Goal: Task Accomplishment & Management: Use online tool/utility

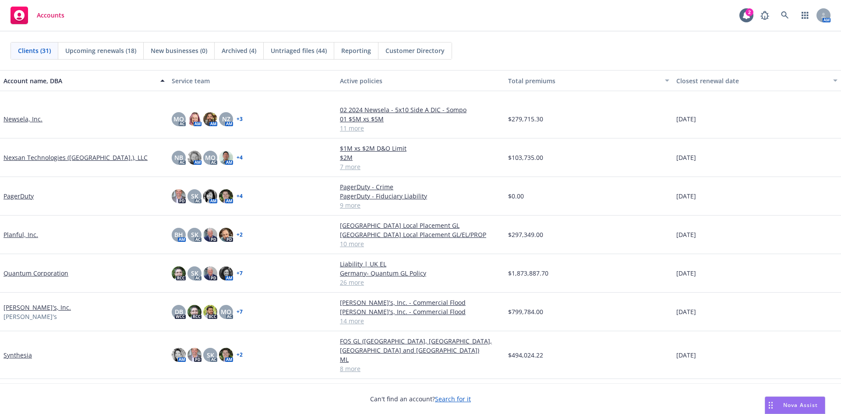
scroll to position [745, 0]
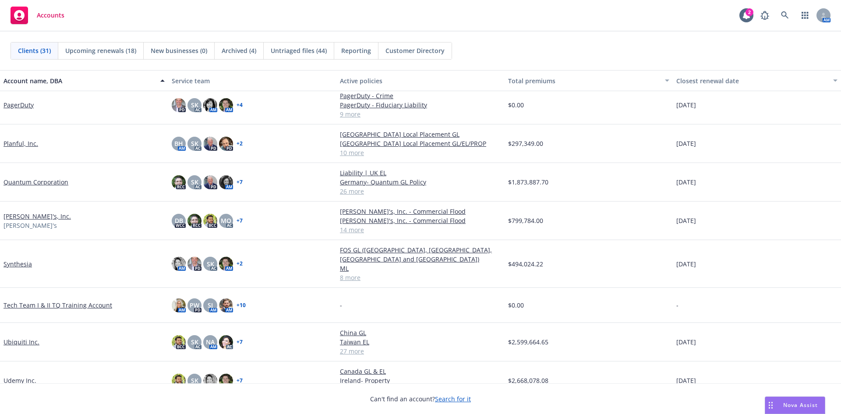
click at [18, 218] on link "Rothy's, Inc." at bounding box center [37, 216] width 67 height 9
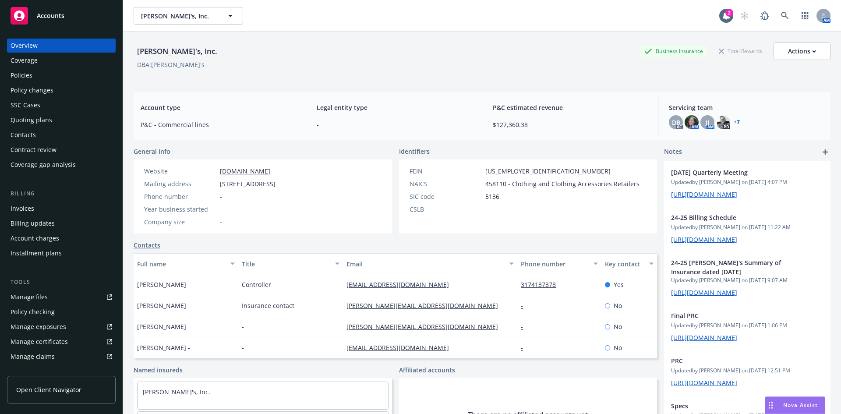
click at [62, 343] on div "Manage certificates" at bounding box center [39, 342] width 57 height 14
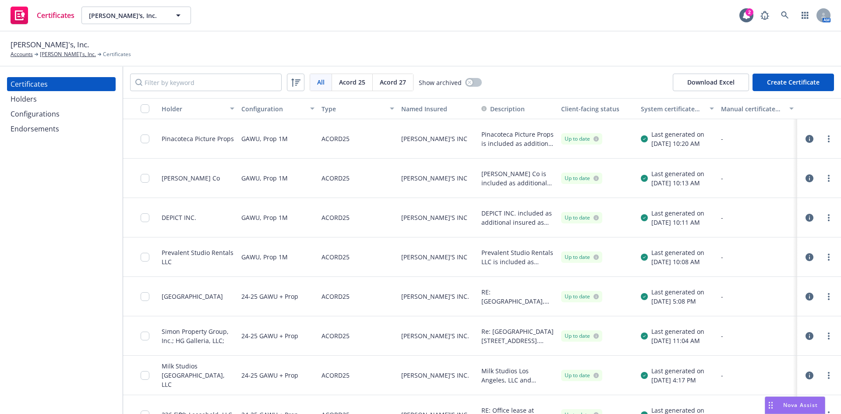
click at [51, 100] on div "Holders" at bounding box center [62, 99] width 102 height 14
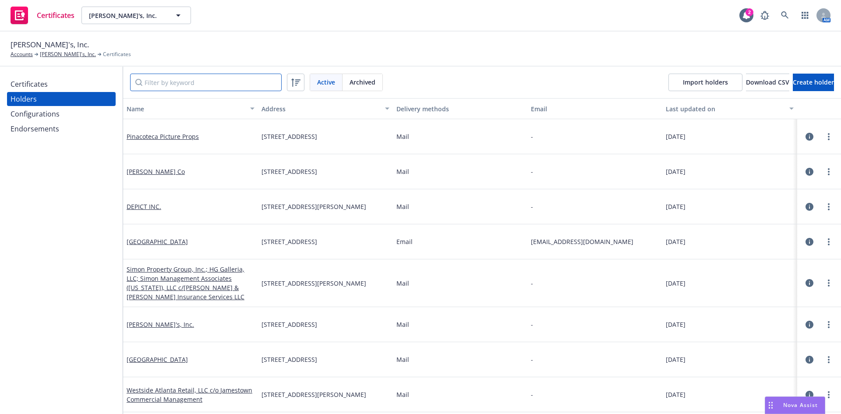
click at [169, 81] on input "Filter by keyword" at bounding box center [206, 83] width 152 height 18
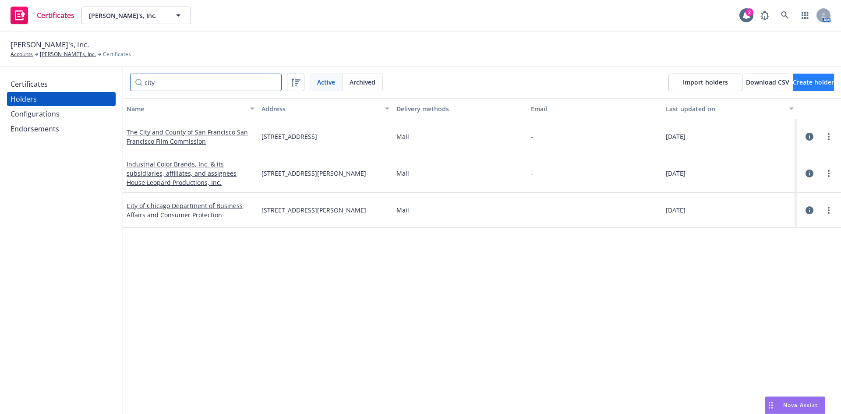
type input "city"
click at [793, 78] on span "Create holder" at bounding box center [813, 82] width 41 height 8
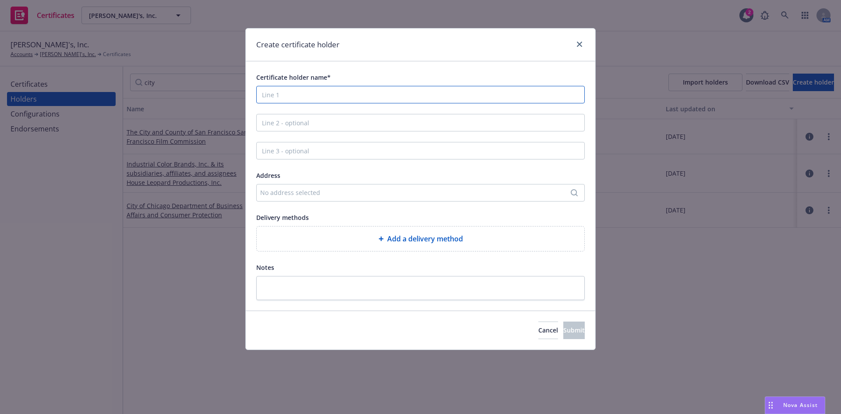
click at [331, 94] on input "Certificate holder name*" at bounding box center [420, 95] width 328 height 18
type input "CityPlace Retail LLC"
click at [335, 197] on div "No address selected" at bounding box center [416, 192] width 312 height 9
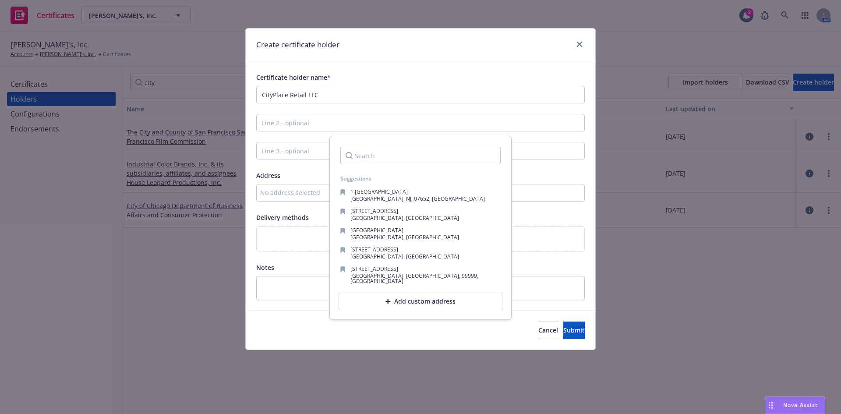
click at [365, 156] on input "Search" at bounding box center [420, 156] width 160 height 18
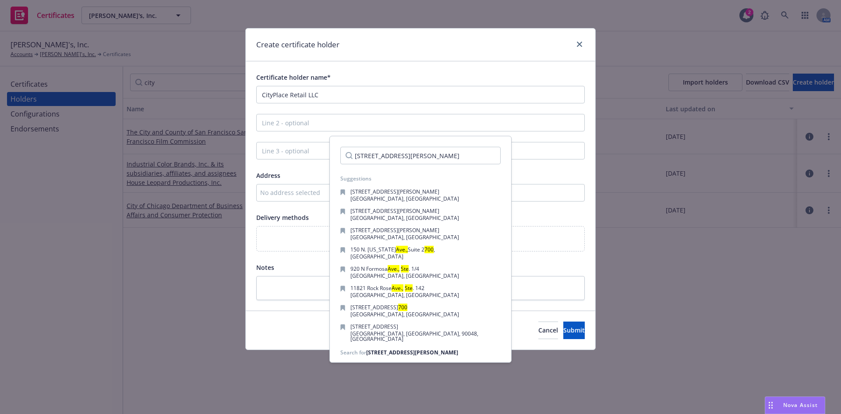
type input "700 S. Rosemary Ave., Ste 200"
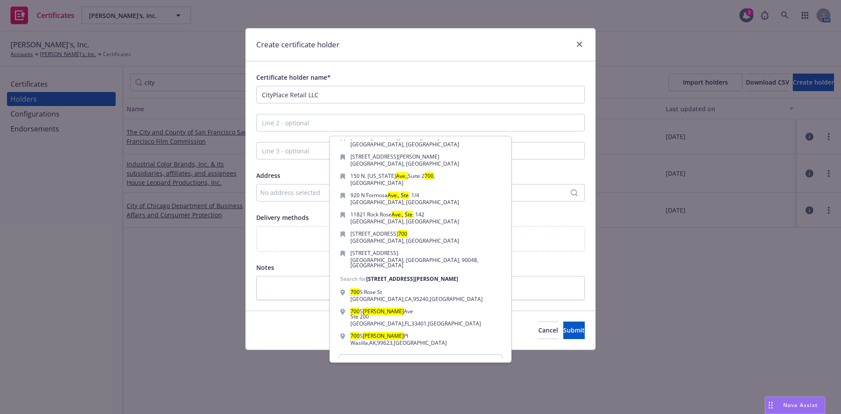
scroll to position [87, 0]
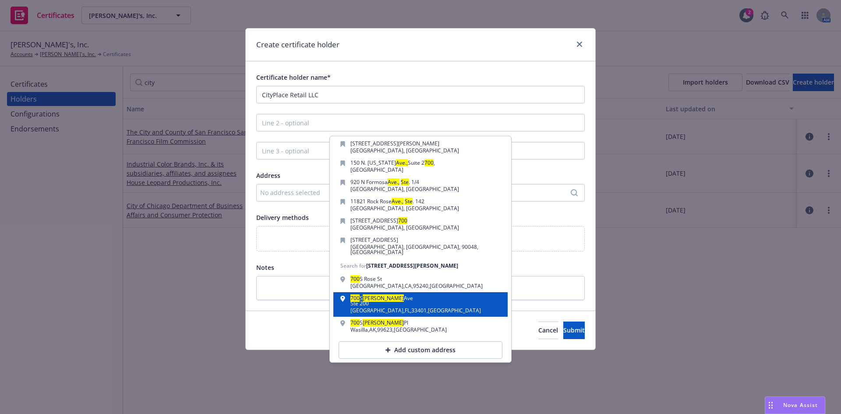
click at [402, 296] on div "700 S Rosemary Ave Ste 200" at bounding box center [415, 302] width 131 height 12
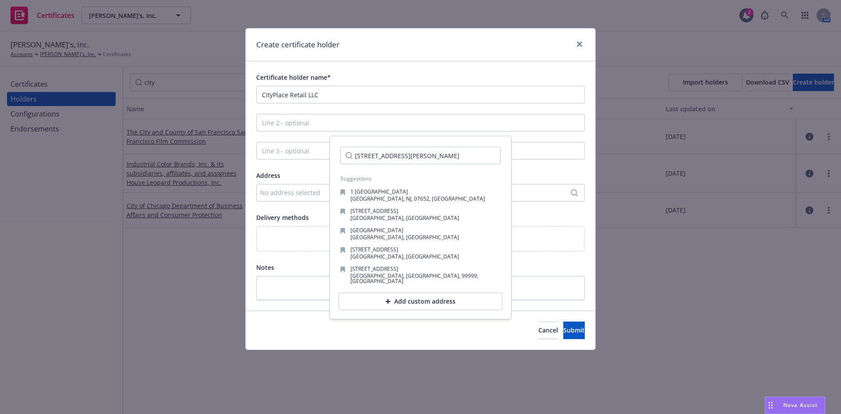
scroll to position [0, 0]
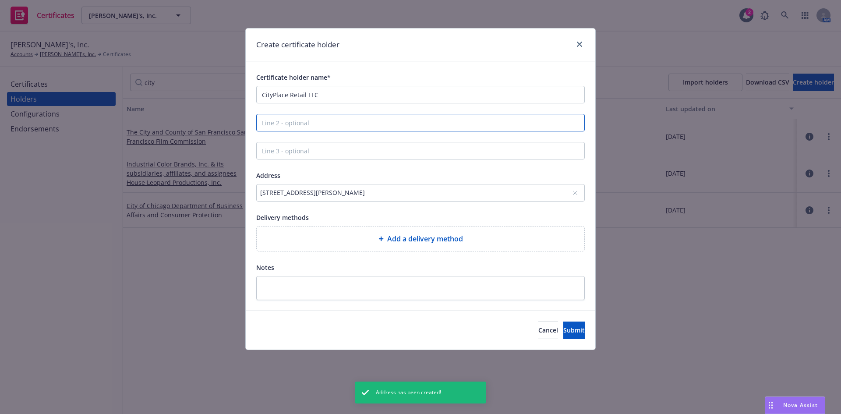
click at [309, 119] on input "Line 2 - optional" at bounding box center [420, 123] width 328 height 18
type input "Attn: Property Manager"
click at [563, 330] on span "Submit" at bounding box center [573, 330] width 21 height 8
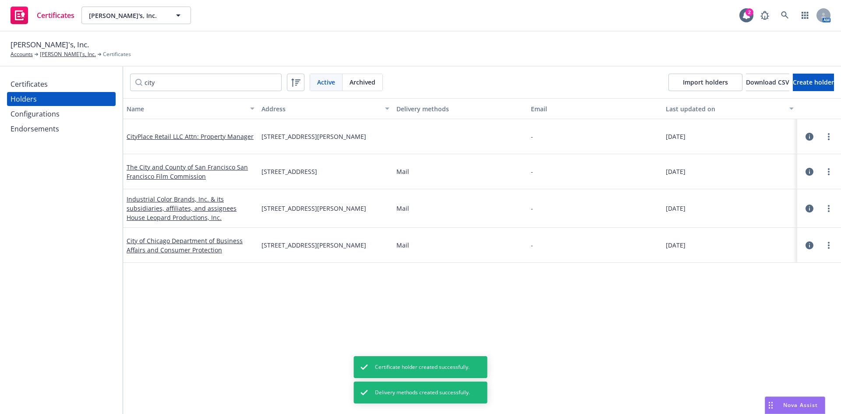
click at [40, 88] on div "Certificates" at bounding box center [29, 84] width 37 height 14
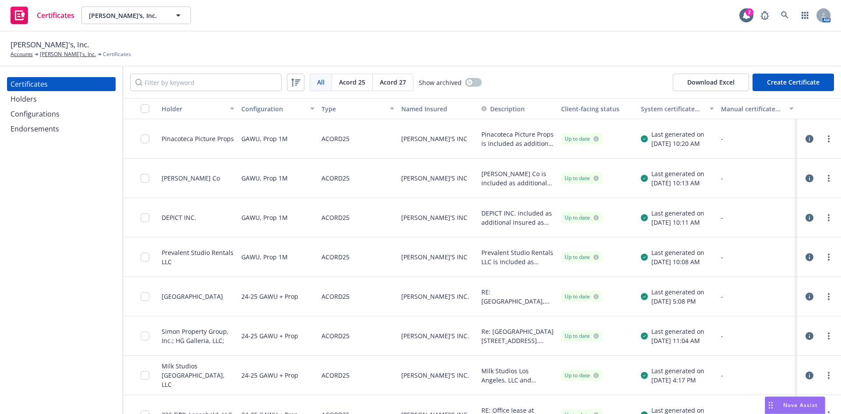
click at [798, 81] on button "Create Certificate" at bounding box center [792, 83] width 81 height 18
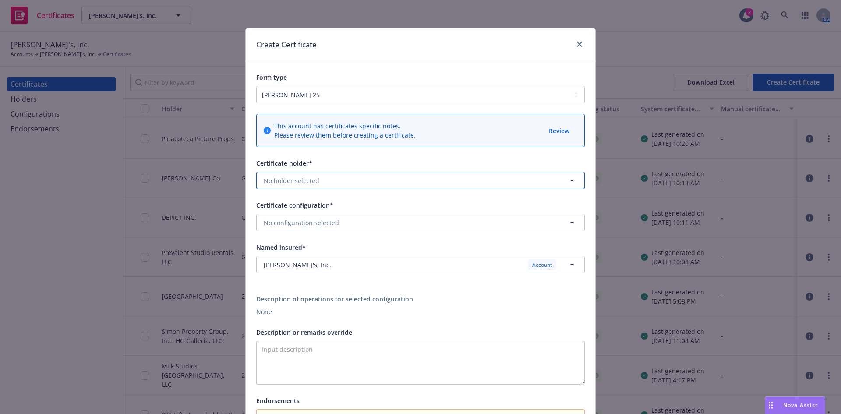
click at [297, 181] on span "No holder selected" at bounding box center [292, 180] width 56 height 9
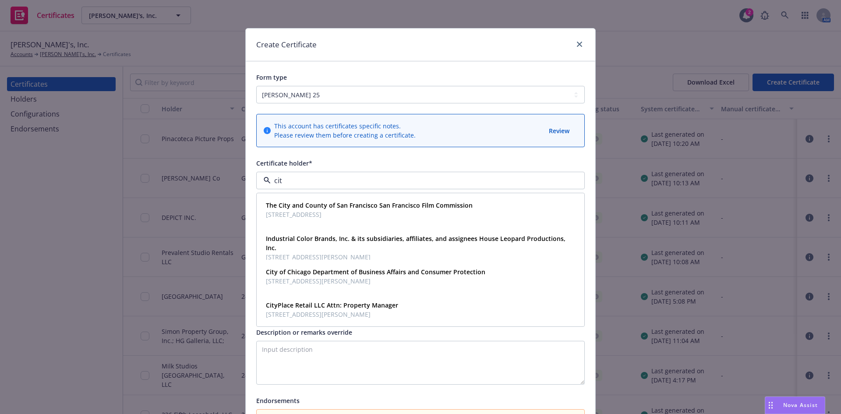
type input "city"
click at [316, 310] on span "CityPlace Retail LLC Attn: Property Manager" at bounding box center [332, 304] width 132 height 9
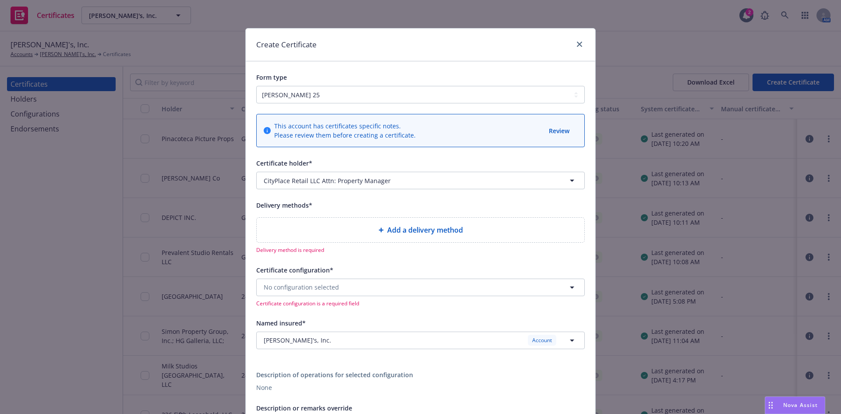
click at [379, 233] on div "Add a delivery method" at bounding box center [421, 230] width 314 height 11
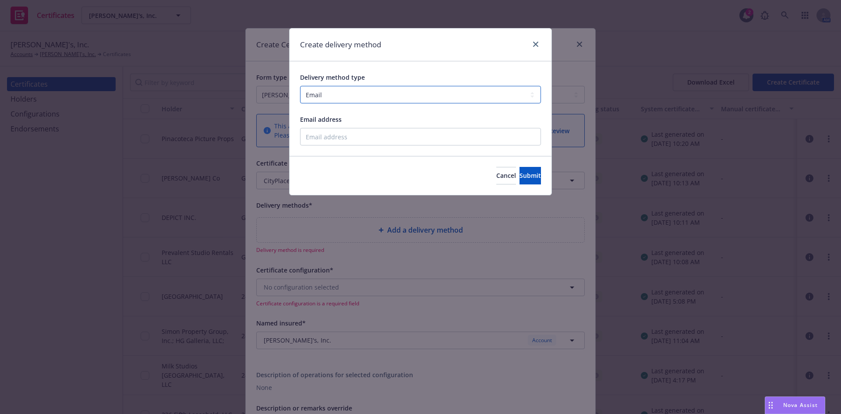
click at [328, 89] on select "Select delivery method type Email Mail Fax Upload to Compliance Website" at bounding box center [420, 95] width 241 height 18
select select "UPLOAD_TO_COMPLIANCE_WEBSITE"
click at [300, 86] on select "Select delivery method type Email Mail Fax Upload to Compliance Website" at bounding box center [420, 95] width 241 height 18
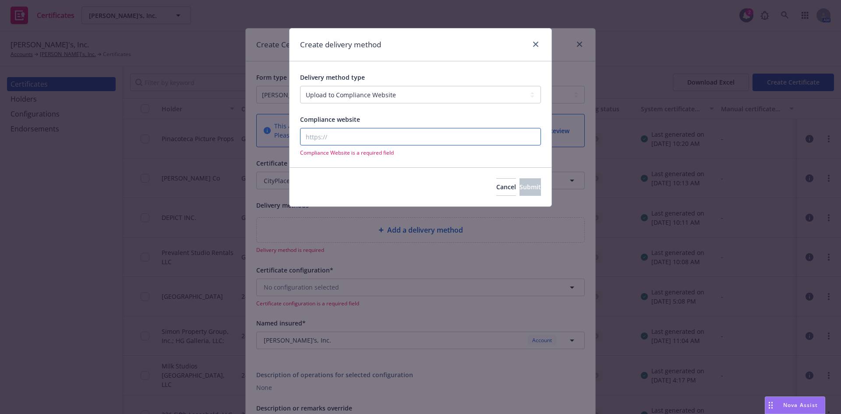
click at [333, 140] on input "Compliance website" at bounding box center [420, 137] width 241 height 18
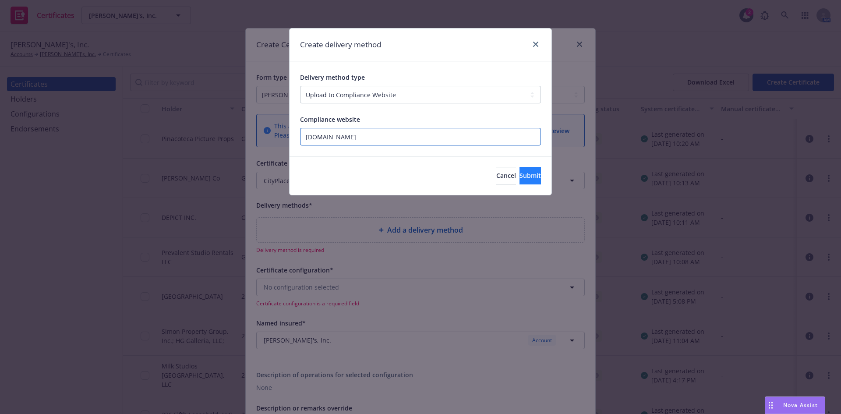
type input "newfront.com"
click at [522, 178] on span "Submit" at bounding box center [529, 175] width 21 height 8
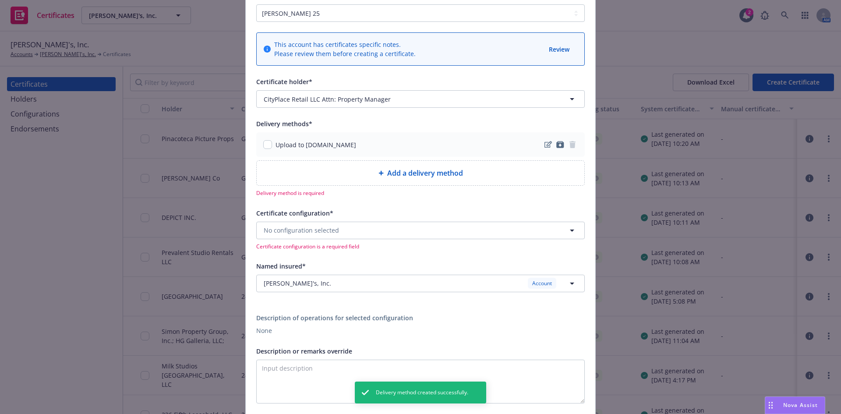
scroll to position [88, 0]
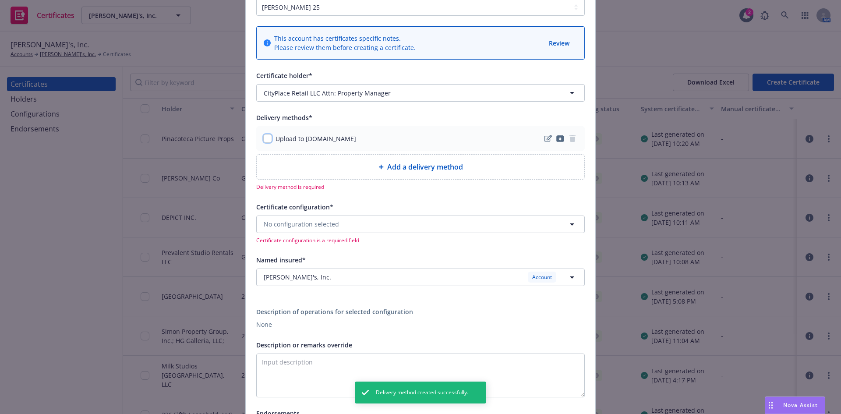
click at [265, 140] on input "checkbox" at bounding box center [267, 138] width 9 height 9
checkbox input "true"
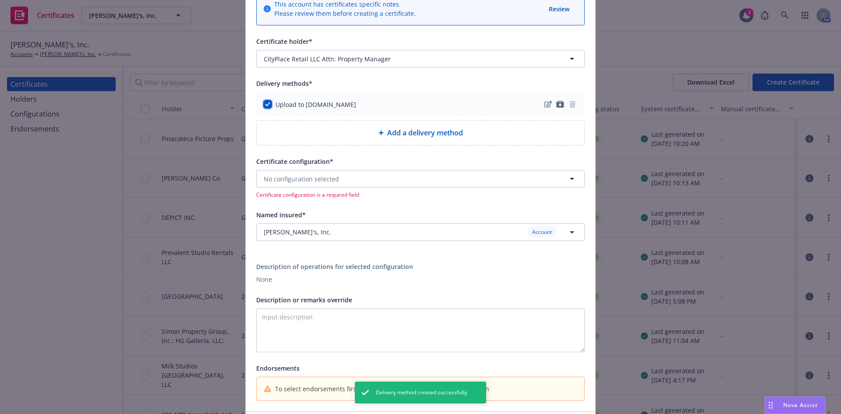
scroll to position [187, 0]
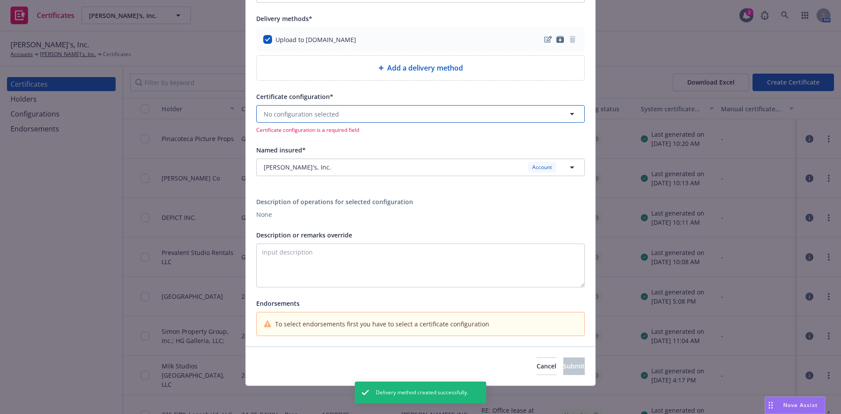
click at [321, 116] on span "No configuration selected" at bounding box center [301, 113] width 75 height 9
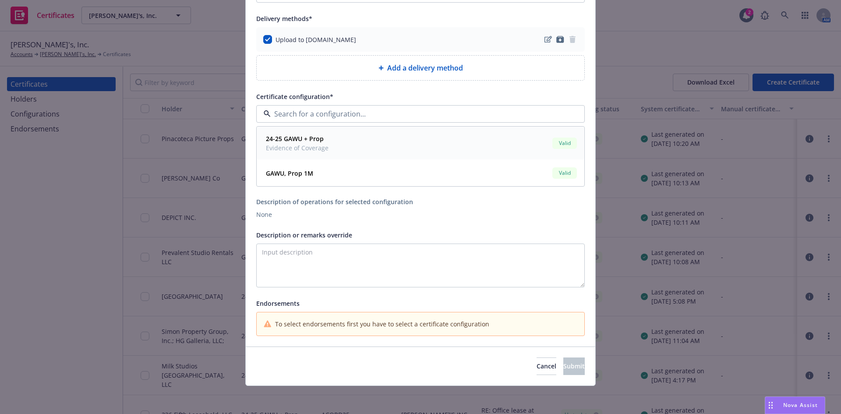
click at [315, 143] on span "24-25 GAWU + Prop" at bounding box center [297, 138] width 63 height 9
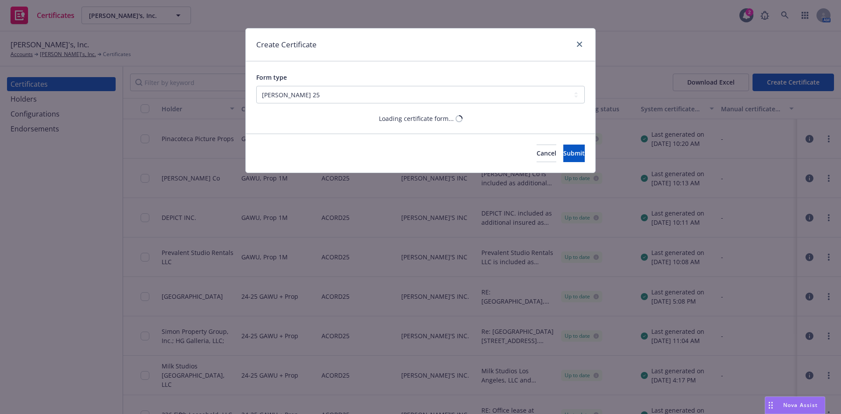
scroll to position [0, 0]
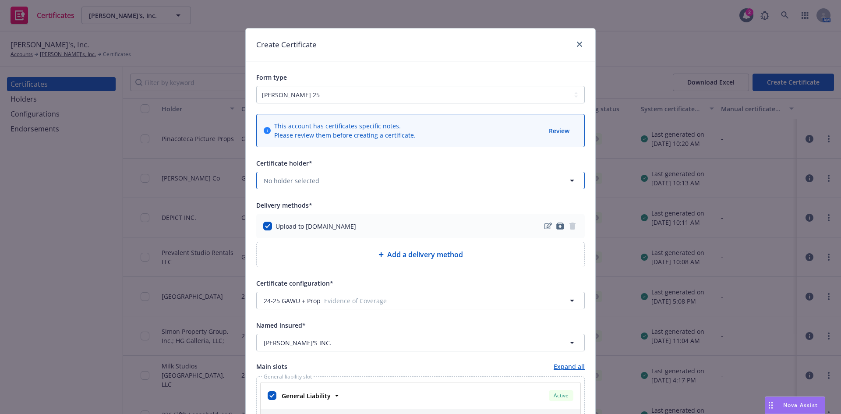
click at [326, 178] on button "No holder selected" at bounding box center [420, 181] width 328 height 18
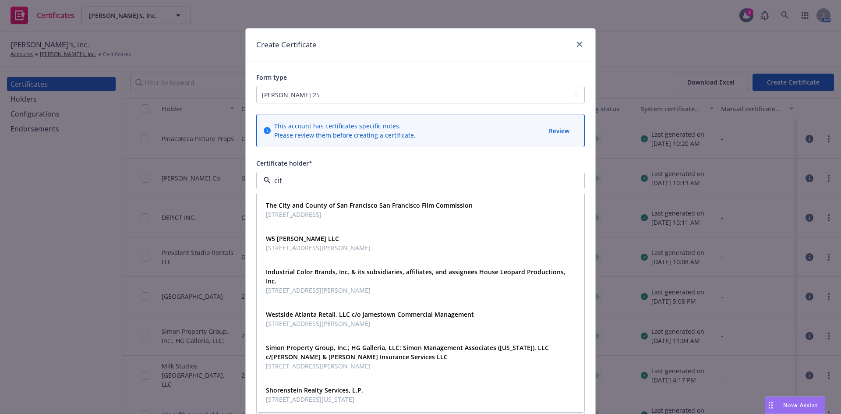
type input "city"
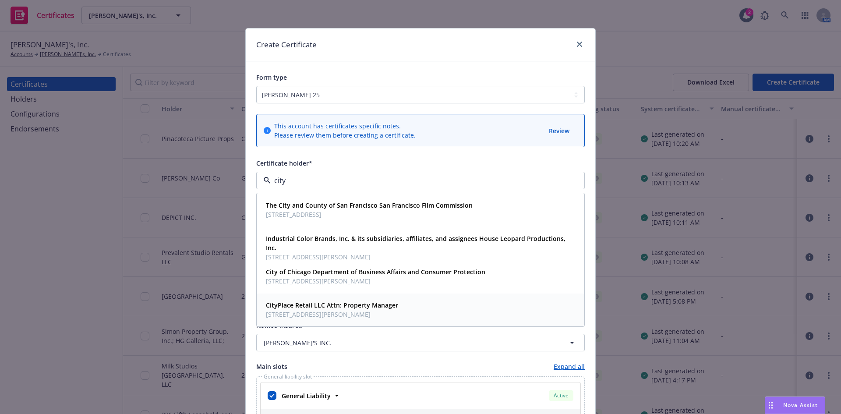
click at [315, 313] on span "700 S Rosemary Ave, Ste 200, West Palm Beach, FL, 33401, USA" at bounding box center [332, 314] width 132 height 9
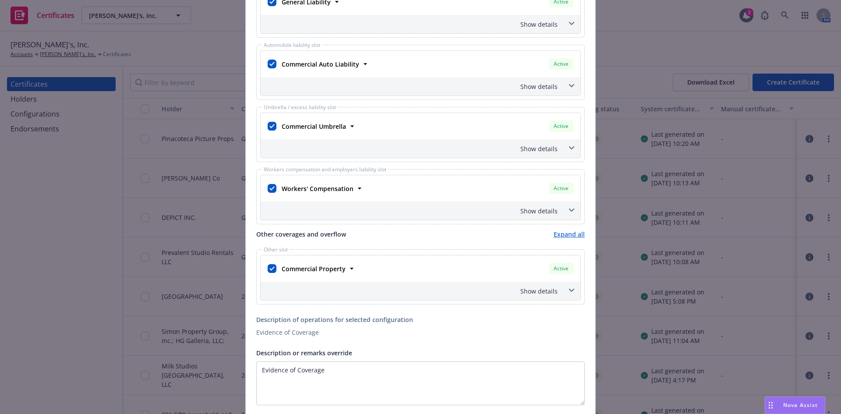
scroll to position [394, 0]
click at [268, 270] on input "checkbox" at bounding box center [272, 268] width 9 height 9
checkbox input "false"
click at [569, 147] on icon at bounding box center [571, 147] width 5 height 3
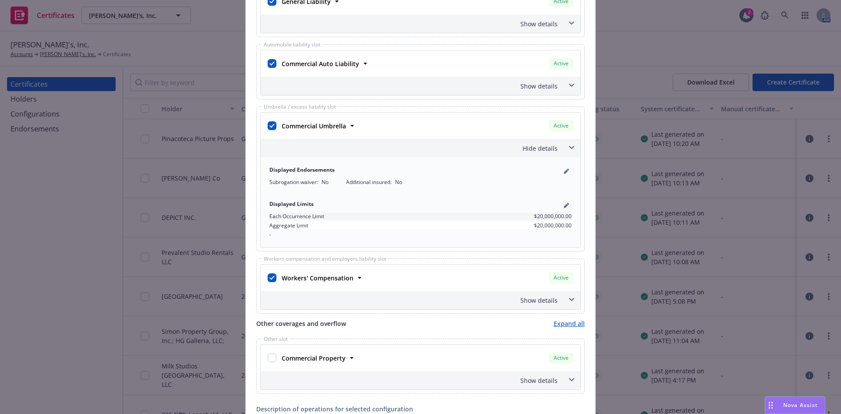
click at [564, 206] on icon "pencil" at bounding box center [566, 206] width 4 height 4
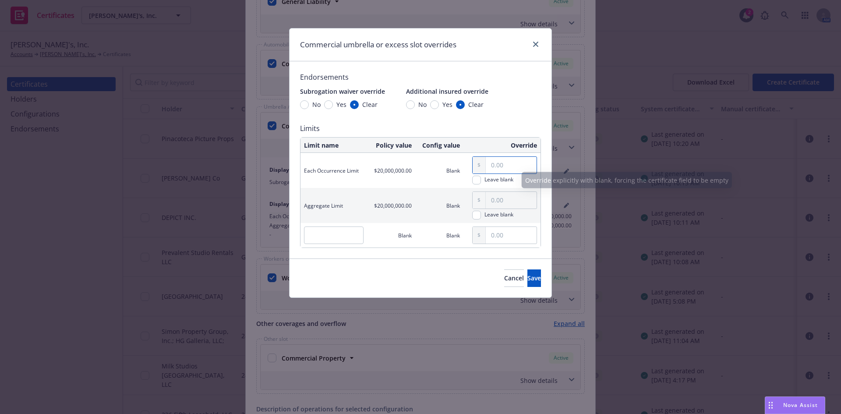
click at [500, 167] on input "text" at bounding box center [511, 165] width 51 height 17
type input "5,000,000.00"
click at [530, 279] on button "Save" at bounding box center [534, 278] width 14 height 18
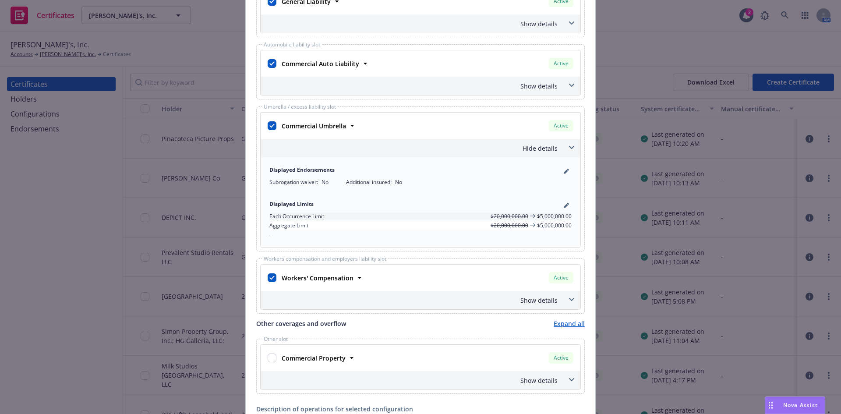
click at [572, 145] on span at bounding box center [572, 148] width 14 height 14
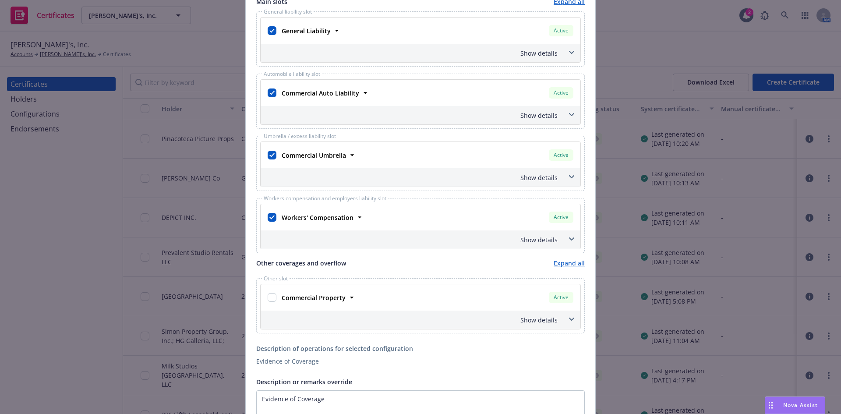
scroll to position [350, 0]
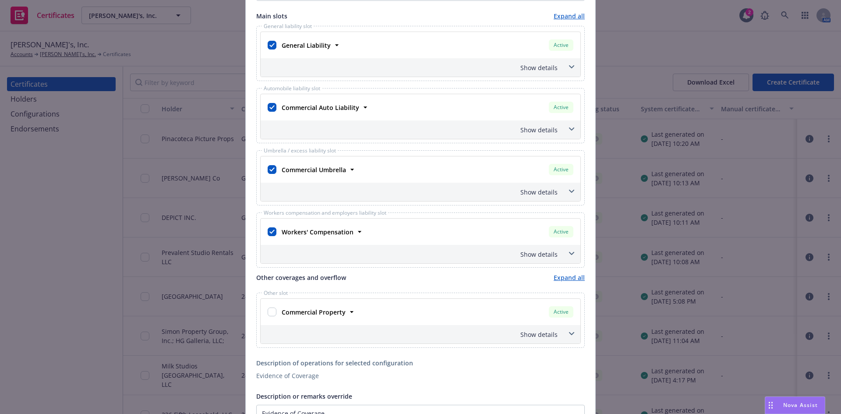
click at [571, 69] on span at bounding box center [572, 67] width 14 height 14
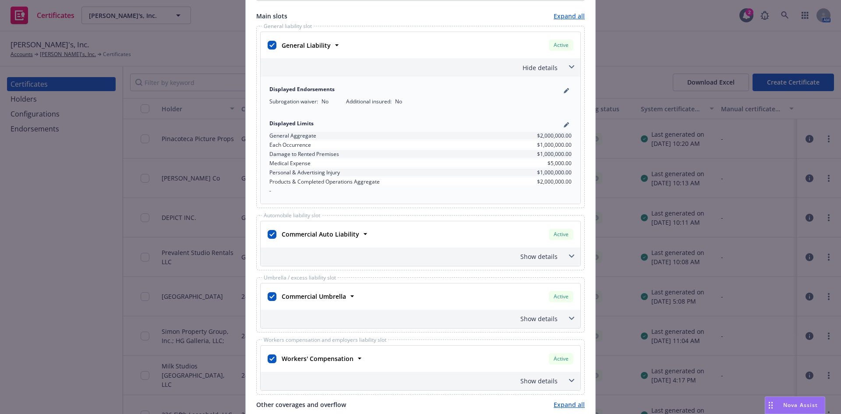
click at [571, 69] on span at bounding box center [572, 67] width 14 height 14
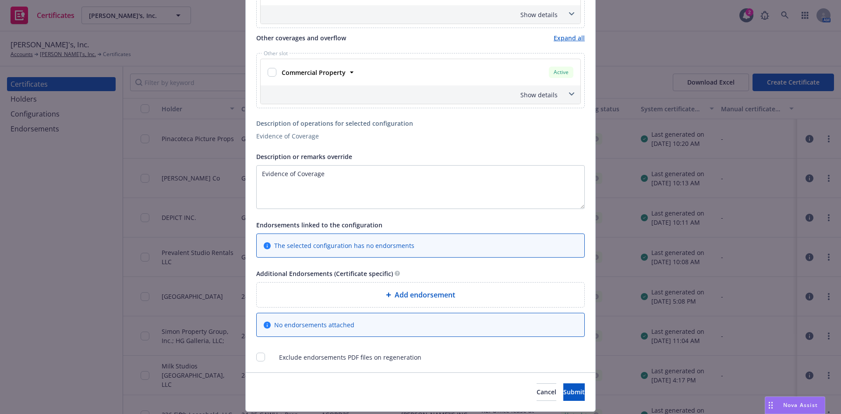
scroll to position [616, 0]
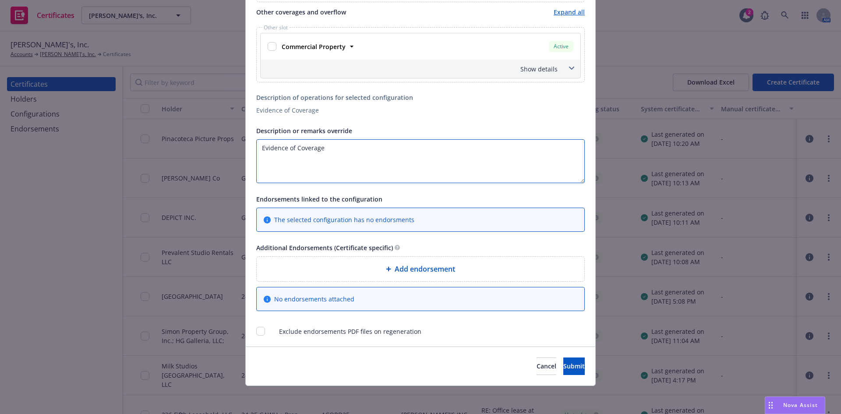
drag, startPoint x: 342, startPoint y: 155, endPoint x: 254, endPoint y: 153, distance: 87.6
click at [256, 153] on textarea "Evidence of Coverage" at bounding box center [420, 161] width 328 height 44
paste textarea "CityPlace Retail L.L.C, Related Urban Management Company Southeast, L.L.C.and i…"
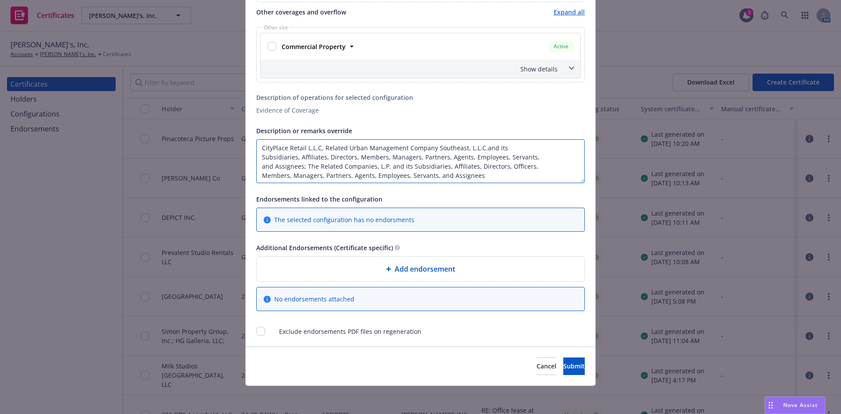
click at [508, 146] on textarea "CityPlace Retail L.L.C, Related Urban Management Company Southeast, L.L.C.and i…" at bounding box center [420, 161] width 328 height 44
click at [502, 159] on textarea "CityPlace Retail L.L.C, Related Urban Management Company Southeast, L.L.C.and i…" at bounding box center [420, 161] width 328 height 44
click at [454, 168] on textarea "CityPlace Retail L.L.C, Related Urban Management Company Southeast, L.L.C.and i…" at bounding box center [420, 161] width 328 height 44
click at [393, 180] on textarea "CityPlace Retail L.L.C, Related Urban Management Company Southeast, L.L.C.and i…" at bounding box center [420, 161] width 328 height 44
click at [385, 177] on textarea "CityPlace Retail L.L.C, Related Urban Management Company Southeast, L.L.C.and i…" at bounding box center [420, 161] width 328 height 44
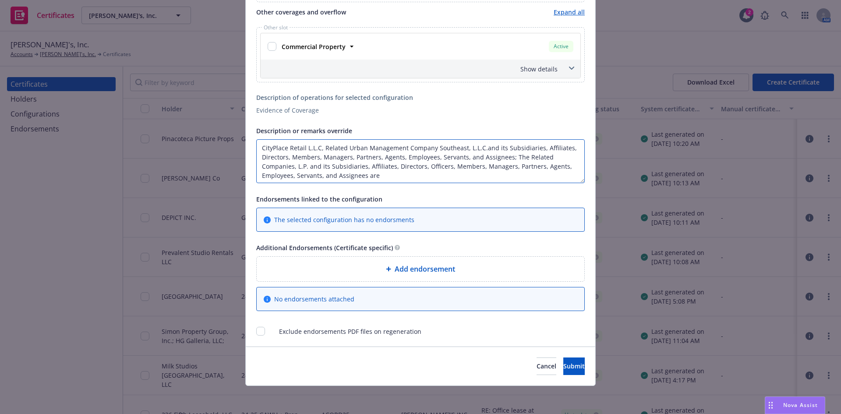
paste textarea "included as additional insured as respects [General Liability/Automobile Liabil…"
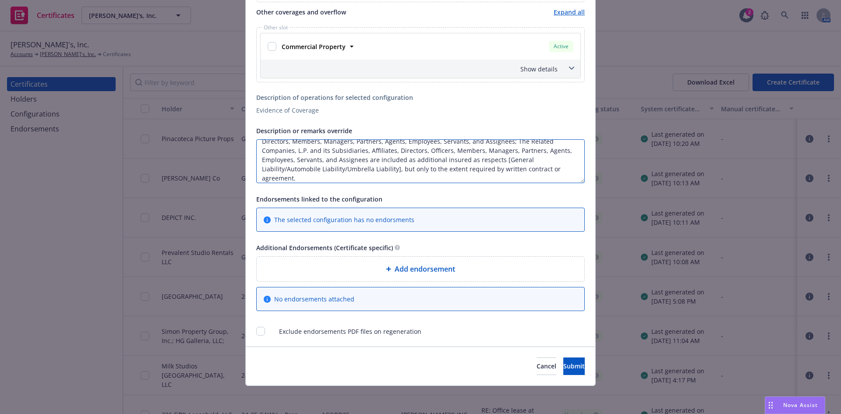
click at [497, 159] on textarea "CityPlace Retail L.L.C, Related Urban Management Company Southeast, L.L.C.and i…" at bounding box center [420, 161] width 328 height 44
drag, startPoint x: 280, startPoint y: 169, endPoint x: 393, endPoint y: 168, distance: 113.0
click at [393, 168] on textarea "CityPlace Retail L.L.C, Related Urban Management Company Southeast, L.L.C.and i…" at bounding box center [420, 161] width 328 height 44
click at [457, 175] on textarea "CityPlace Retail L.L.C, Related Urban Management Company Southeast, L.L.C.and i…" at bounding box center [420, 161] width 328 height 44
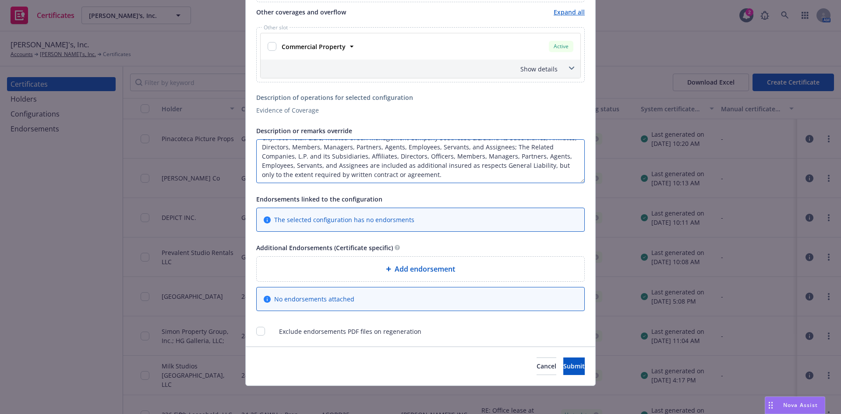
paste textarea "Waiver of Subrogation applies to [General Liability/Automobile/Workers Compensa…"
click at [516, 159] on textarea "CityPlace Retail L.L.C, Related Urban Management Company Southeast, L.L.C.and i…" at bounding box center [420, 161] width 328 height 44
drag, startPoint x: 281, startPoint y: 169, endPoint x: 439, endPoint y: 173, distance: 158.2
click at [439, 173] on textarea "CityPlace Retail L.L.C, Related Urban Management Company Southeast, L.L.C.and i…" at bounding box center [420, 161] width 328 height 44
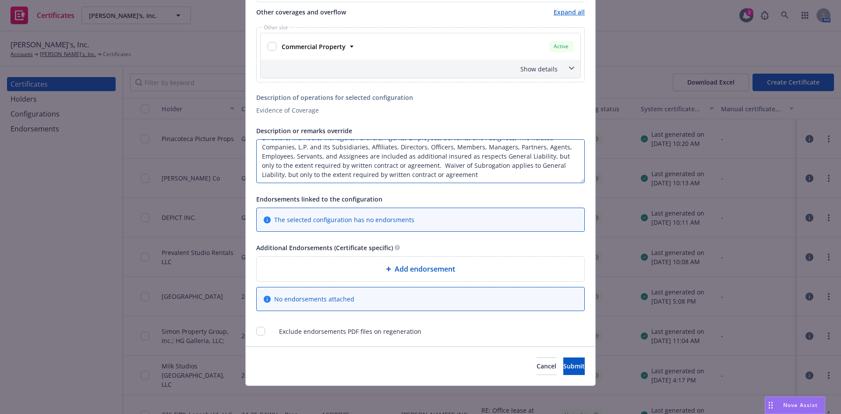
scroll to position [19, 0]
click at [475, 176] on textarea "CityPlace Retail L.L.C, Related Urban Management Company Southeast, L.L.C.and i…" at bounding box center [420, 161] width 328 height 44
click at [472, 177] on textarea "CityPlace Retail L.L.C, Related Urban Management Company Southeast, L.L.C.and i…" at bounding box center [420, 161] width 328 height 44
paste textarea "General liability is primary & noncontributory"
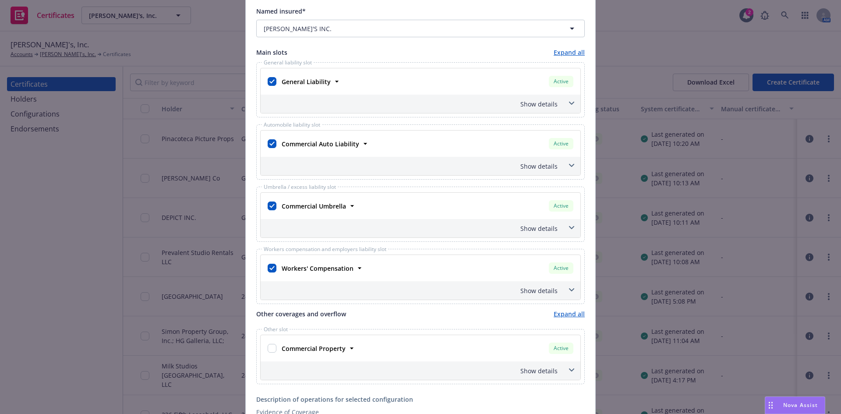
scroll to position [309, 0]
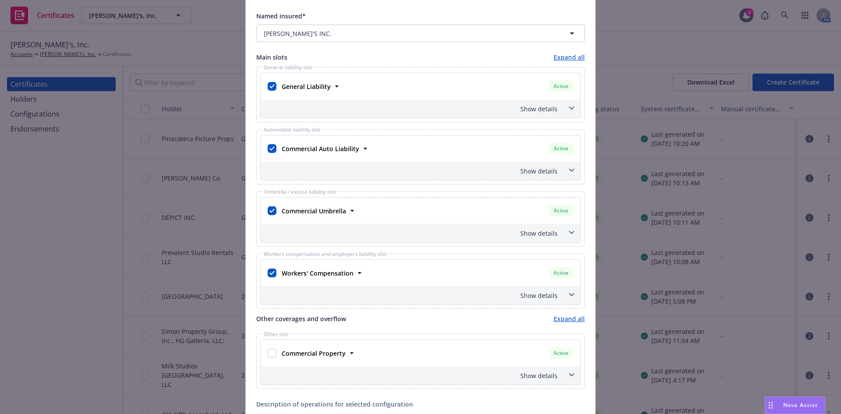
type textarea "CityPlace Retail L.L.C, Related Urban Management Company Southeast, L.L.C.and i…"
click at [571, 109] on icon at bounding box center [571, 108] width 5 height 4
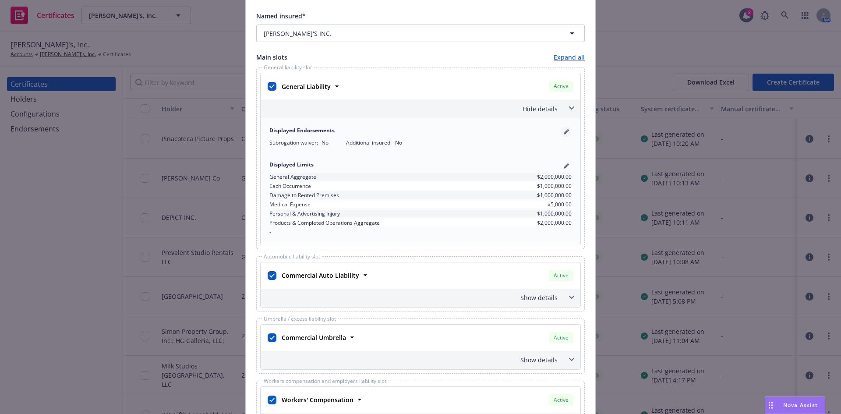
click at [567, 130] on icon "pencil" at bounding box center [568, 130] width 2 height 2
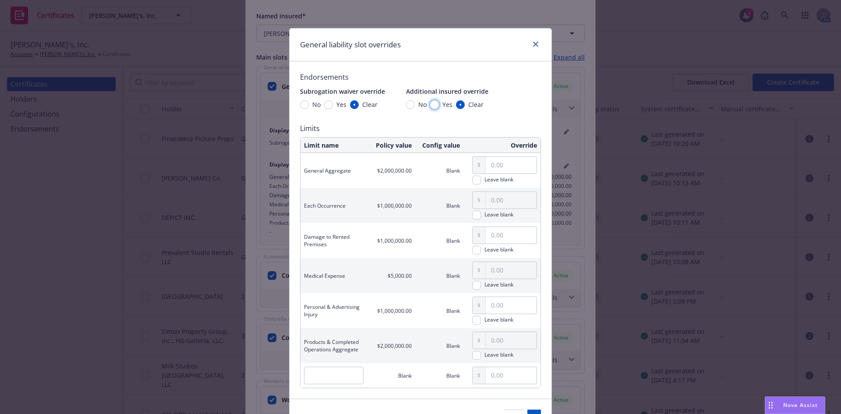
click at [431, 106] on input "Yes" at bounding box center [434, 104] width 9 height 9
radio input "true"
click at [327, 104] on input "Yes" at bounding box center [328, 104] width 9 height 9
radio input "true"
click at [527, 410] on button "Save" at bounding box center [534, 419] width 14 height 18
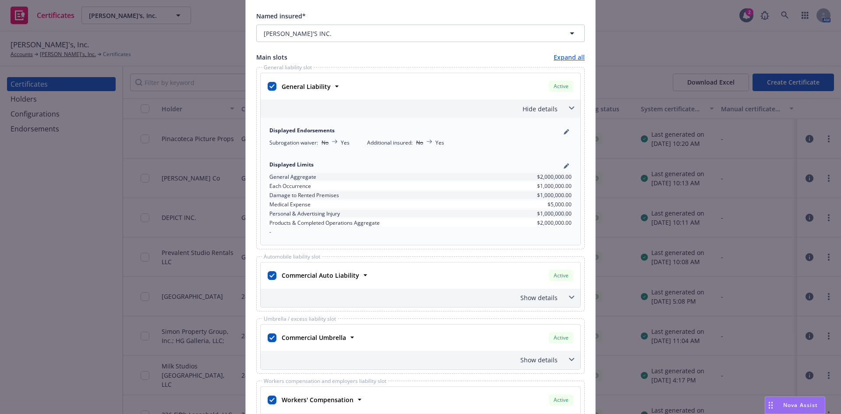
click at [569, 107] on icon at bounding box center [571, 108] width 5 height 4
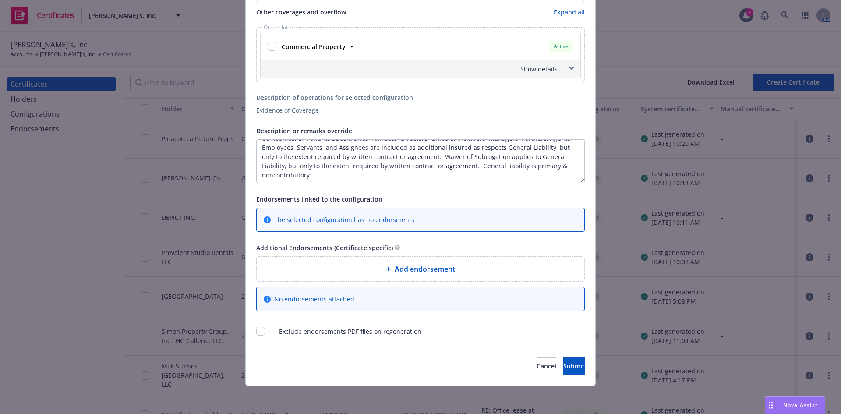
scroll to position [28, 0]
click at [563, 369] on span "Submit" at bounding box center [573, 366] width 21 height 8
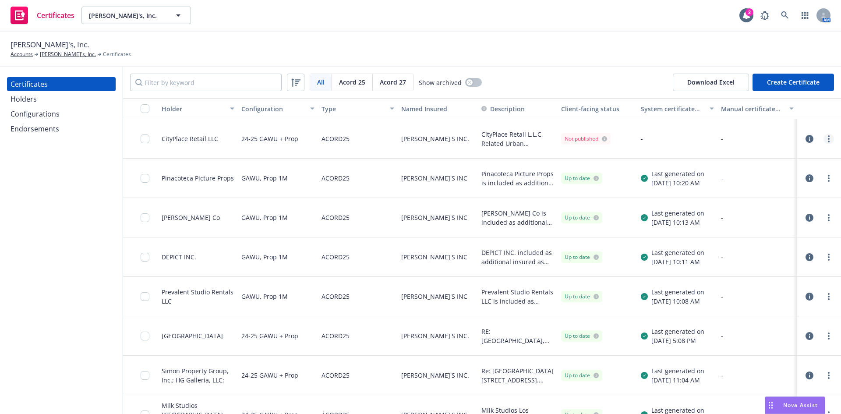
click at [828, 137] on icon "more" at bounding box center [829, 138] width 2 height 7
click at [714, 190] on link "Regenerate" at bounding box center [757, 192] width 140 height 18
click at [826, 137] on link "more" at bounding box center [828, 139] width 11 height 11
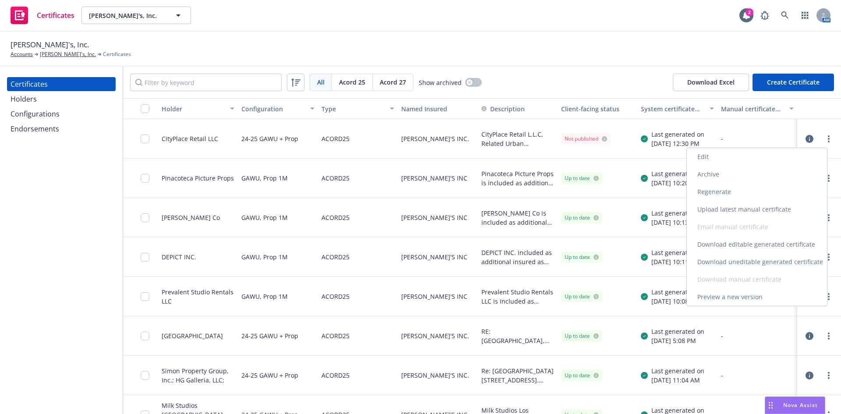
click at [767, 258] on link "Download uneditable generated certificate" at bounding box center [757, 262] width 140 height 18
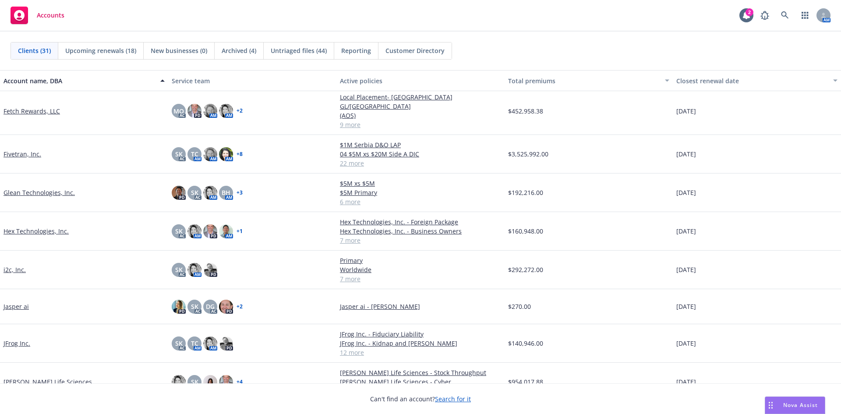
scroll to position [219, 0]
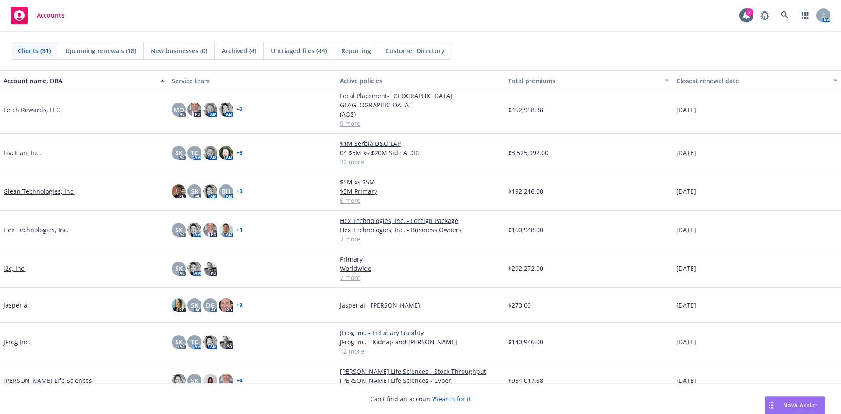
click at [35, 106] on link "Fetch Rewards, LLC" at bounding box center [32, 109] width 57 height 9
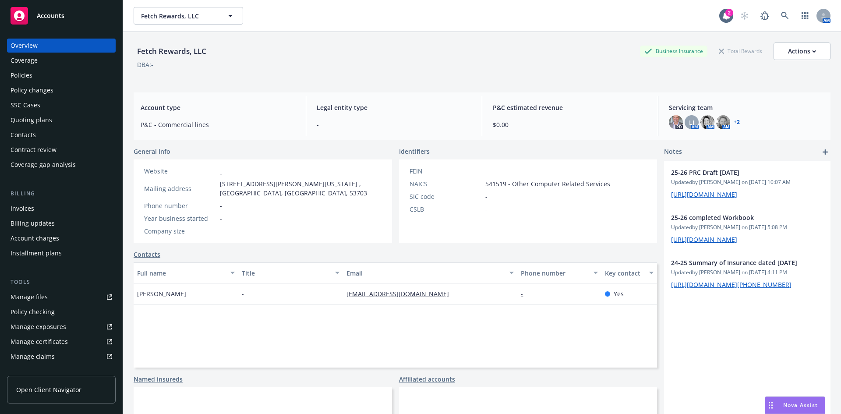
click at [48, 300] on link "Manage files" at bounding box center [61, 297] width 109 height 14
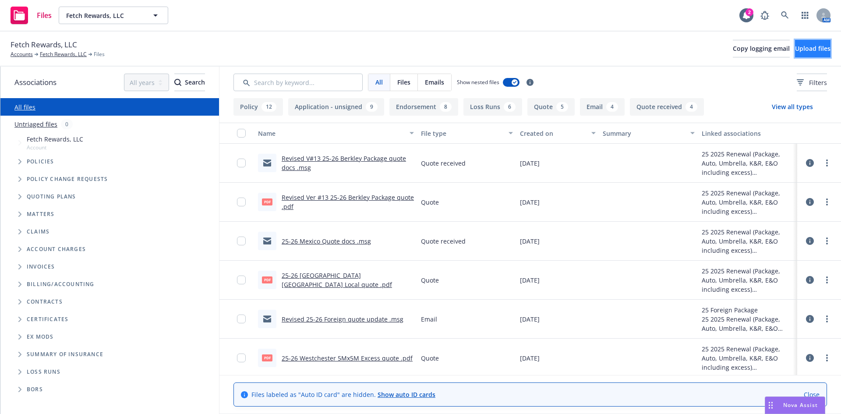
click at [797, 45] on span "Upload files" at bounding box center [812, 48] width 35 height 8
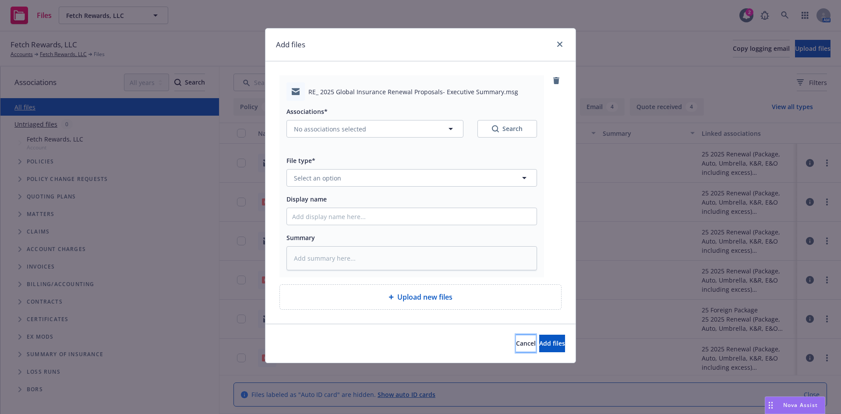
click at [516, 339] on button "Cancel" at bounding box center [526, 344] width 20 height 18
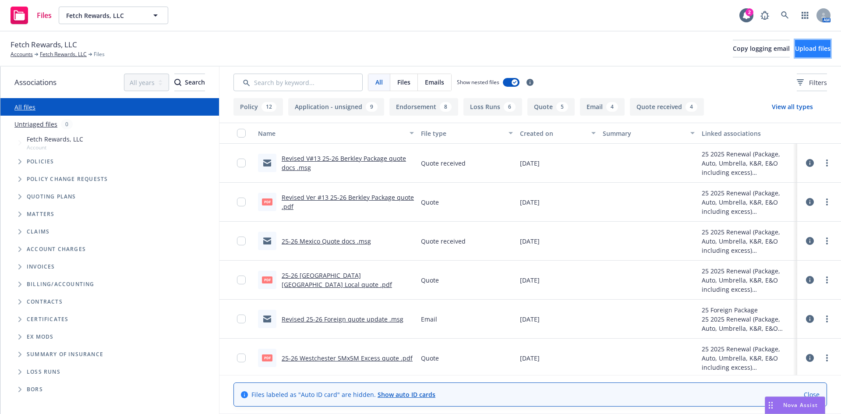
click at [798, 42] on button "Upload files" at bounding box center [812, 49] width 35 height 18
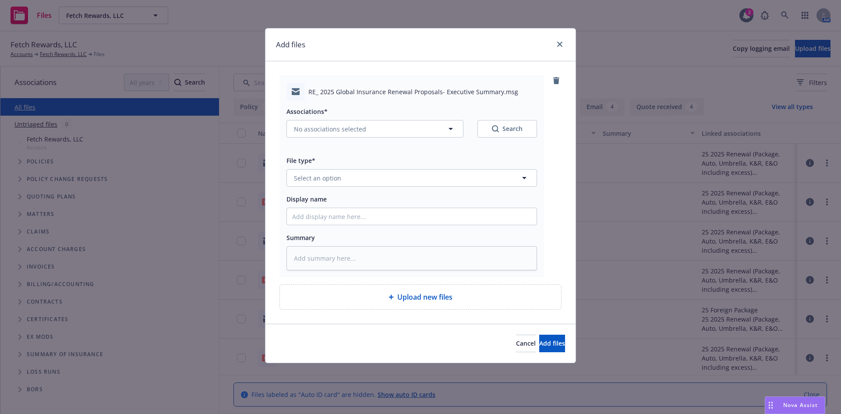
click at [343, 139] on div "Associations* No associations selected Search" at bounding box center [411, 127] width 251 height 42
click at [350, 128] on span "No associations selected" at bounding box center [330, 128] width 72 height 9
type textarea "x"
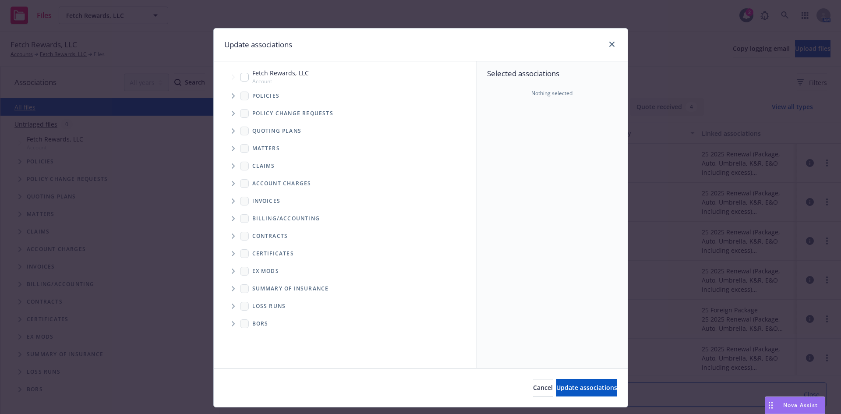
click at [232, 114] on icon "Tree Example" at bounding box center [234, 113] width 4 height 5
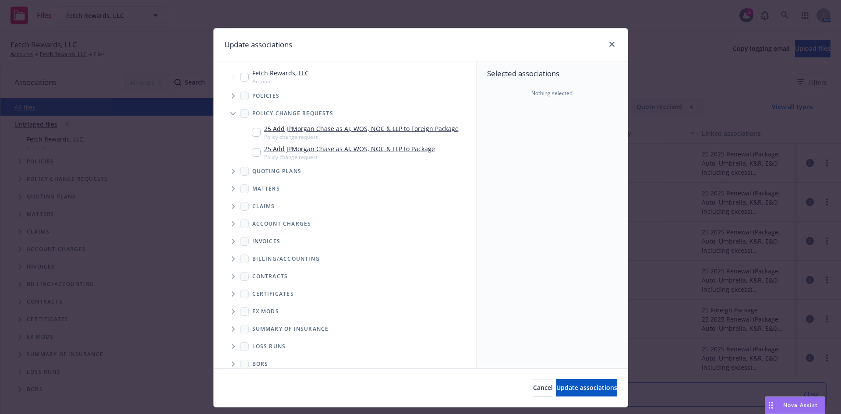
click at [230, 114] on icon "Tree Example" at bounding box center [232, 113] width 5 height 3
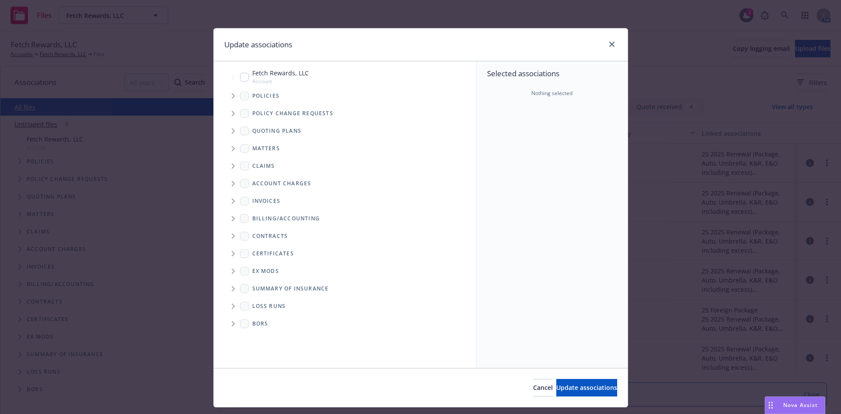
click at [232, 132] on icon "Tree Example" at bounding box center [234, 130] width 4 height 5
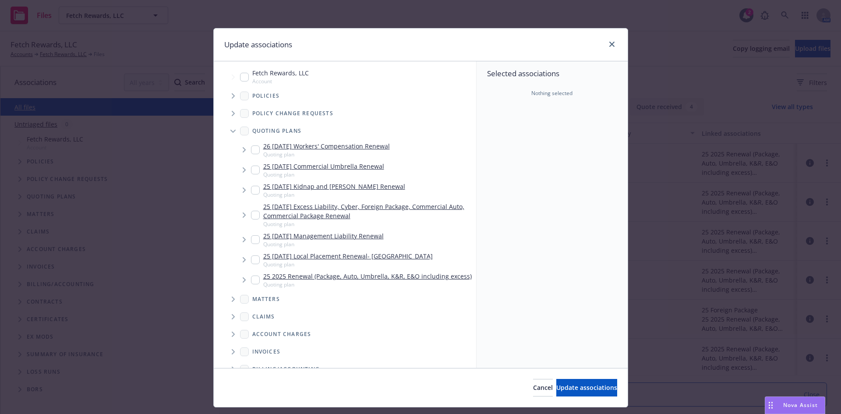
click at [251, 215] on input "Tree Example" at bounding box center [255, 215] width 9 height 9
click at [251, 216] on input "Tree Example" at bounding box center [255, 215] width 9 height 9
checkbox input "false"
click at [533, 387] on span "Cancel" at bounding box center [543, 387] width 20 height 8
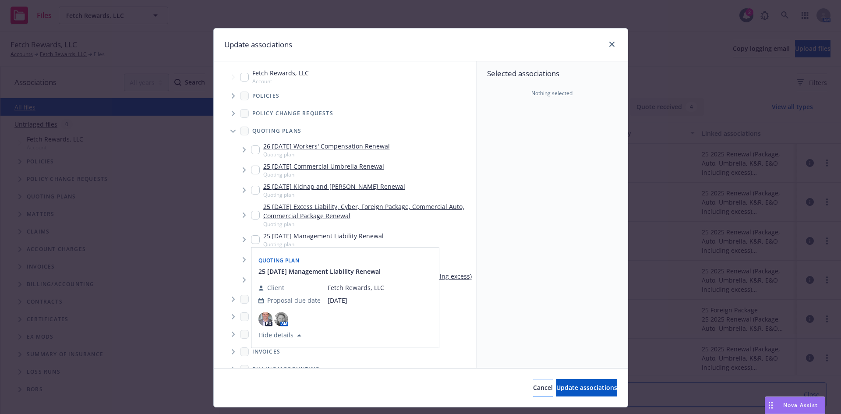
type textarea "x"
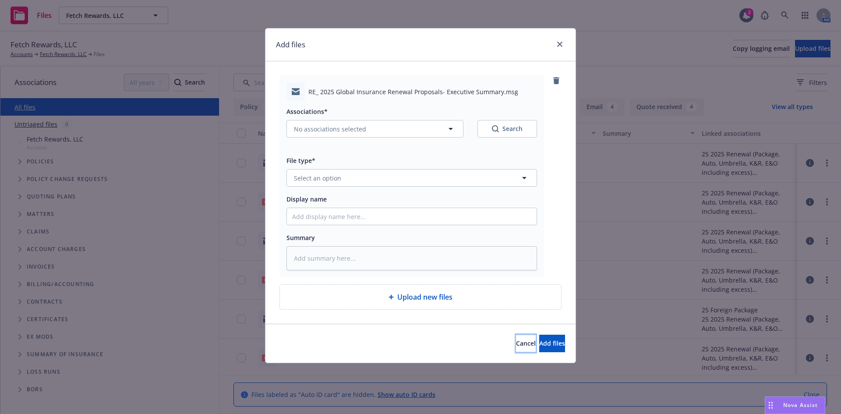
click at [516, 344] on button "Cancel" at bounding box center [526, 344] width 20 height 18
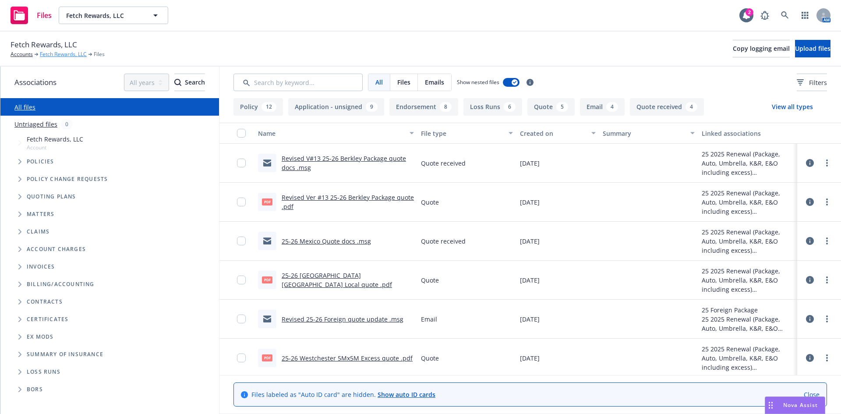
click at [74, 54] on link "Fetch Rewards, LLC" at bounding box center [63, 54] width 47 height 8
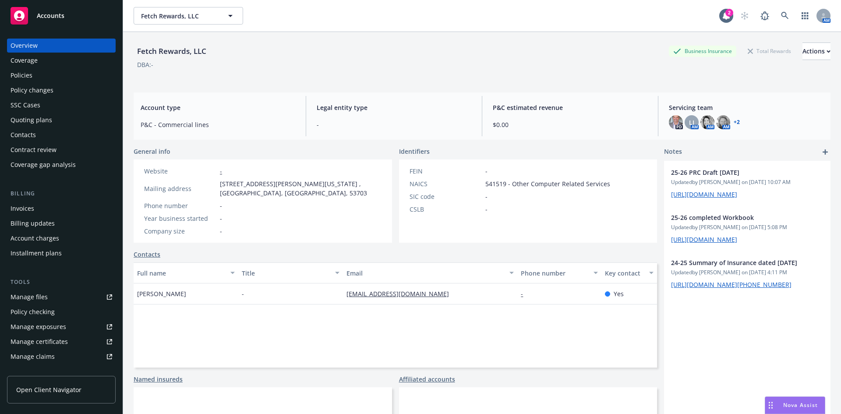
click at [42, 123] on div "Quoting plans" at bounding box center [32, 120] width 42 height 14
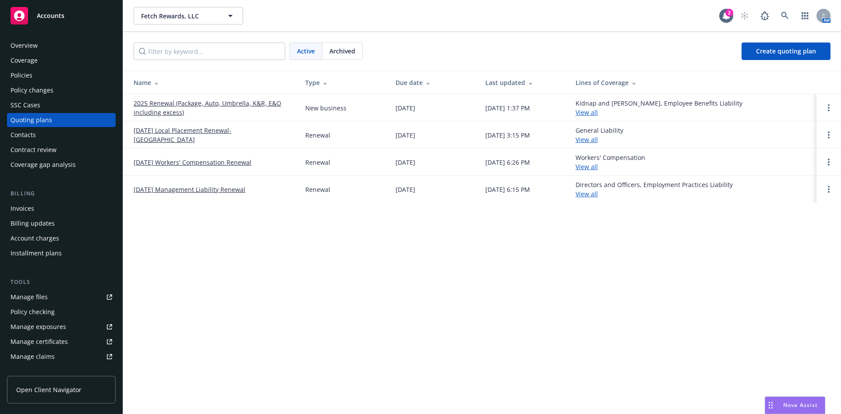
click at [193, 102] on link "2025 Renewal (Package, Auto, Umbrella, K&R, E&O including excess)" at bounding box center [213, 108] width 158 height 18
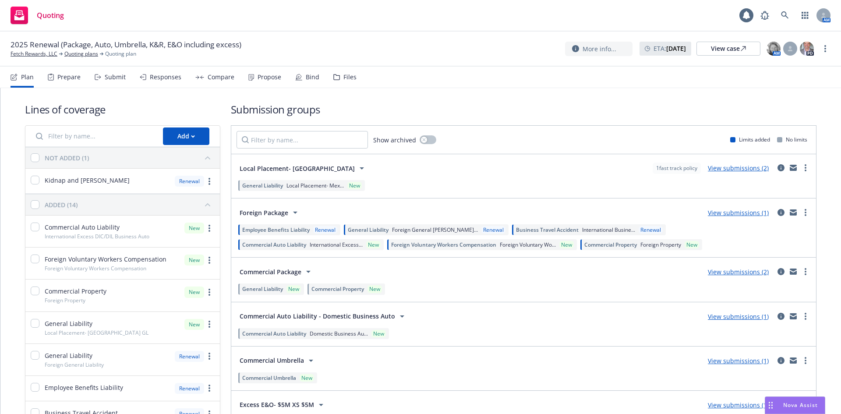
click at [350, 78] on div "Files" at bounding box center [349, 77] width 13 height 7
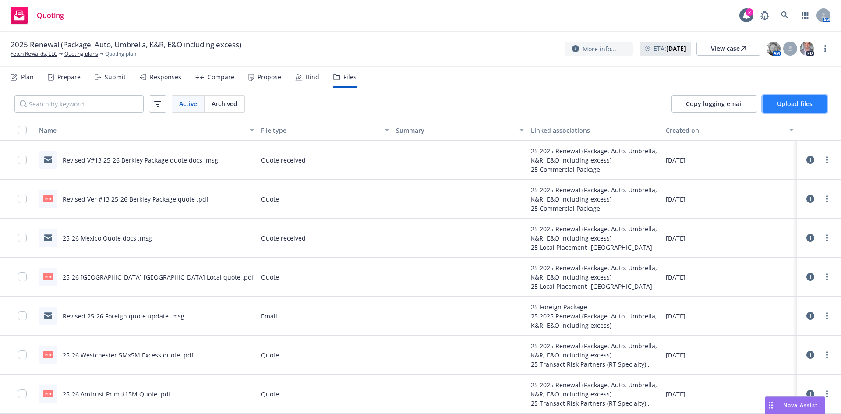
click at [780, 100] on span "Upload files" at bounding box center [794, 103] width 35 height 8
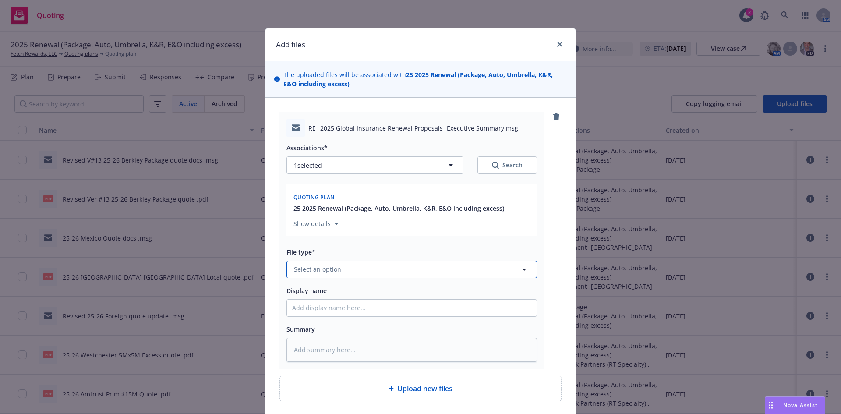
click at [348, 274] on button "Select an option" at bounding box center [411, 270] width 251 height 18
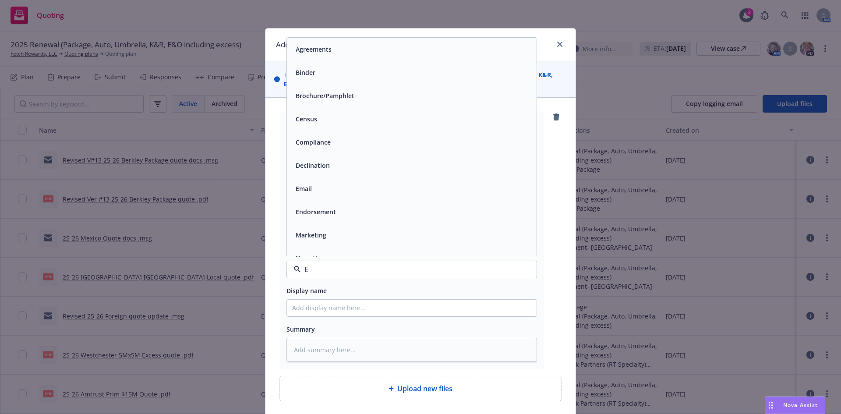
type input "EM"
click at [332, 77] on div "Email" at bounding box center [411, 72] width 239 height 13
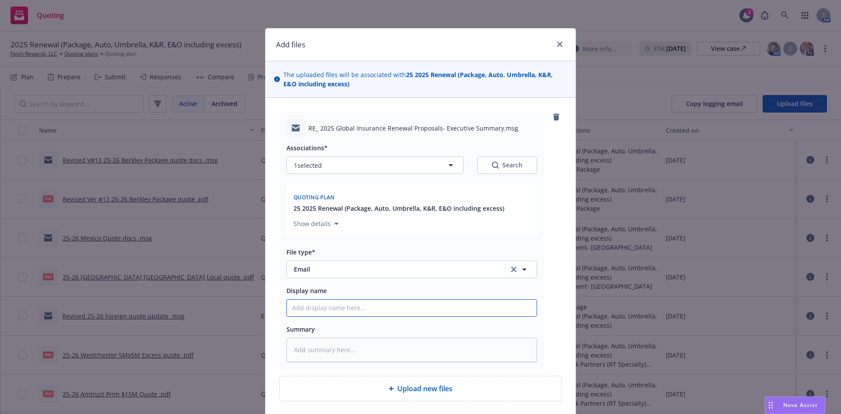
click at [336, 307] on input "Display name" at bounding box center [412, 308] width 250 height 17
click at [334, 309] on input "Display name" at bounding box center [412, 308] width 250 height 17
type textarea "x"
type input "E"
type textarea "x"
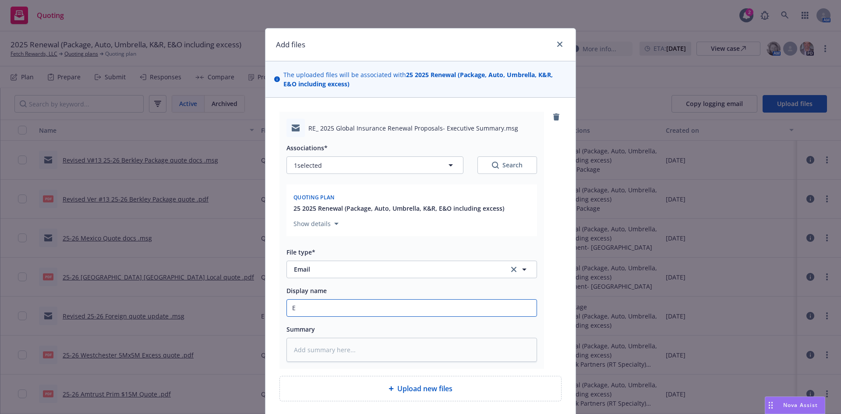
type input "Ex"
type textarea "x"
type input "Exe"
type textarea "x"
type input "Exec"
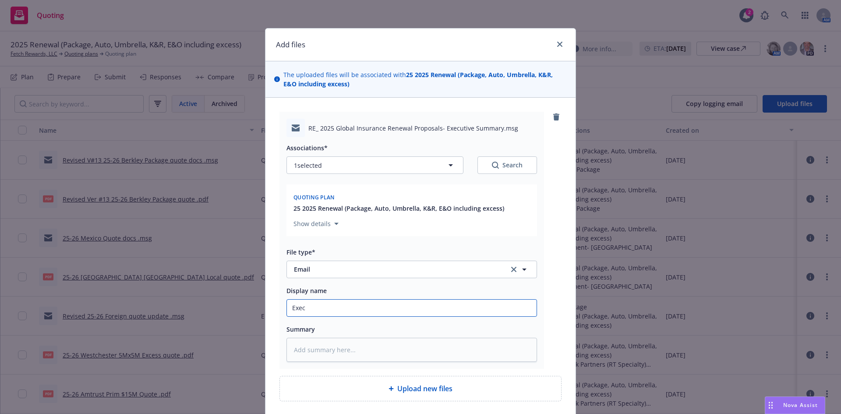
type textarea "x"
type input "Execu"
type textarea "x"
type input "Execut"
type textarea "x"
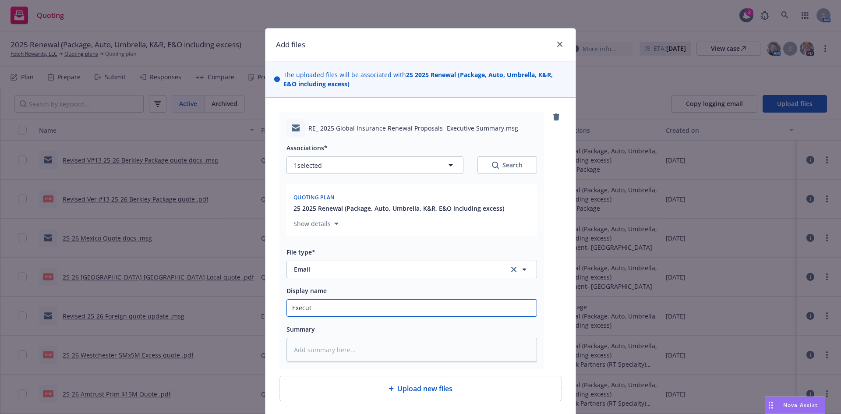
type input "Executi"
type textarea "x"
type input "Executiv"
type textarea "x"
type input "Executive"
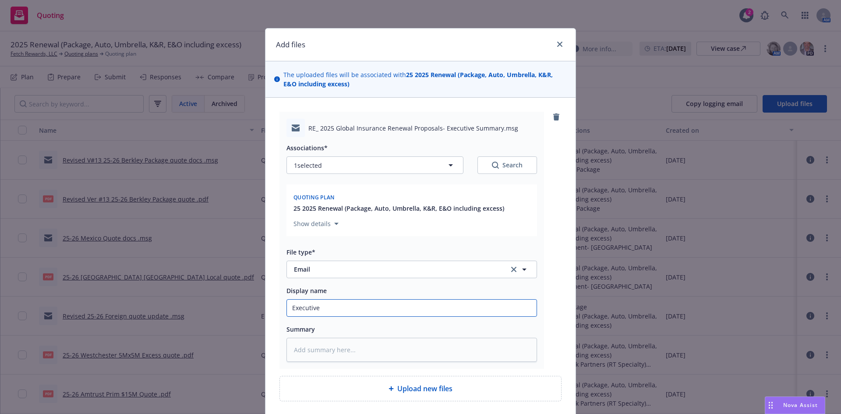
type textarea "x"
type input "Executive"
type textarea "x"
type input "Executive S"
type textarea "x"
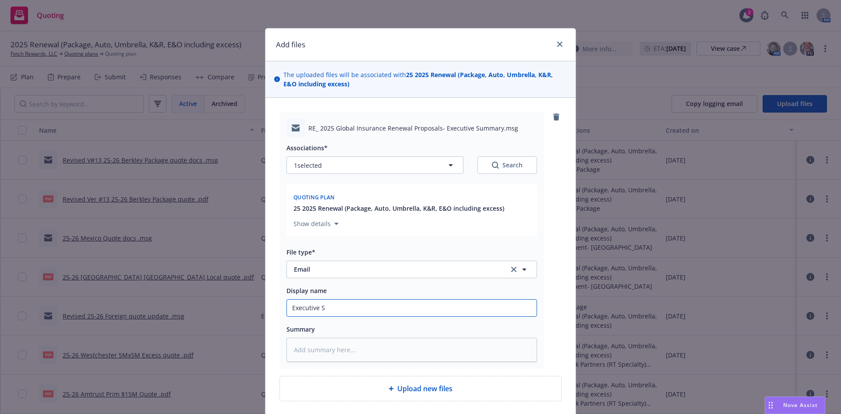
type input "Executive Su"
type textarea "x"
type input "Executive Sum"
type textarea "x"
type input "Executive Summa"
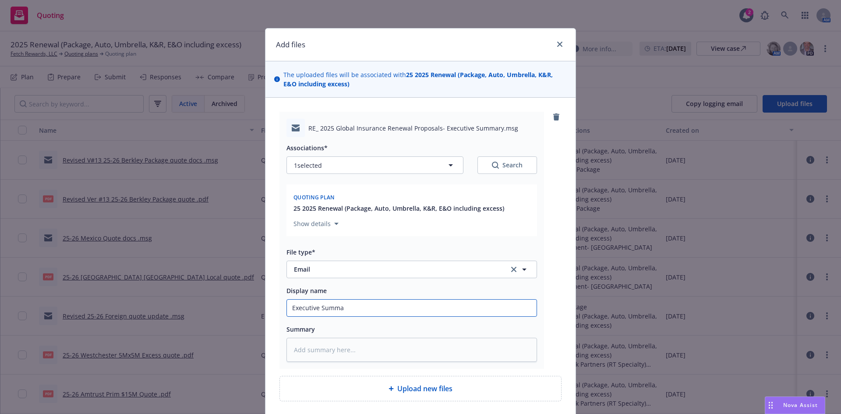
type textarea "x"
type input "Executive Summar"
type textarea "x"
type input "Executive Summary"
type textarea "x"
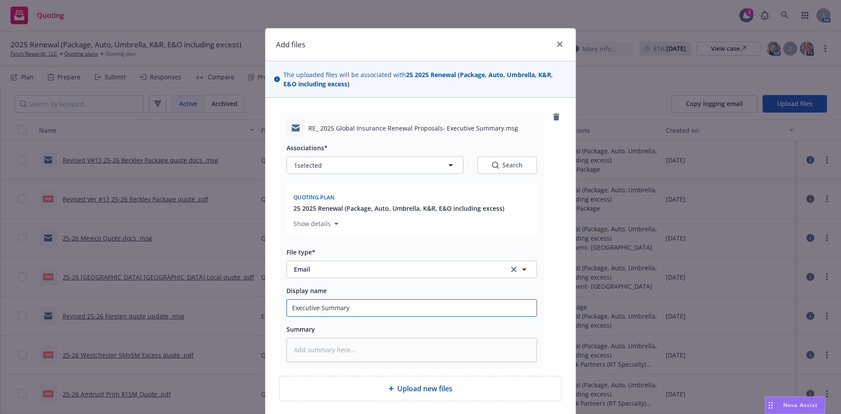
type input "Executive Summary"
type textarea "x"
type input "Executive Summary r"
type textarea "x"
type input "Executive Summary re"
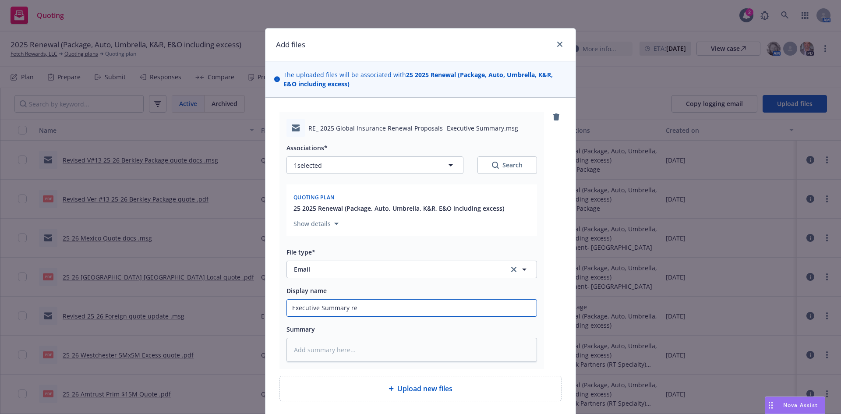
type textarea "x"
type input "Executive Summary rec"
type textarea "x"
type input "Executive Summary reca"
type textarea "x"
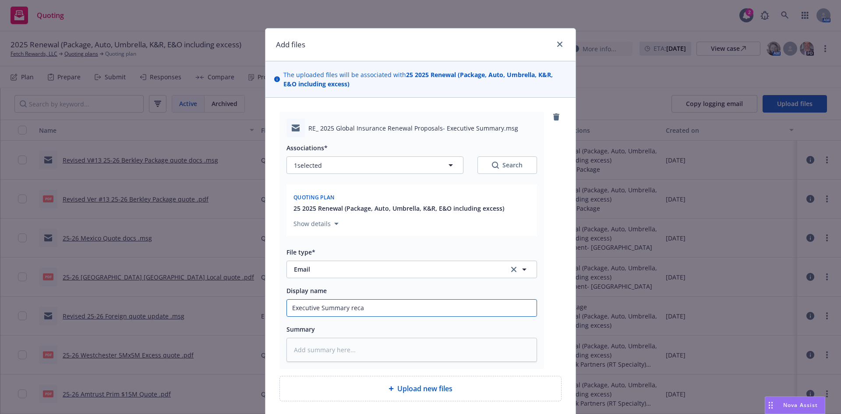
type input "Executive Summary recap"
type textarea "x"
type input "Executive Summary recap"
type textarea "x"
type input "Executive Summary recap t"
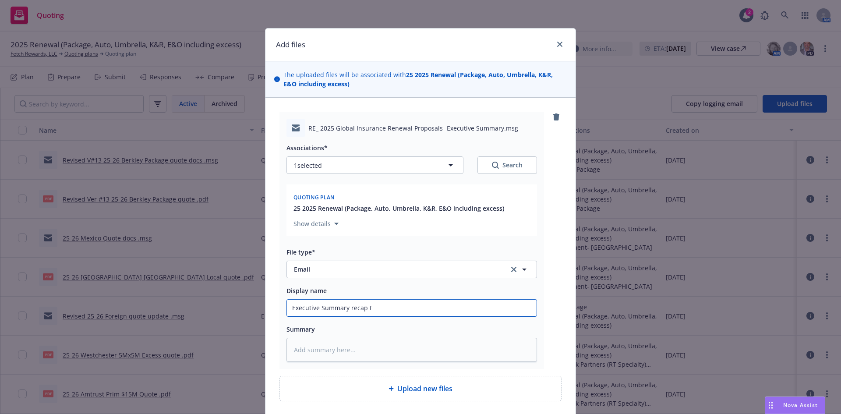
type textarea "x"
type input "Executive Summary recap to"
type textarea "x"
type input "Executive Summary recap to"
type textarea "x"
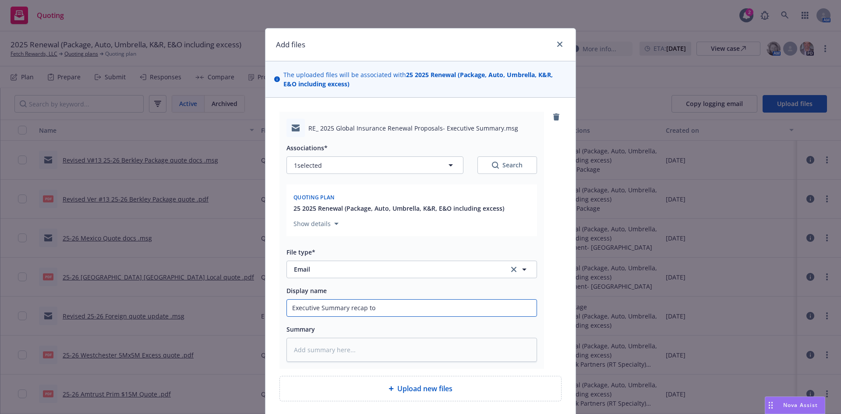
type input "Executive Summary recap to c"
type textarea "x"
type input "Executive Summary recap to cl"
type textarea "x"
type input "Executive Summary recap to cli"
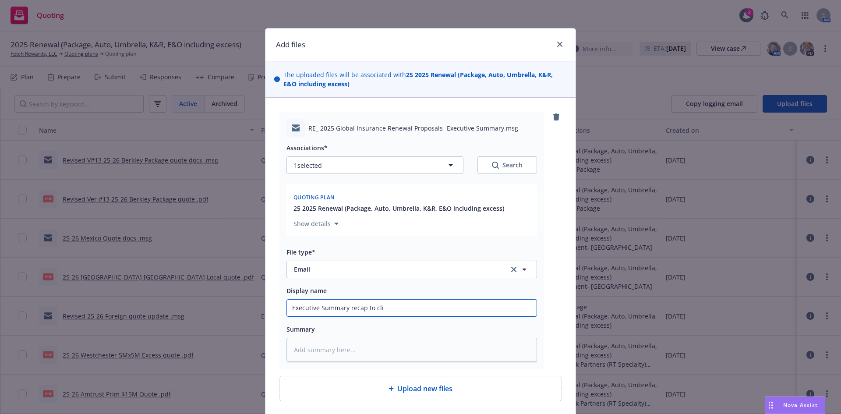
type textarea "x"
type input "Executive Summary recap to clie"
type textarea "x"
type input "Executive Summary recap to clien"
type textarea "x"
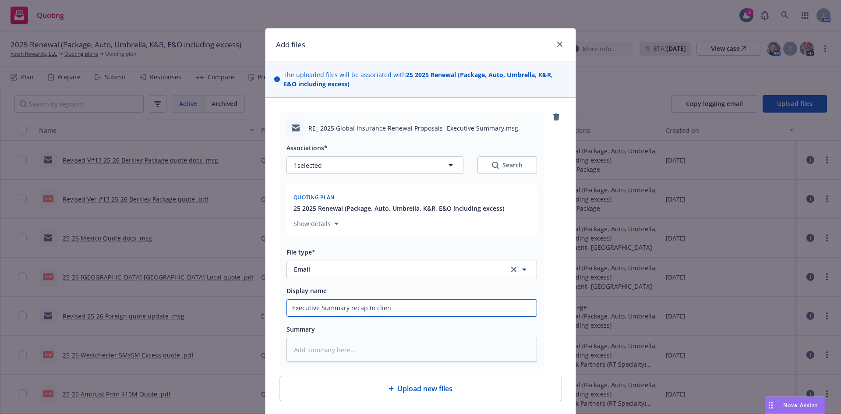
type input "Executive Summary recap to client"
type textarea "x"
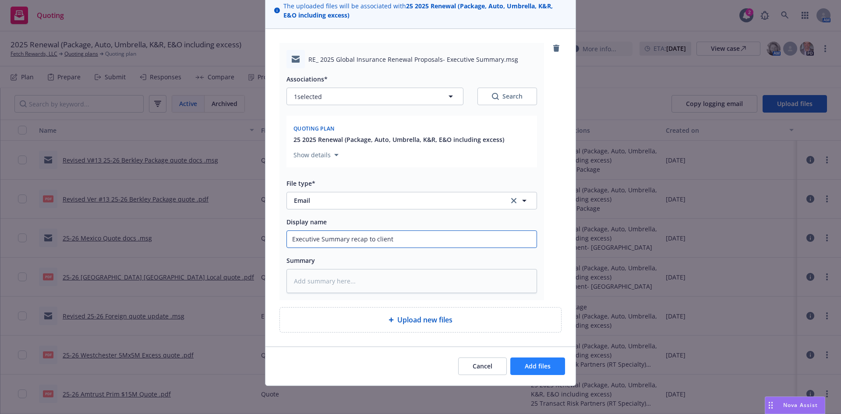
type input "Executive Summary recap to client"
click at [541, 367] on span "Add files" at bounding box center [538, 366] width 26 height 8
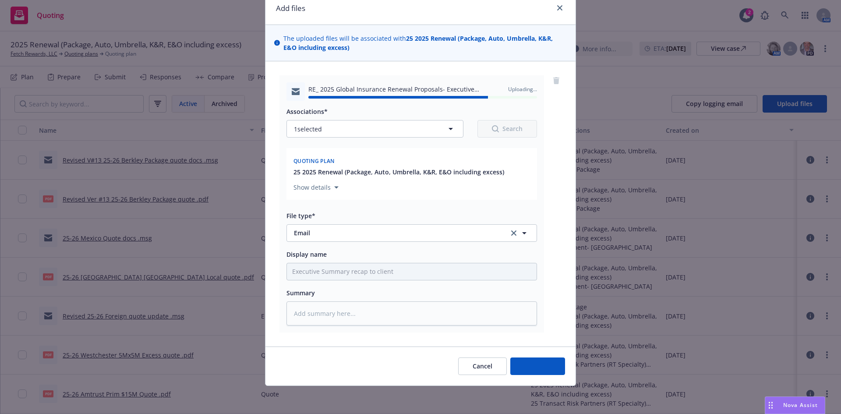
type textarea "x"
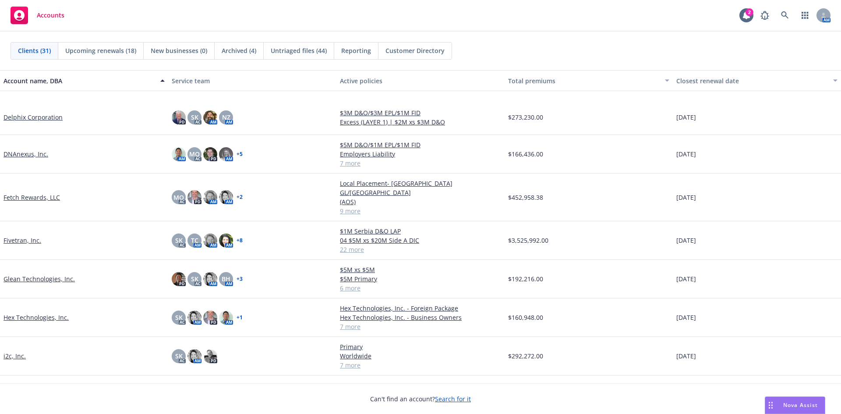
scroll to position [219, 0]
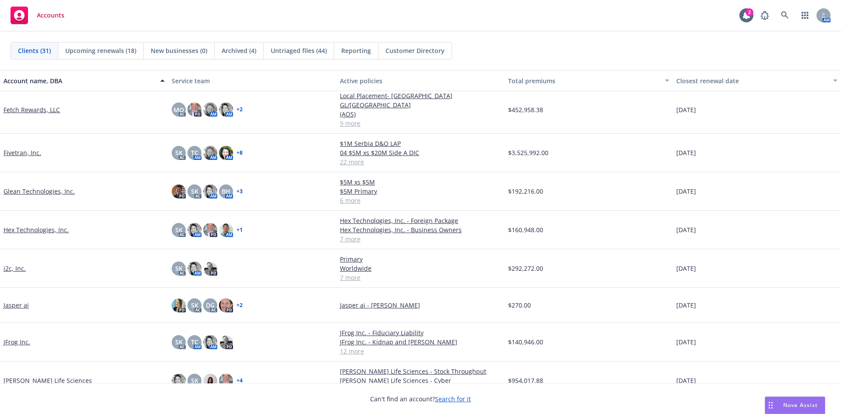
click at [13, 337] on link "JFrog Inc." at bounding box center [17, 341] width 27 height 9
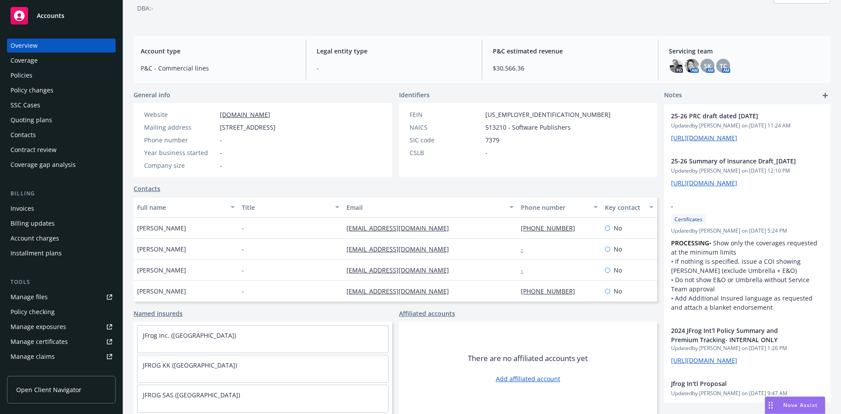
scroll to position [57, 0]
click at [46, 340] on div "Manage certificates" at bounding box center [39, 342] width 57 height 14
click at [21, 76] on div "Policies" at bounding box center [22, 75] width 22 height 14
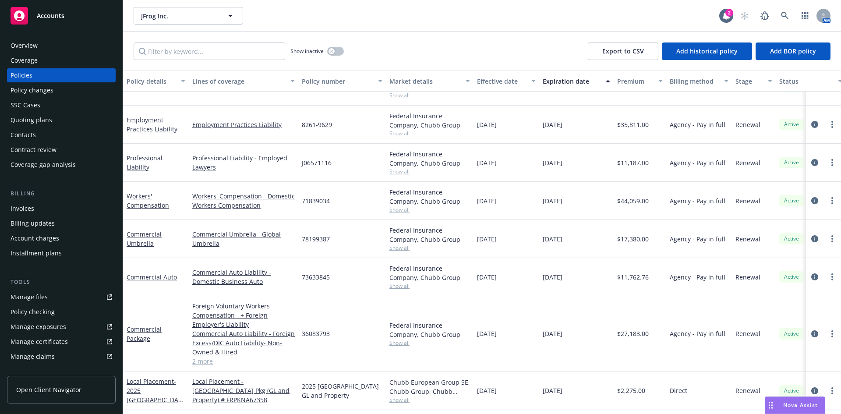
scroll to position [131, 0]
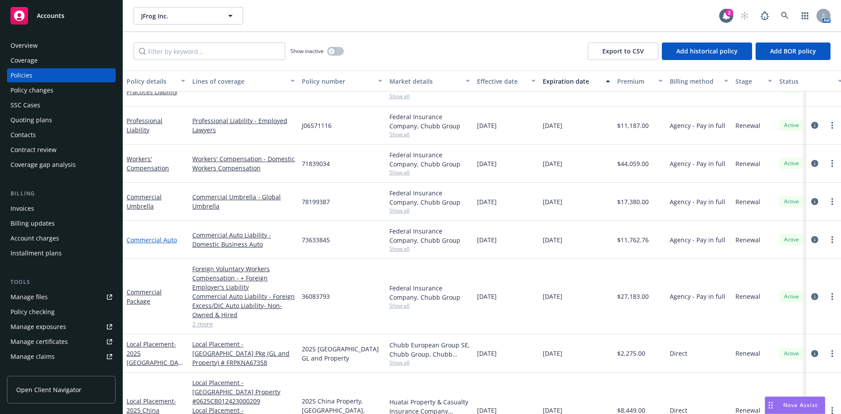
click at [162, 240] on link "Commercial Auto" at bounding box center [152, 240] width 50 height 8
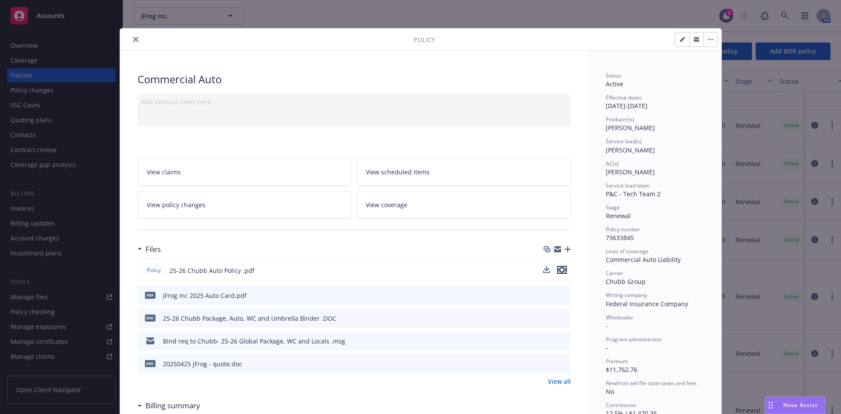
click at [558, 270] on icon "preview file" at bounding box center [562, 270] width 8 height 6
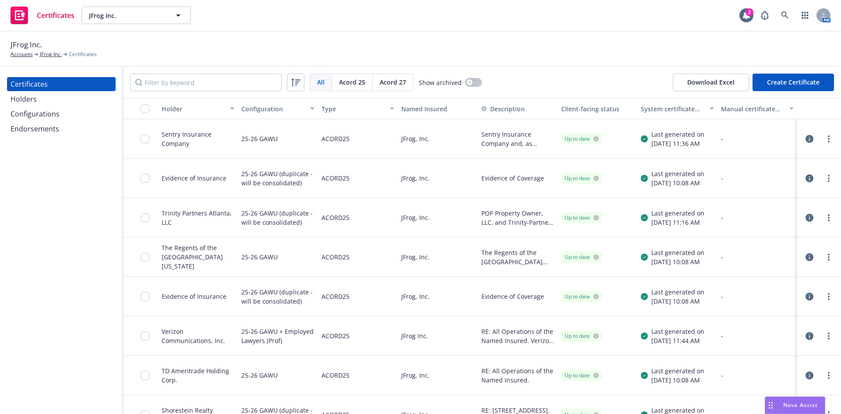
click at [51, 111] on div "Configurations" at bounding box center [35, 114] width 49 height 14
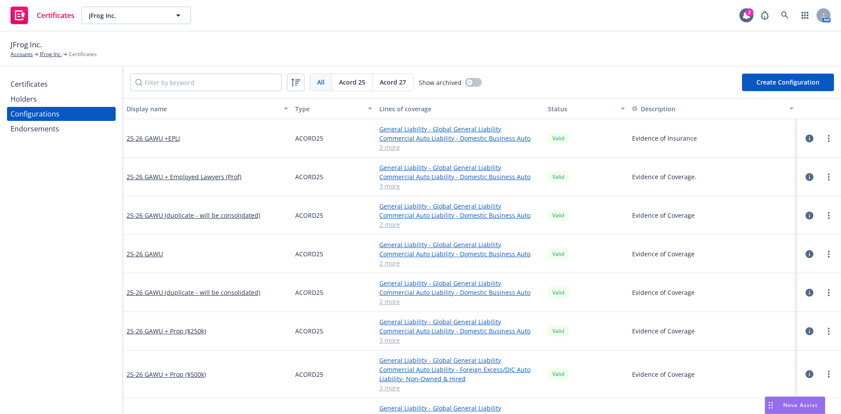
click at [776, 78] on button "Create Configuration" at bounding box center [788, 83] width 92 height 18
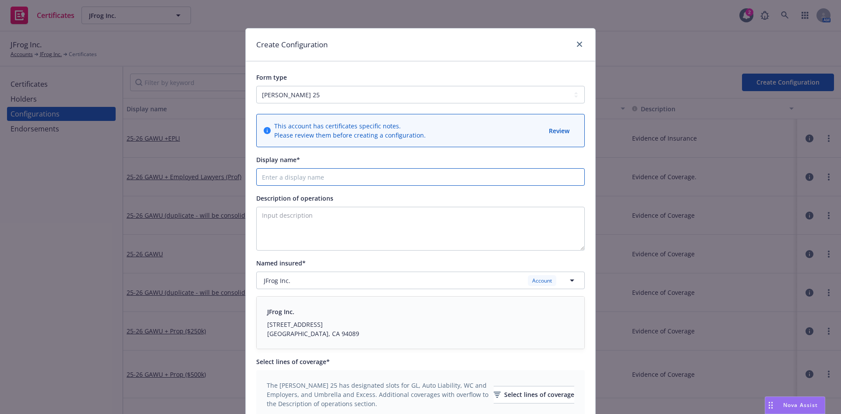
click at [293, 183] on input "Display name*" at bounding box center [420, 177] width 328 height 18
type input "25-26 Auto Only"
click at [334, 219] on textarea "Description of operations" at bounding box center [420, 229] width 328 height 44
type textarea "W"
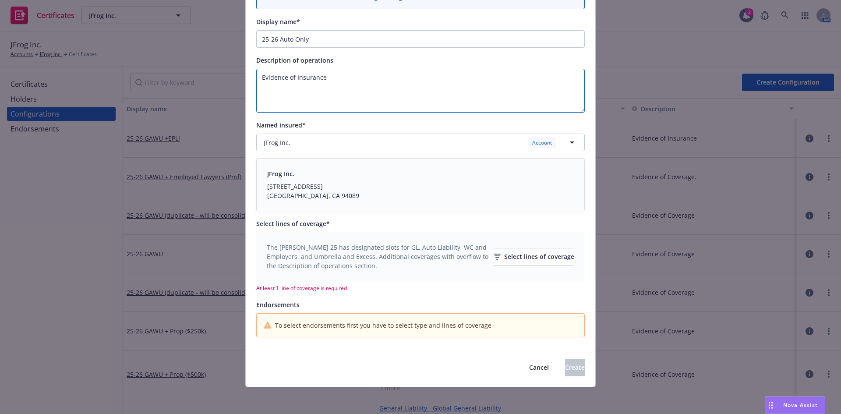
scroll to position [139, 0]
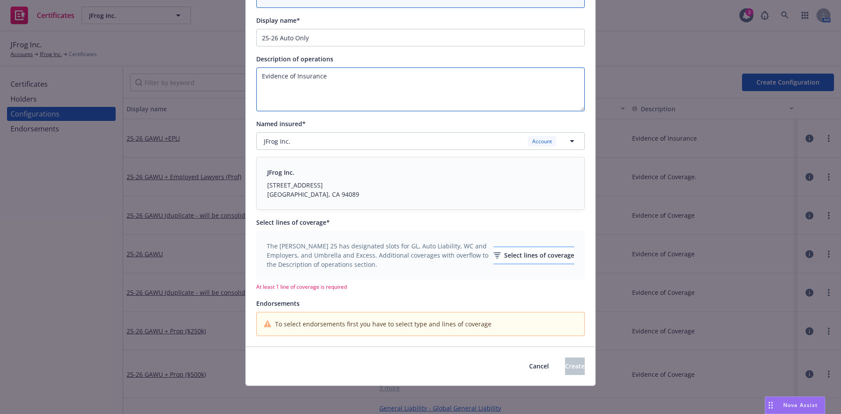
type textarea "Evidence of Insurance"
click at [512, 254] on div "Select lines of coverage" at bounding box center [534, 255] width 81 height 17
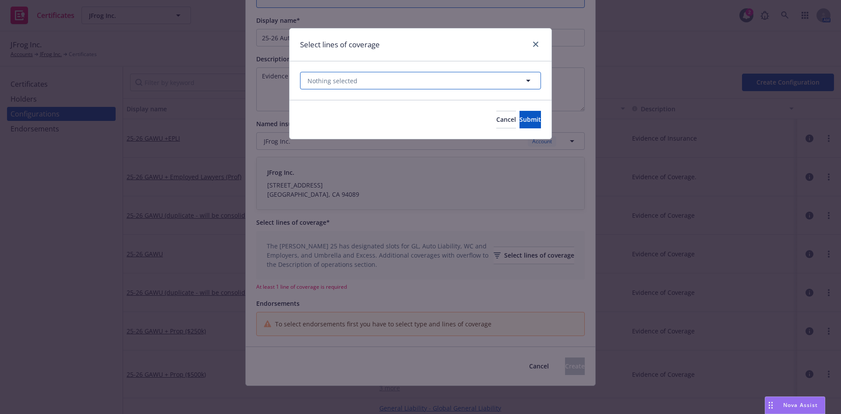
click at [389, 81] on button "Nothing selected" at bounding box center [420, 81] width 241 height 18
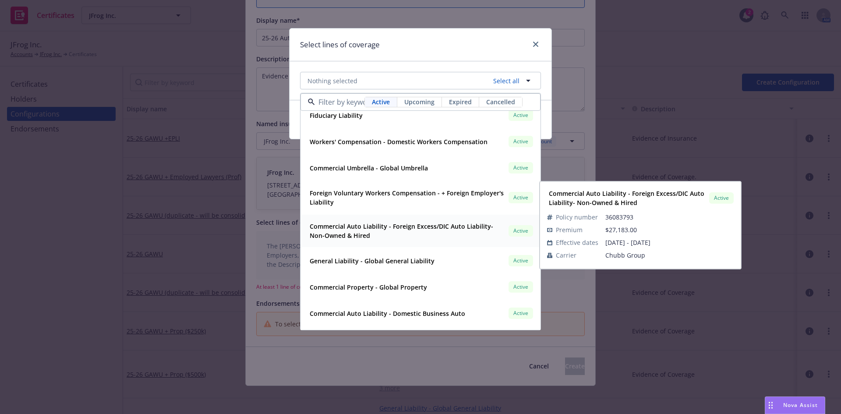
scroll to position [131, 0]
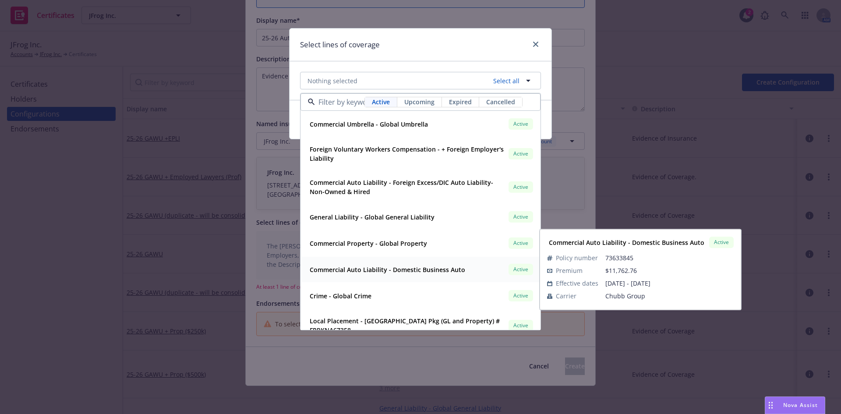
click at [364, 271] on strong "Commercial Auto Liability - Domestic Business Auto" at bounding box center [387, 269] width 155 height 8
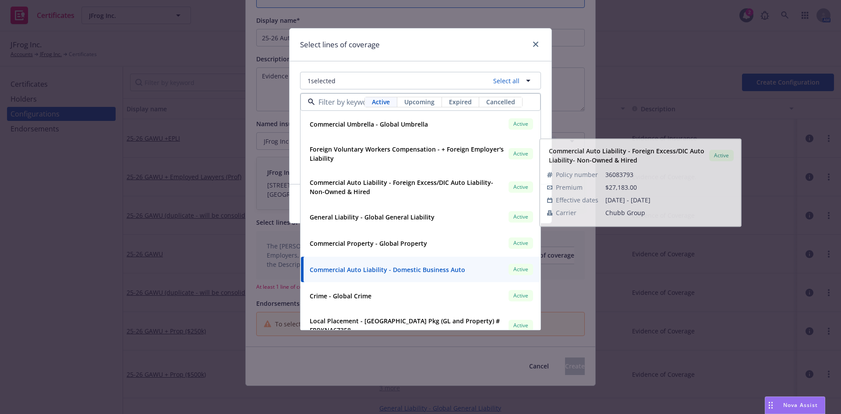
click at [473, 39] on div "Select lines of coverage" at bounding box center [421, 44] width 262 height 33
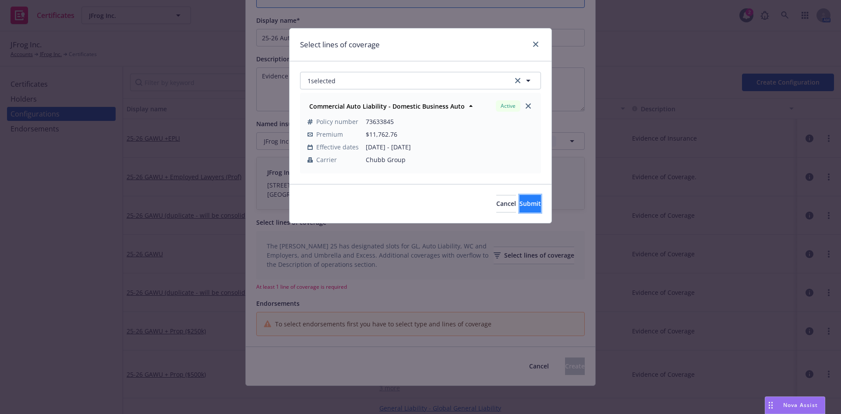
click at [519, 208] on span "Submit" at bounding box center [529, 203] width 21 height 8
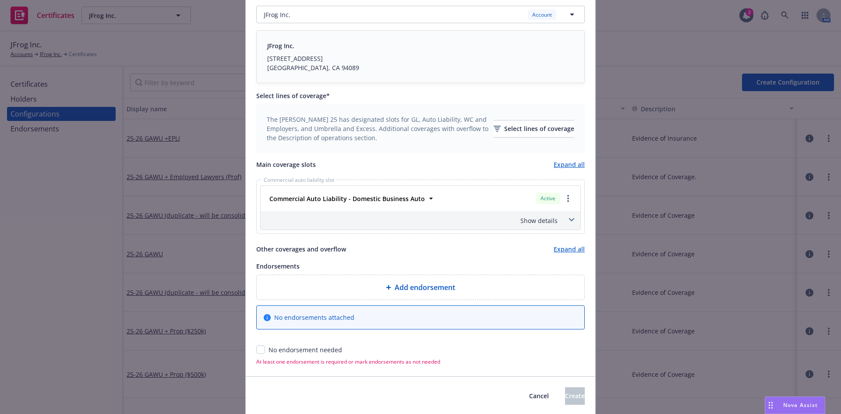
scroll to position [271, 0]
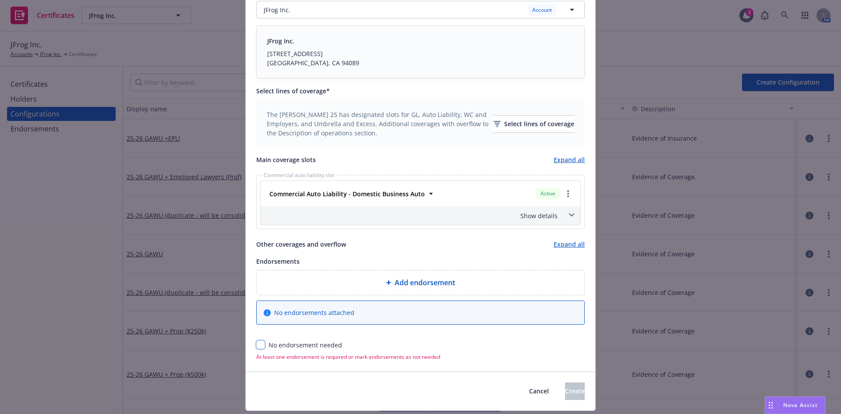
click at [257, 346] on input "checkbox" at bounding box center [260, 344] width 9 height 9
checkbox input "true"
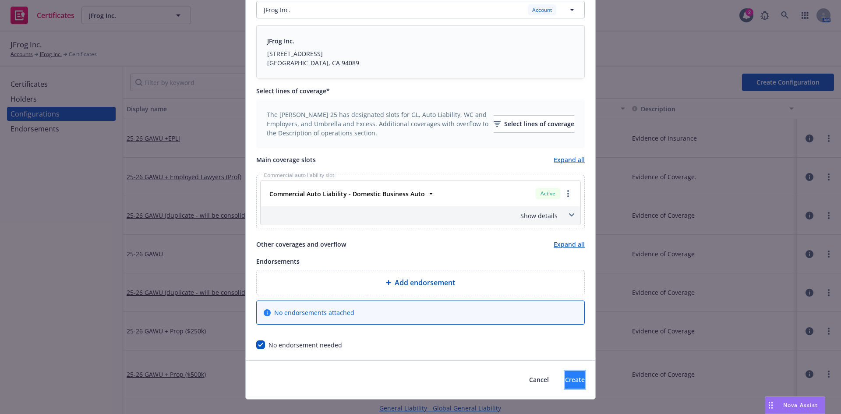
click at [565, 378] on span "Create" at bounding box center [575, 379] width 20 height 8
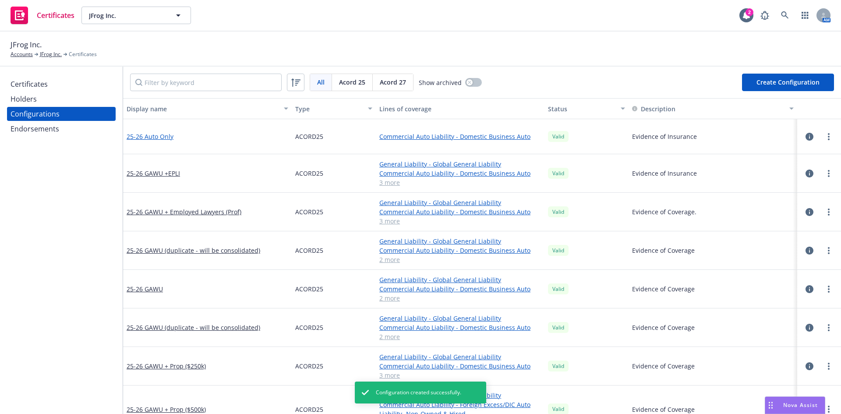
click at [167, 137] on link "25-26 Auto Only" at bounding box center [150, 136] width 47 height 9
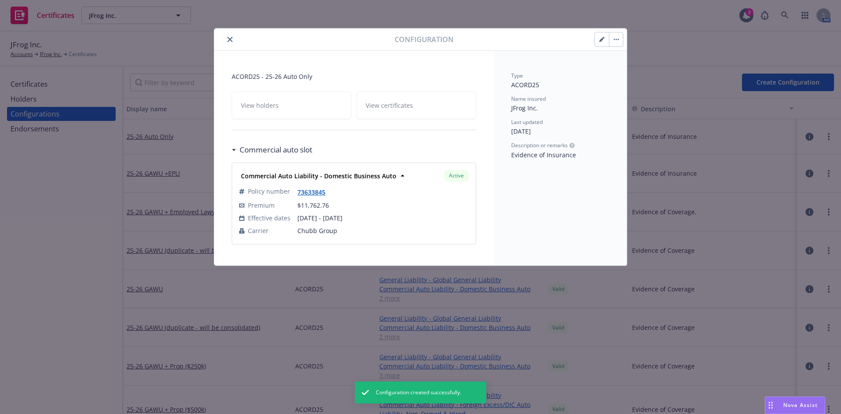
click at [224, 41] on div at bounding box center [306, 39] width 177 height 11
click at [230, 39] on icon "close" at bounding box center [229, 39] width 5 height 5
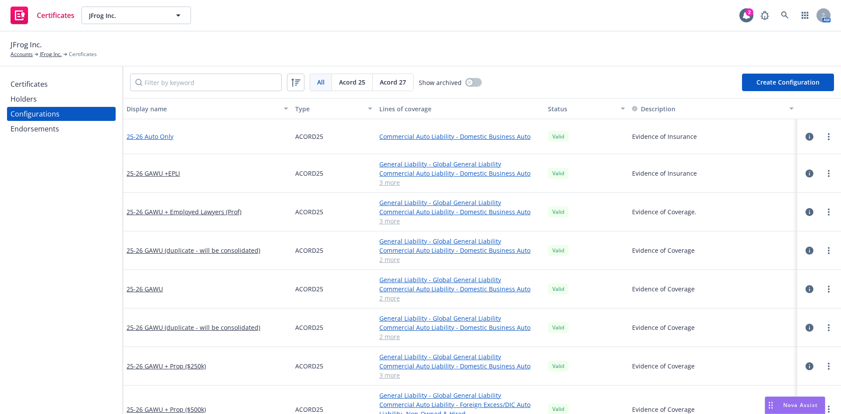
click at [157, 134] on link "25-26 Auto Only" at bounding box center [150, 136] width 47 height 9
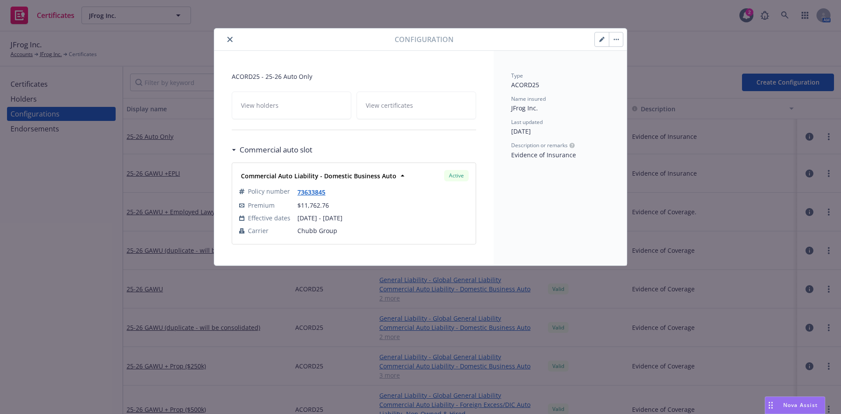
click at [230, 38] on icon "close" at bounding box center [229, 39] width 5 height 5
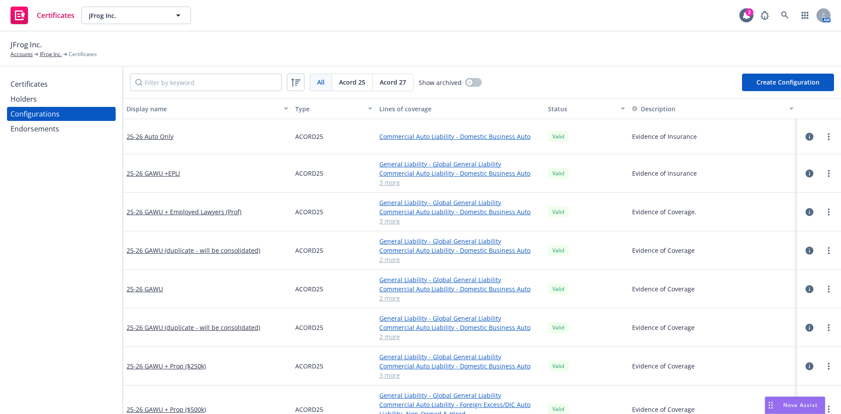
click at [36, 87] on div "Certificates" at bounding box center [29, 84] width 37 height 14
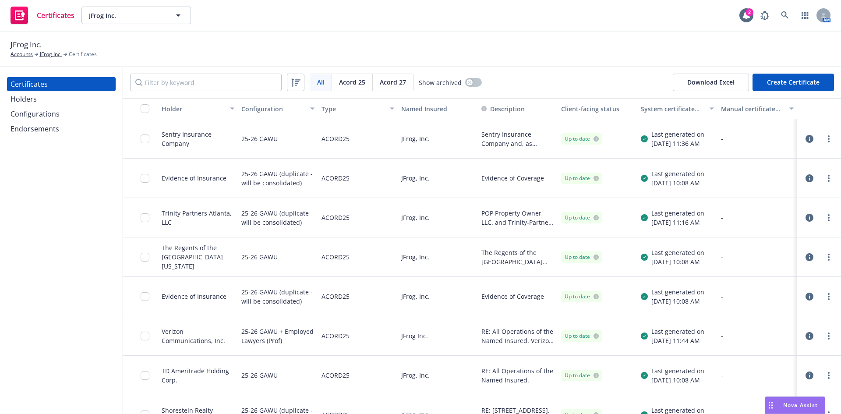
click at [39, 105] on div "Holders" at bounding box center [62, 99] width 102 height 14
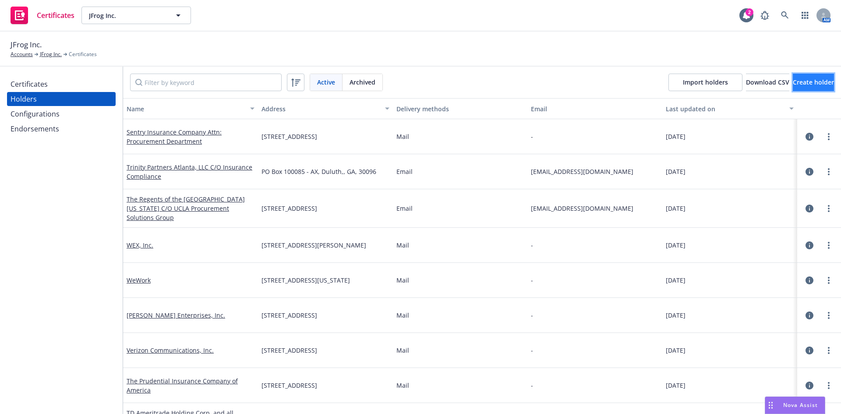
click at [793, 80] on span "Create holder" at bounding box center [813, 82] width 41 height 8
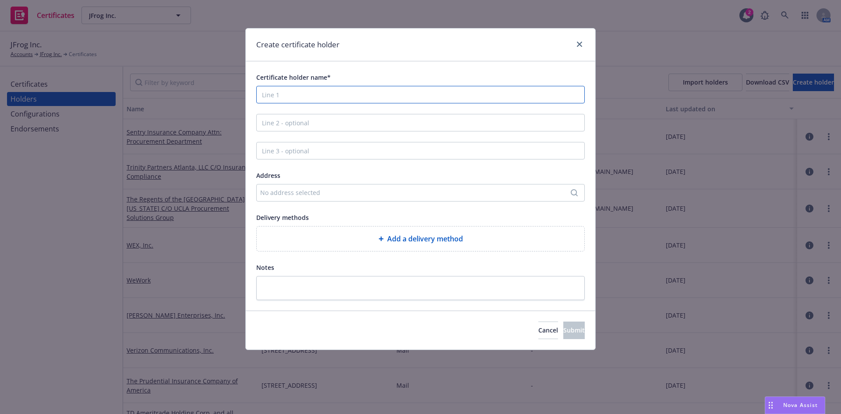
click at [280, 96] on input "Certificate holder name*" at bounding box center [420, 95] width 328 height 18
type input "SwampUP"
click at [538, 329] on span "Cancel" at bounding box center [548, 330] width 20 height 8
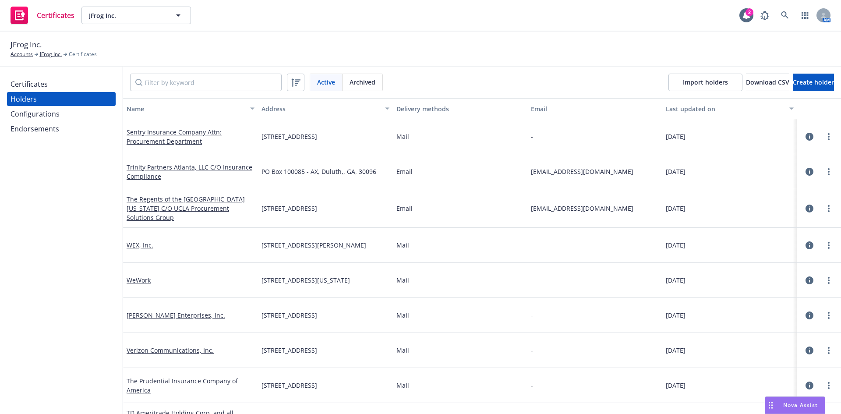
click at [51, 86] on div "Certificates" at bounding box center [62, 84] width 102 height 14
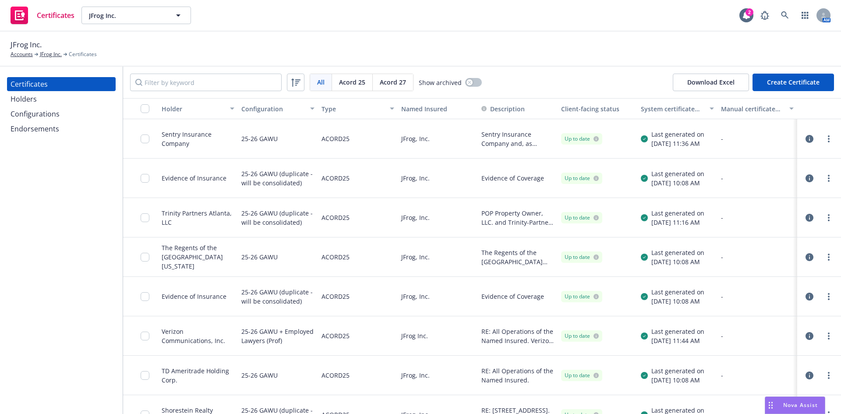
click at [797, 79] on button "Create Certificate" at bounding box center [792, 83] width 81 height 18
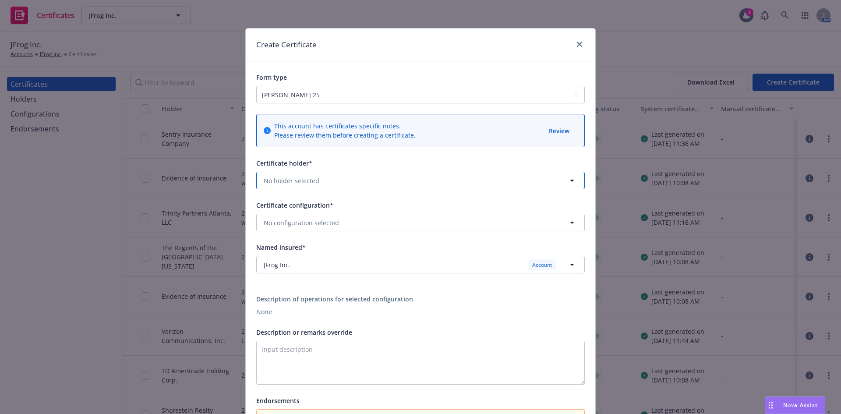
click at [283, 186] on button "No holder selected" at bounding box center [420, 181] width 328 height 18
type input "ev"
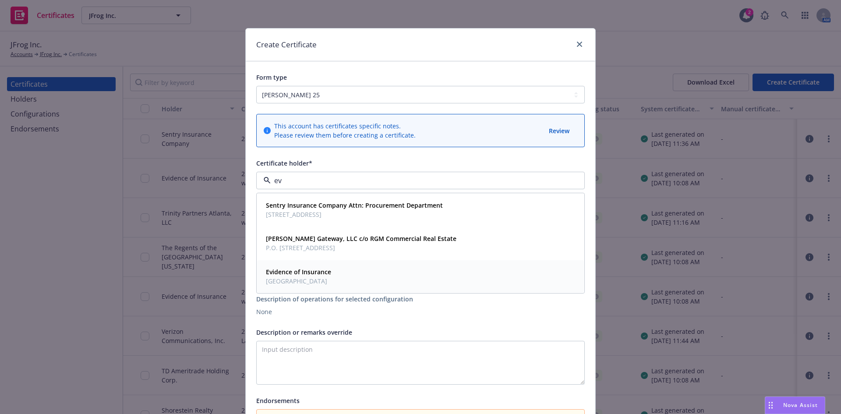
click at [288, 278] on span "USA" at bounding box center [298, 280] width 65 height 9
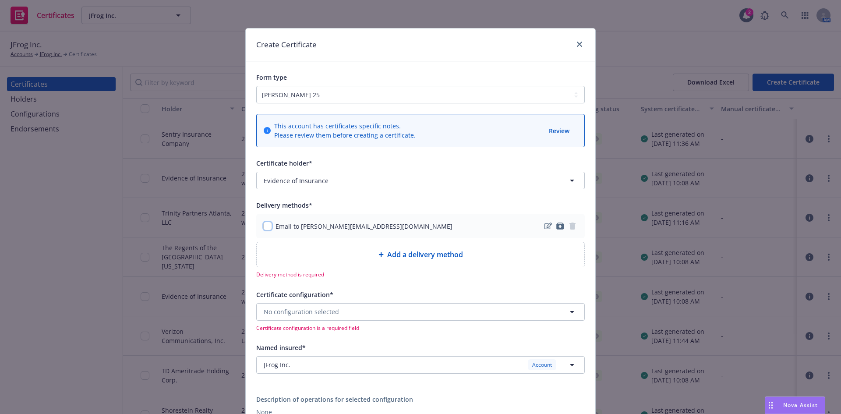
click at [264, 227] on input "checkbox" at bounding box center [267, 226] width 9 height 9
checkbox input "true"
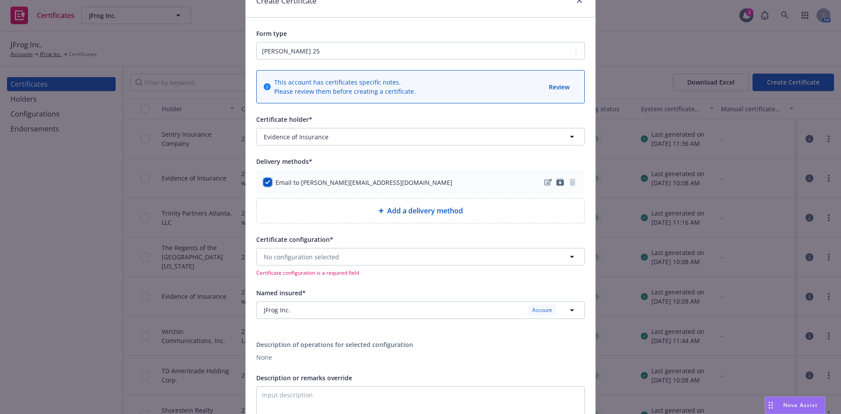
scroll to position [88, 0]
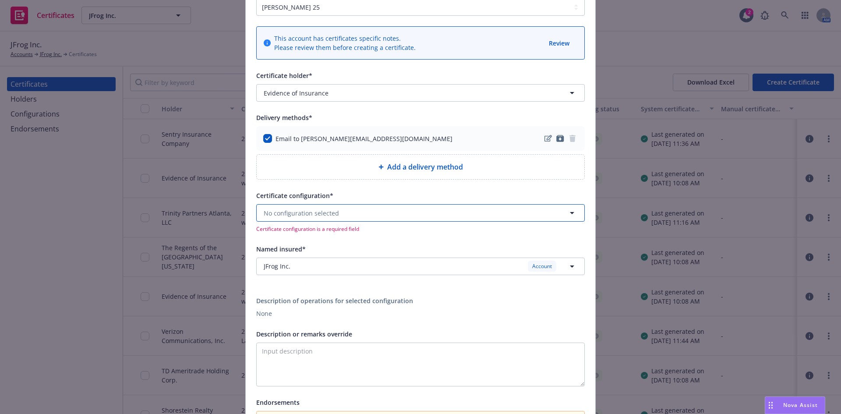
click at [366, 214] on button "No configuration selected" at bounding box center [420, 213] width 328 height 18
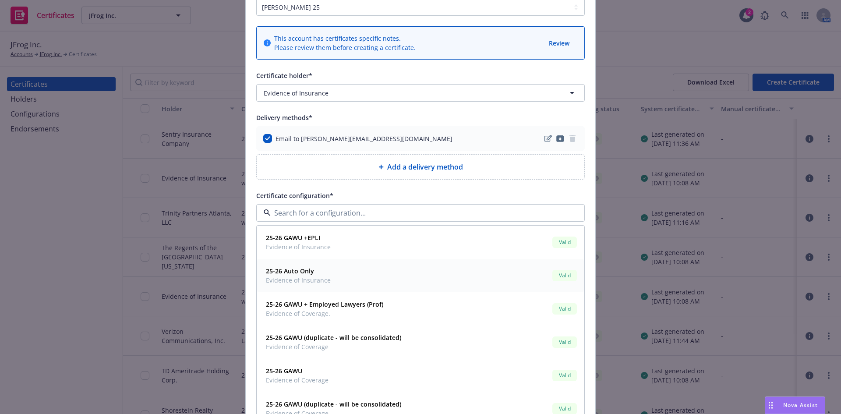
click at [324, 274] on span "25-26 Auto Only" at bounding box center [298, 270] width 65 height 9
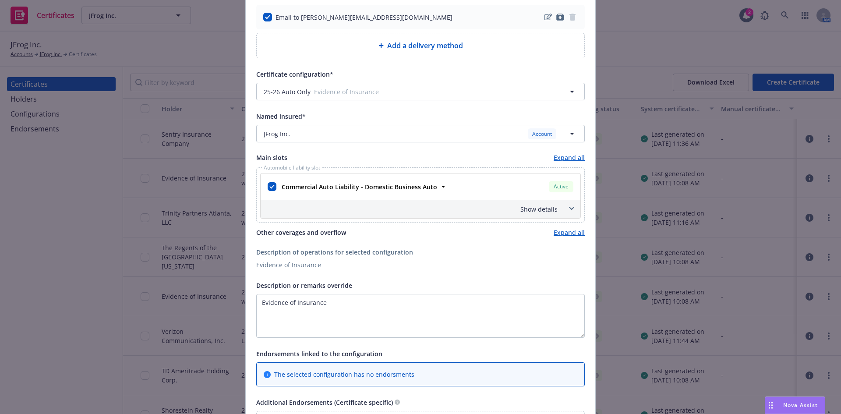
scroll to position [219, 0]
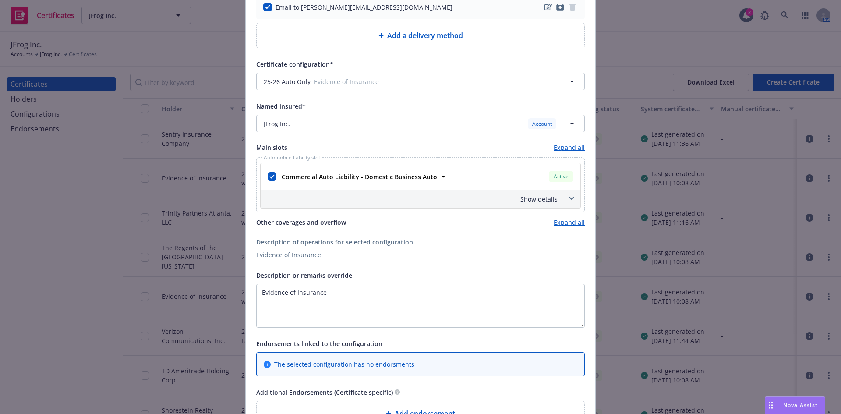
click at [570, 199] on icon at bounding box center [571, 199] width 5 height 4
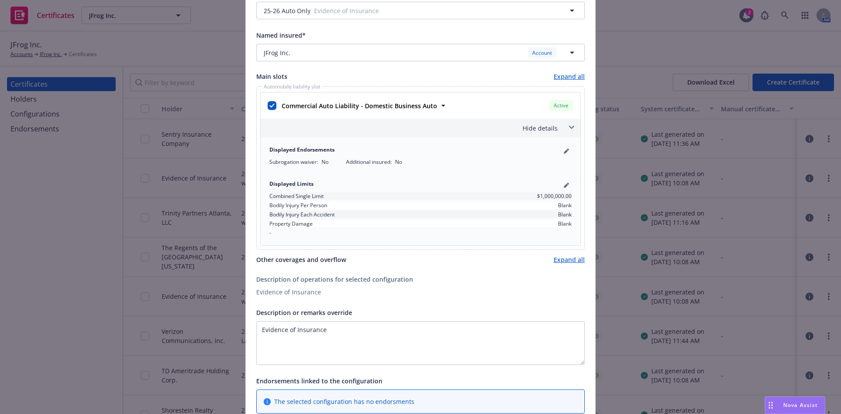
scroll to position [307, 0]
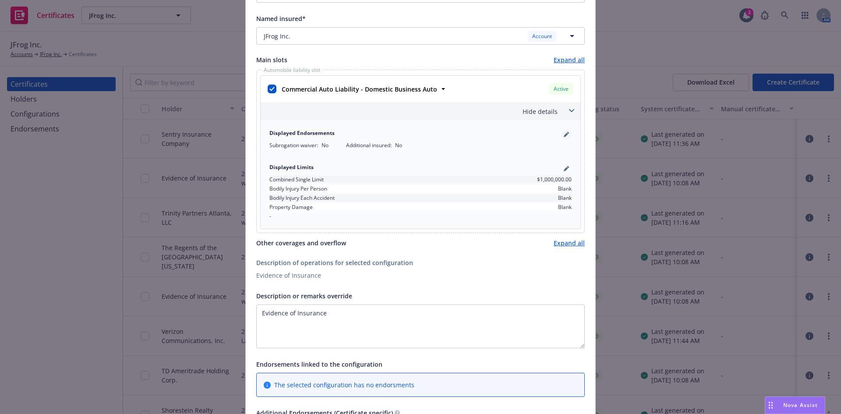
click at [564, 134] on icon "pencil" at bounding box center [566, 135] width 4 height 4
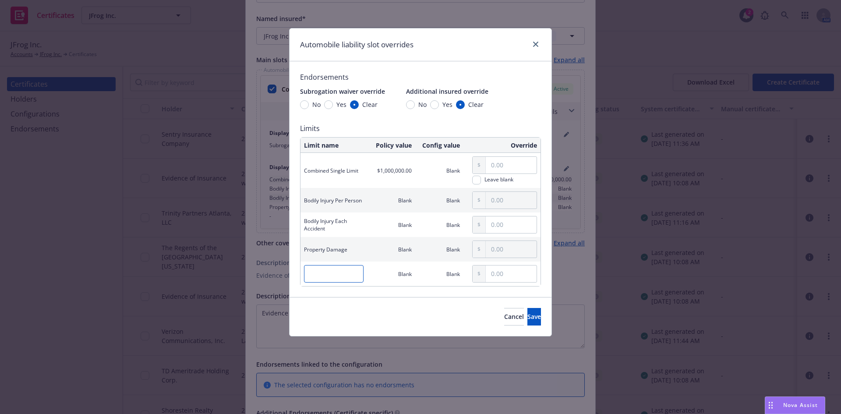
click at [313, 276] on input "text" at bounding box center [334, 274] width 60 height 18
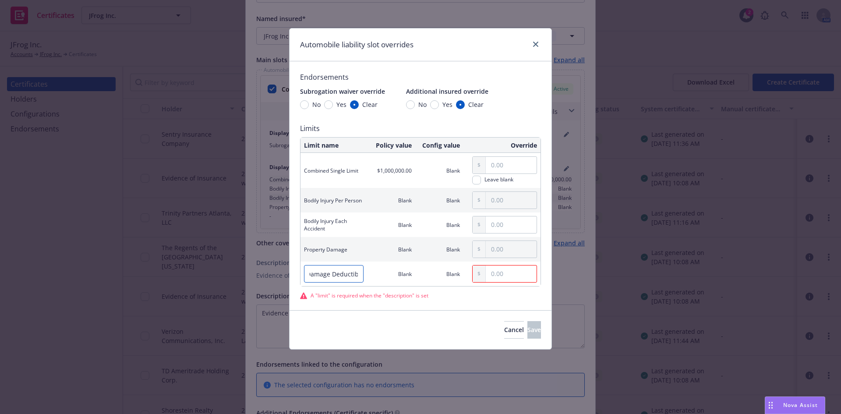
scroll to position [0, 32]
type input "Physical Damage Deductible"
type input "4.00"
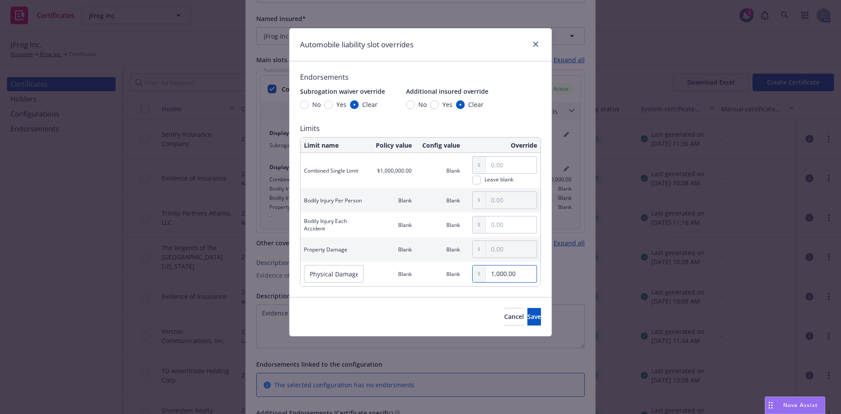
type input "1,000.00"
click at [527, 318] on span "Save" at bounding box center [534, 316] width 14 height 8
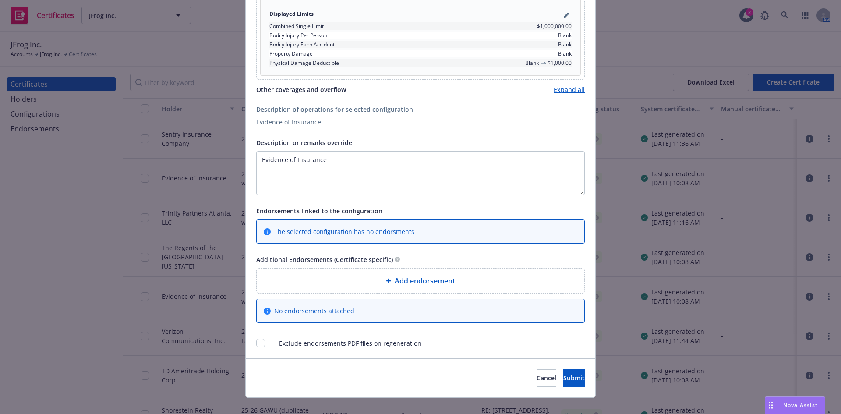
scroll to position [472, 0]
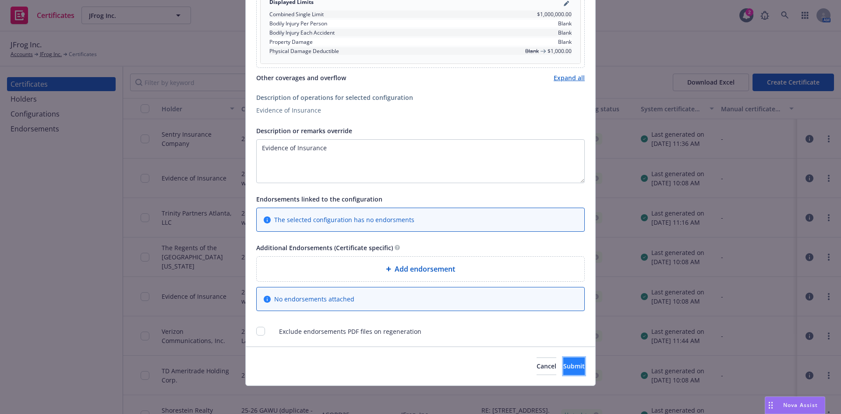
click at [563, 360] on button "Submit" at bounding box center [573, 366] width 21 height 18
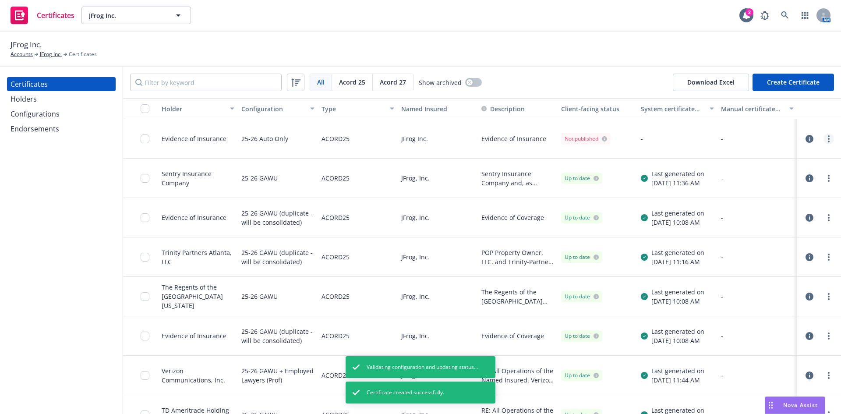
click at [828, 139] on circle "more" at bounding box center [829, 139] width 2 height 2
click at [722, 191] on link "Regenerate" at bounding box center [757, 192] width 140 height 18
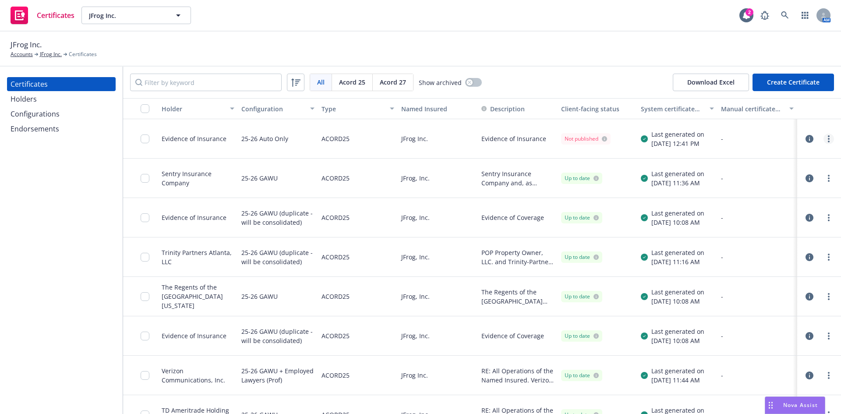
click at [828, 138] on circle "more" at bounding box center [829, 139] width 2 height 2
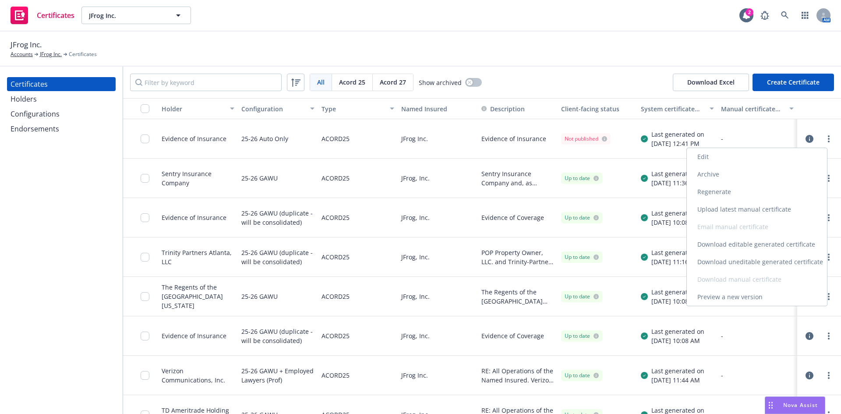
click at [749, 260] on link "Download uneditable generated certificate" at bounding box center [757, 262] width 140 height 18
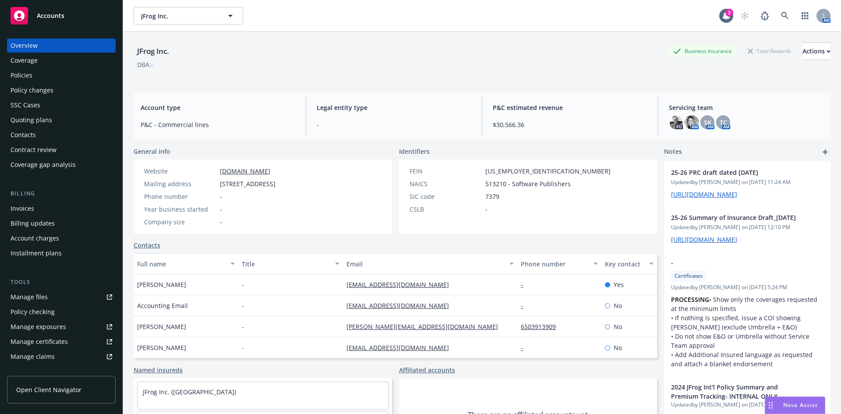
click at [30, 78] on div "Policies" at bounding box center [22, 75] width 22 height 14
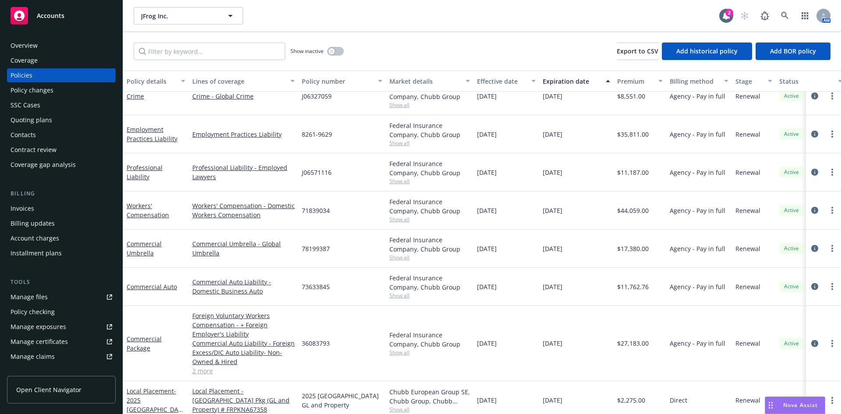
scroll to position [131, 0]
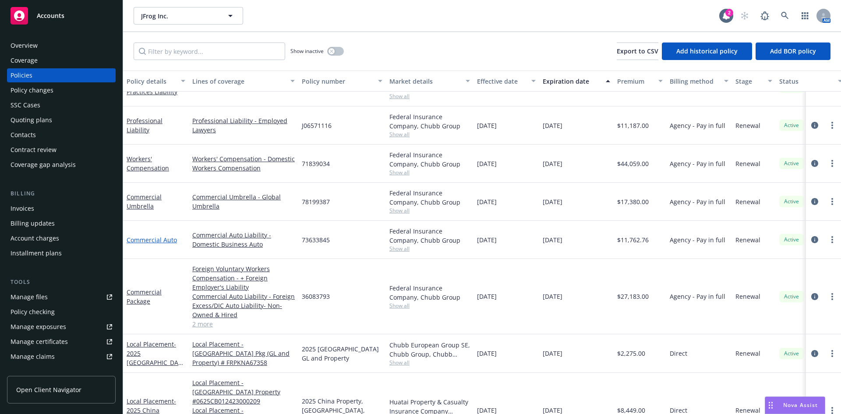
click at [168, 242] on link "Commercial Auto" at bounding box center [152, 240] width 50 height 8
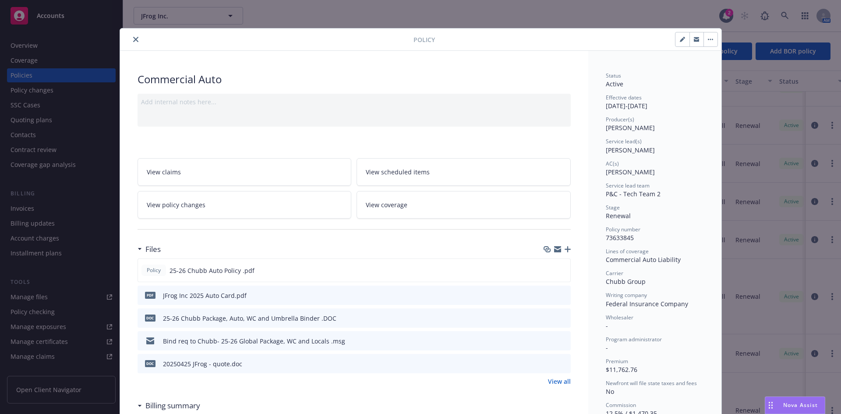
click at [280, 207] on link "View policy changes" at bounding box center [245, 205] width 214 height 28
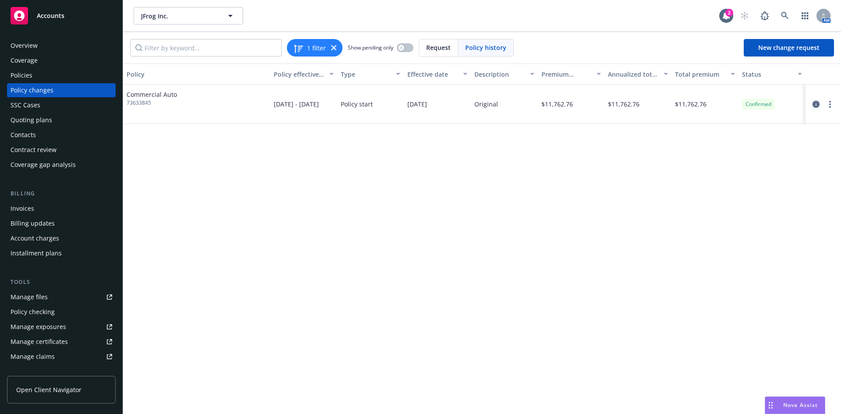
click at [816, 105] on icon "circleInformation" at bounding box center [815, 104] width 7 height 7
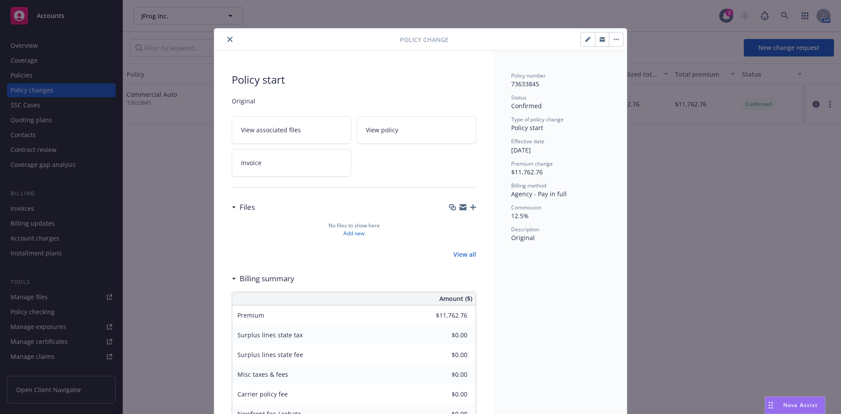
scroll to position [17, 0]
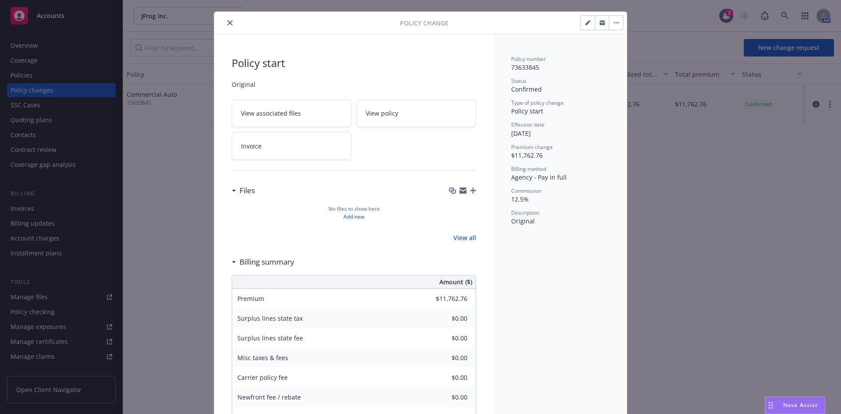
click at [227, 22] on icon "close" at bounding box center [229, 22] width 5 height 5
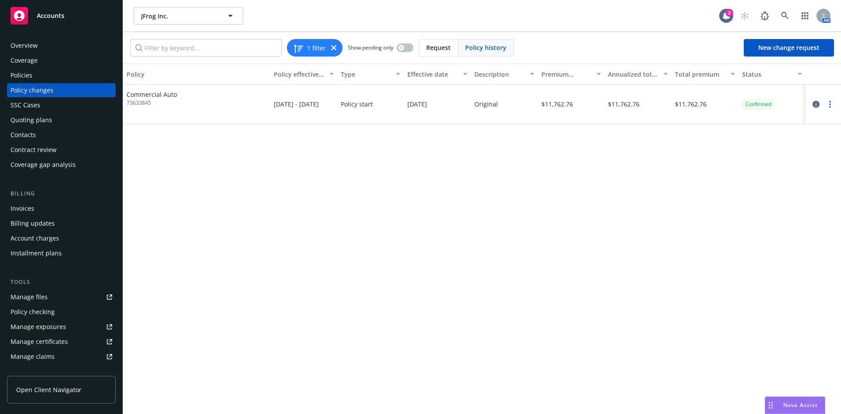
click at [391, 106] on div "Policy start" at bounding box center [370, 104] width 67 height 39
click at [394, 106] on div "Policy start" at bounding box center [370, 104] width 67 height 39
click at [833, 99] on div at bounding box center [823, 104] width 28 height 11
click at [829, 102] on link "more" at bounding box center [830, 104] width 11 height 11
click at [828, 102] on link "more" at bounding box center [830, 104] width 11 height 11
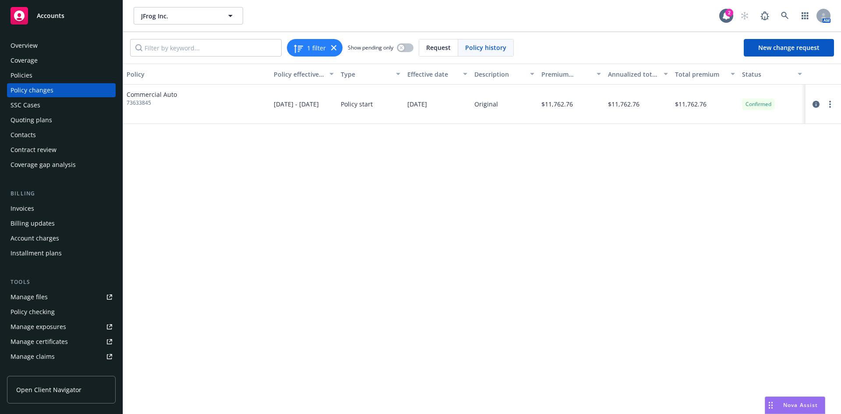
click at [13, 89] on div "Policy changes" at bounding box center [32, 90] width 43 height 14
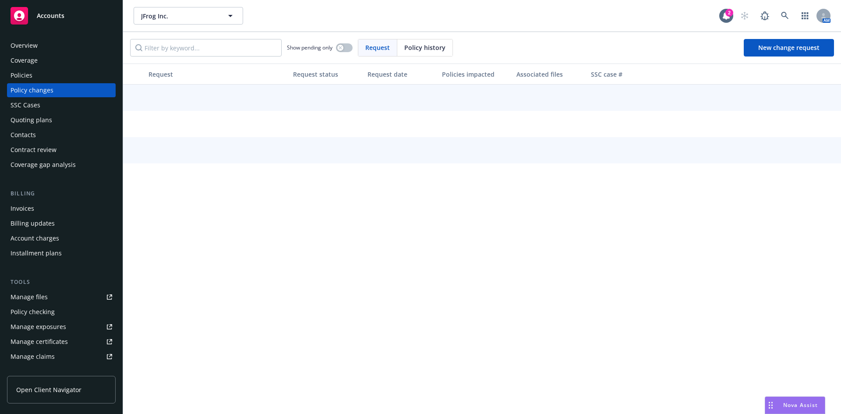
click at [19, 73] on div "Policies" at bounding box center [22, 75] width 22 height 14
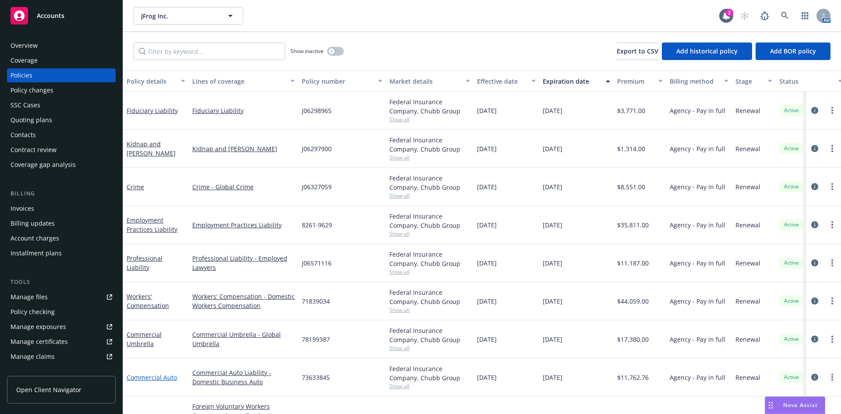
click at [145, 378] on link "Commercial Auto" at bounding box center [152, 377] width 50 height 8
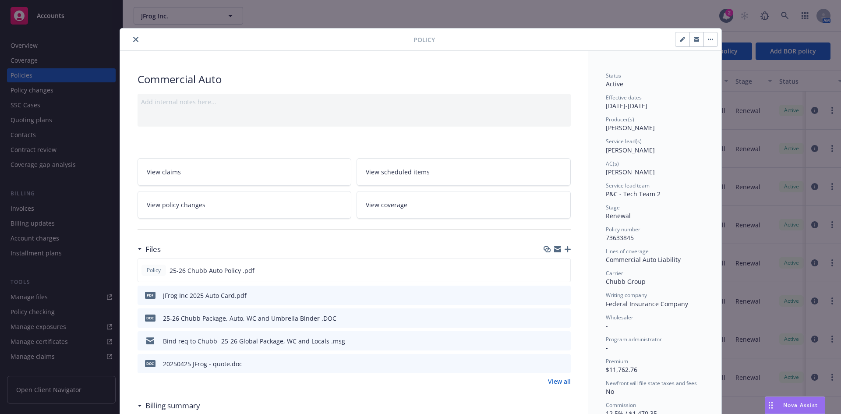
scroll to position [26, 0]
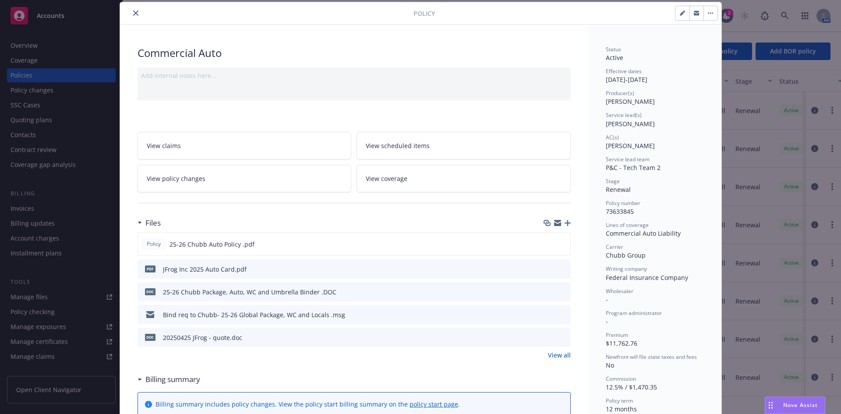
click at [385, 176] on span "View coverage" at bounding box center [387, 178] width 42 height 9
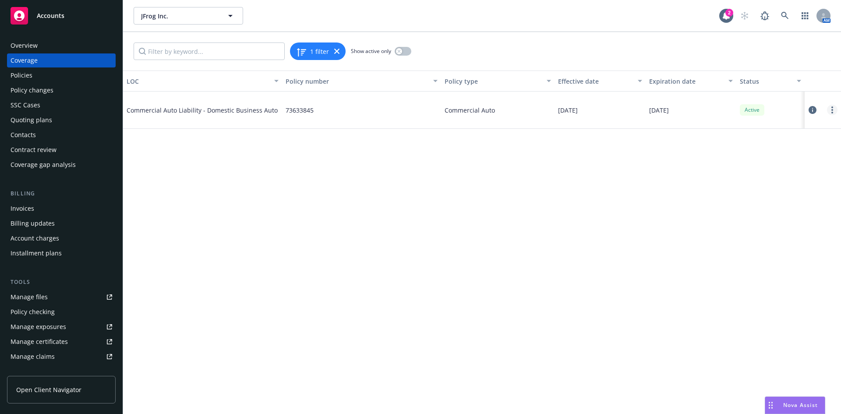
click at [834, 107] on link "more" at bounding box center [832, 110] width 11 height 11
click at [758, 130] on link "Edit coverage" at bounding box center [779, 128] width 115 height 18
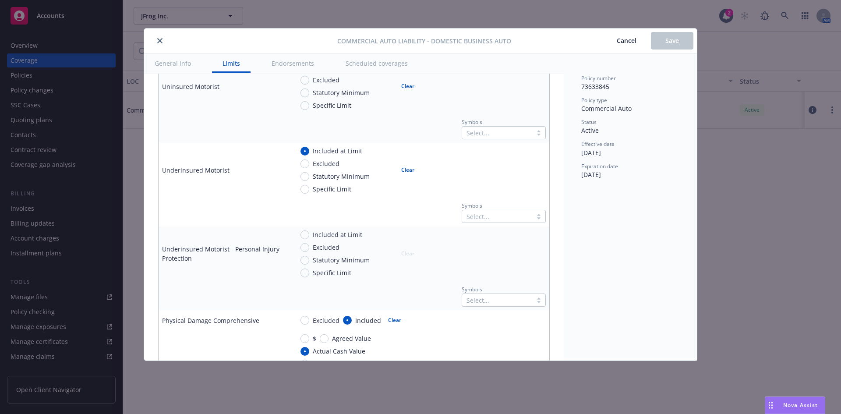
scroll to position [482, 0]
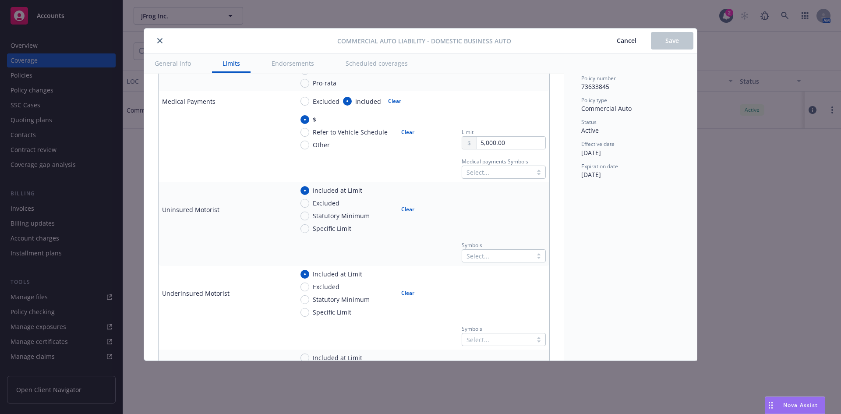
click at [158, 39] on icon "close" at bounding box center [159, 40] width 5 height 5
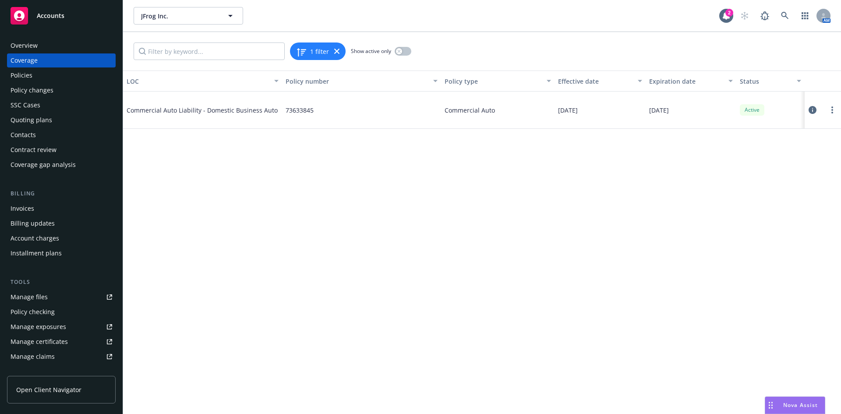
click at [51, 87] on div "Policy changes" at bounding box center [32, 90] width 43 height 14
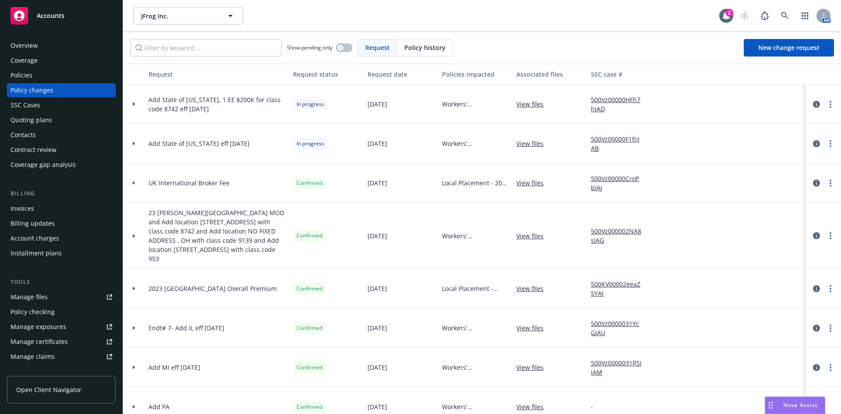
click at [50, 343] on div "Manage certificates" at bounding box center [39, 342] width 57 height 14
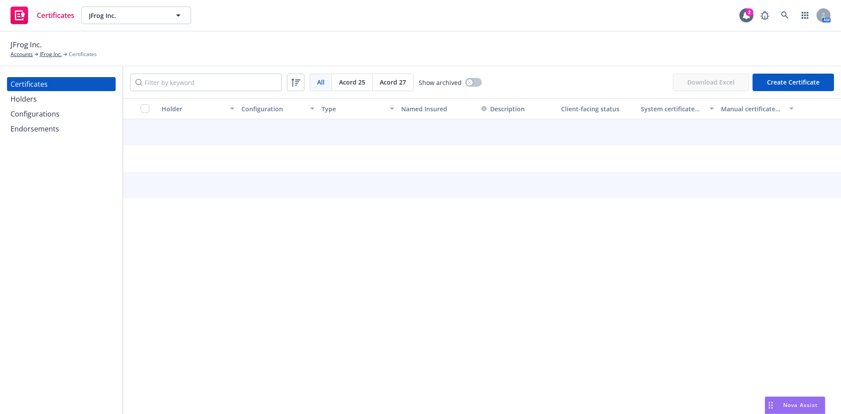
click at [53, 116] on div "Configurations" at bounding box center [35, 114] width 49 height 14
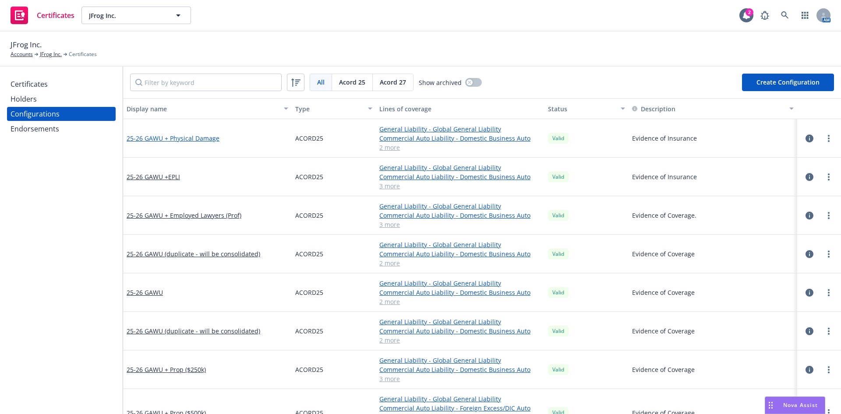
click at [190, 137] on link "25-26 GAWU + Physical Damage" at bounding box center [173, 138] width 93 height 9
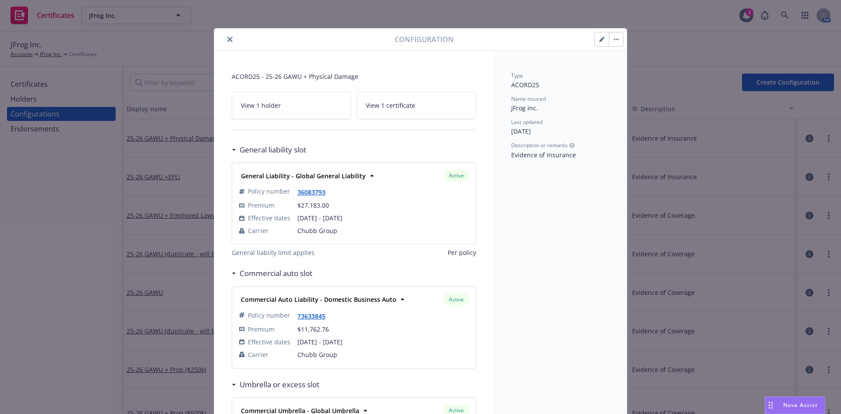
click at [599, 41] on icon "button" at bounding box center [601, 40] width 4 height 4
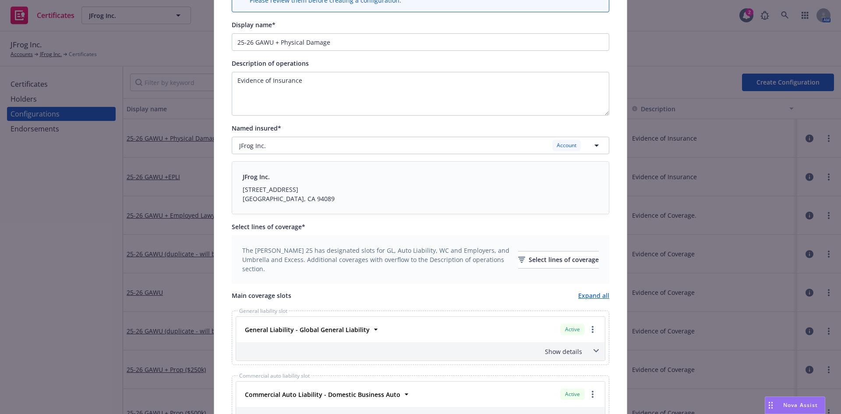
scroll to position [263, 0]
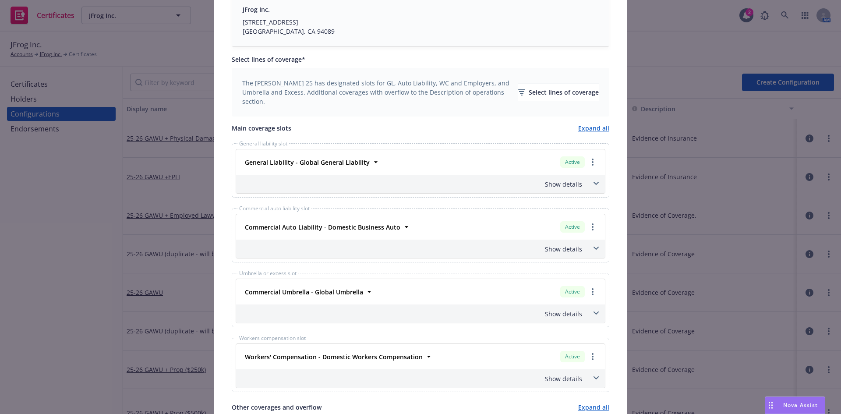
click at [593, 247] on icon at bounding box center [595, 249] width 5 height 4
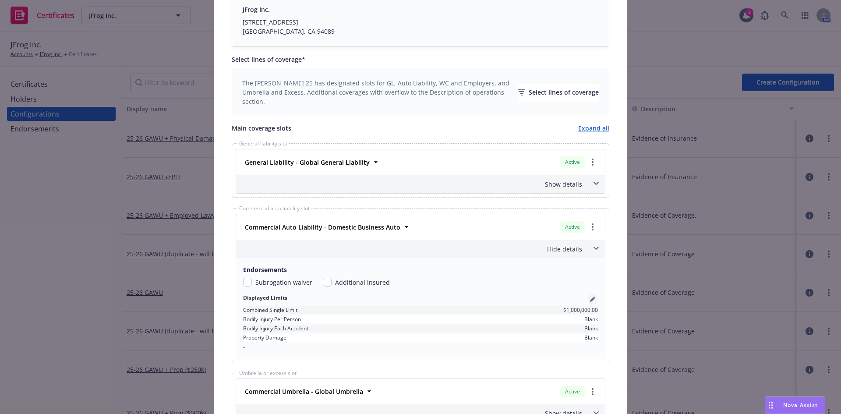
click at [591, 300] on icon "pencil" at bounding box center [592, 299] width 5 height 5
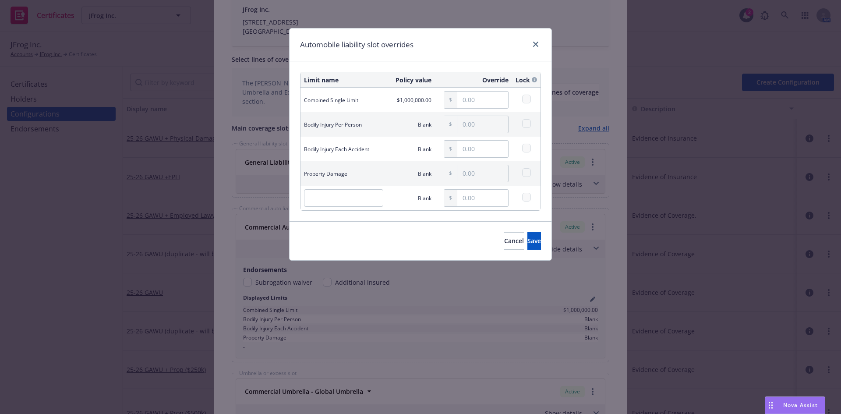
click at [339, 175] on td "Property Damage" at bounding box center [343, 173] width 86 height 25
click at [350, 173] on td "Property Damage" at bounding box center [343, 173] width 86 height 25
click at [504, 243] on span "Cancel" at bounding box center [514, 241] width 20 height 8
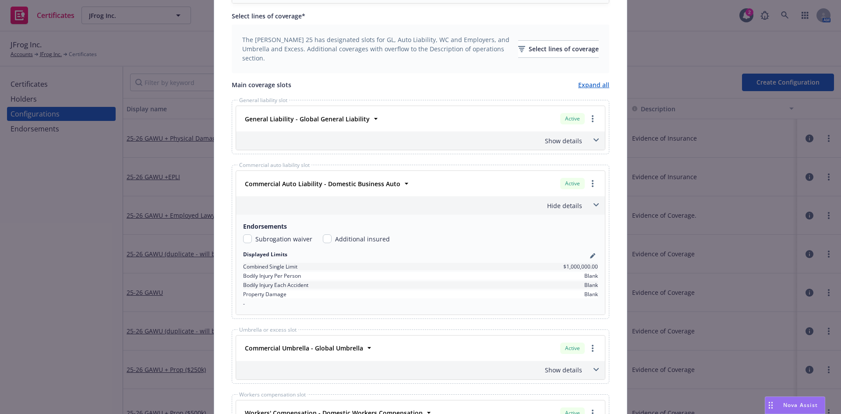
scroll to position [307, 0]
click at [587, 255] on link "pencil" at bounding box center [592, 255] width 11 height 11
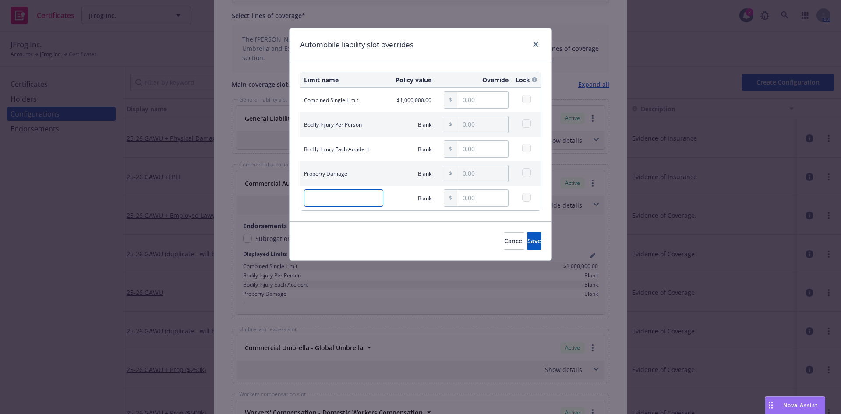
click at [338, 197] on input "text" at bounding box center [343, 198] width 79 height 18
click at [504, 248] on button "Cancel" at bounding box center [514, 241] width 20 height 18
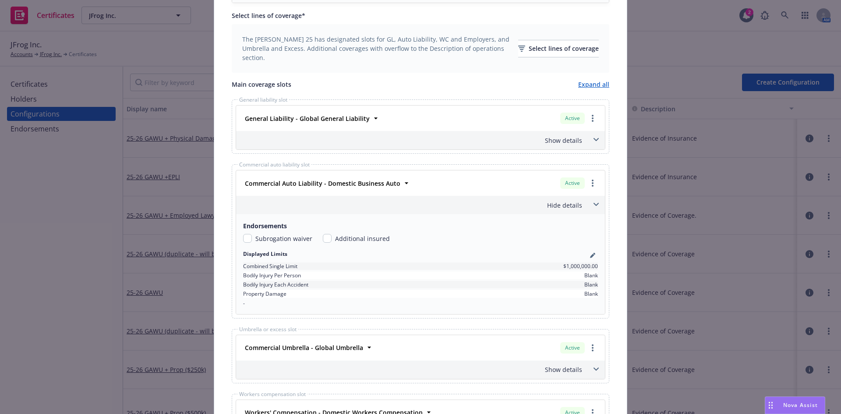
click at [593, 205] on icon at bounding box center [595, 204] width 5 height 3
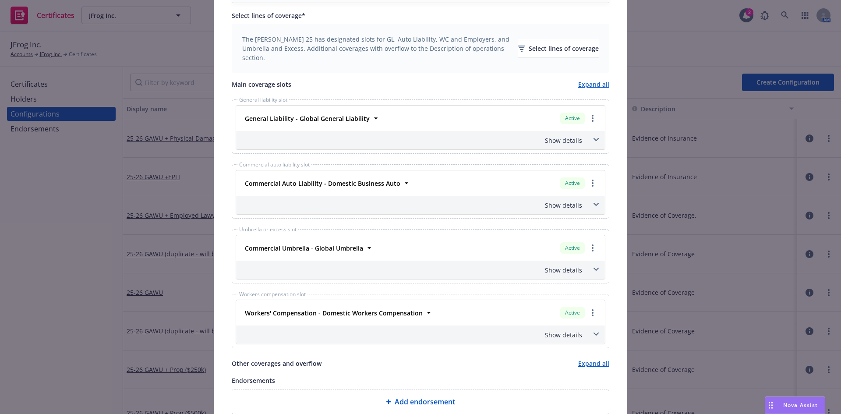
click at [592, 202] on span at bounding box center [596, 205] width 14 height 14
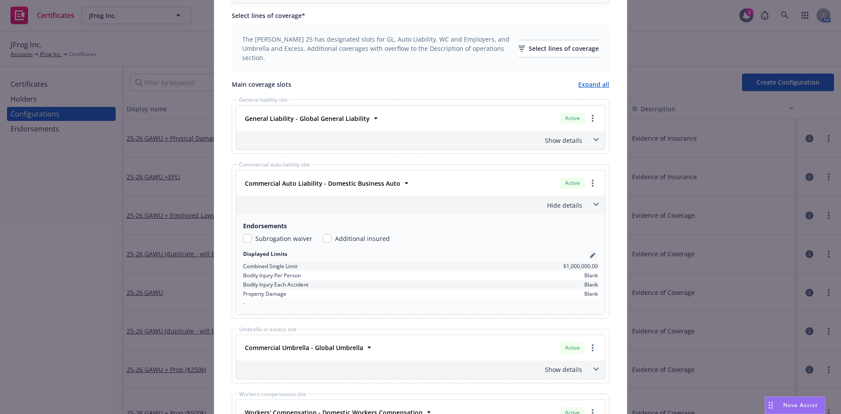
click at [593, 253] on icon "pencil" at bounding box center [594, 254] width 2 height 2
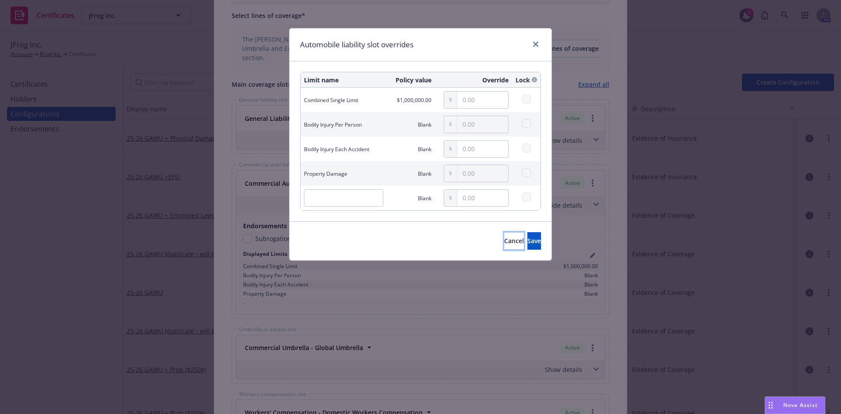
drag, startPoint x: 463, startPoint y: 245, endPoint x: 458, endPoint y: 242, distance: 5.7
click at [504, 245] on button "Cancel" at bounding box center [514, 241] width 20 height 18
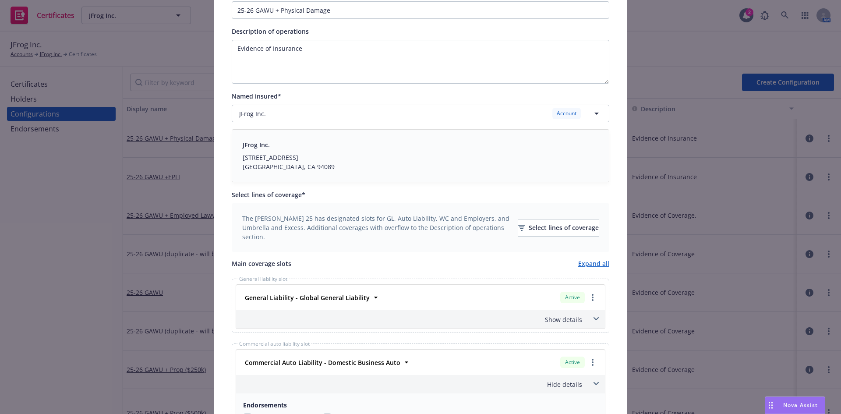
scroll to position [0, 0]
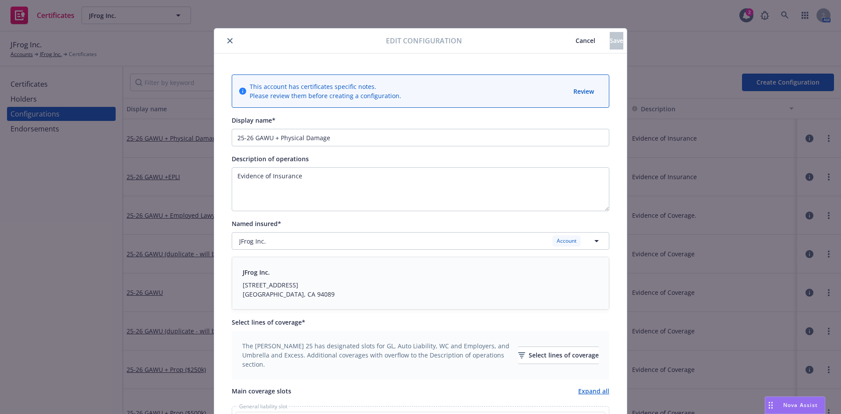
click at [226, 44] on button "close" at bounding box center [230, 40] width 11 height 11
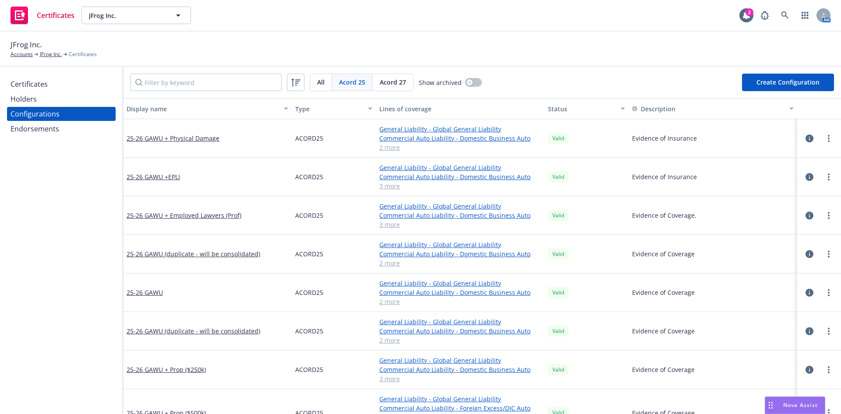
click at [40, 87] on div "Certificates" at bounding box center [29, 84] width 37 height 14
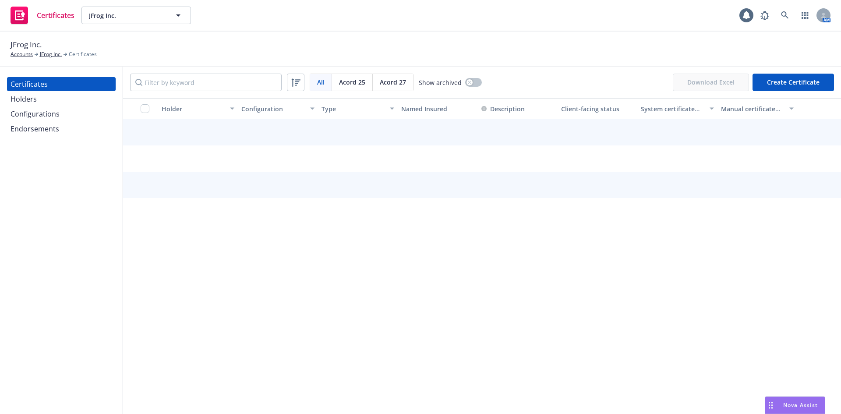
click at [42, 116] on div "Configurations" at bounding box center [35, 114] width 49 height 14
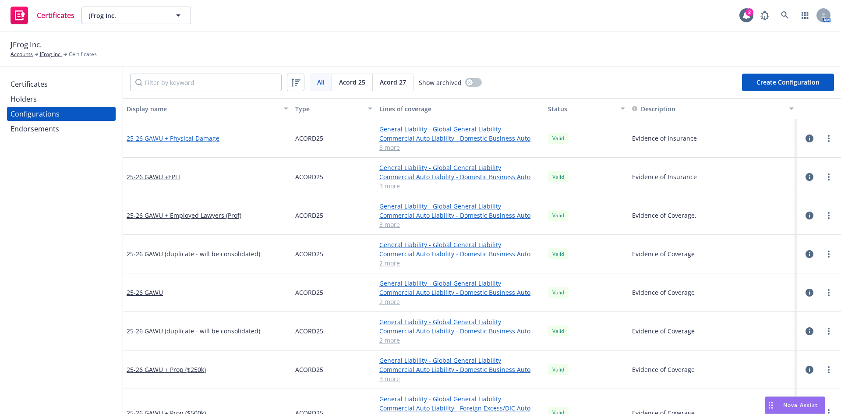
click at [206, 138] on link "25-26 GAWU + Physical Damage" at bounding box center [173, 138] width 93 height 9
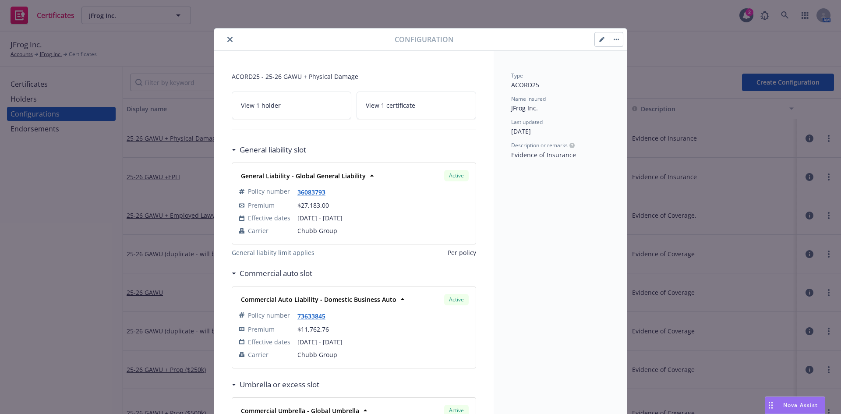
click at [597, 46] on div at bounding box center [608, 39] width 29 height 15
click at [599, 42] on icon "button" at bounding box center [601, 39] width 5 height 5
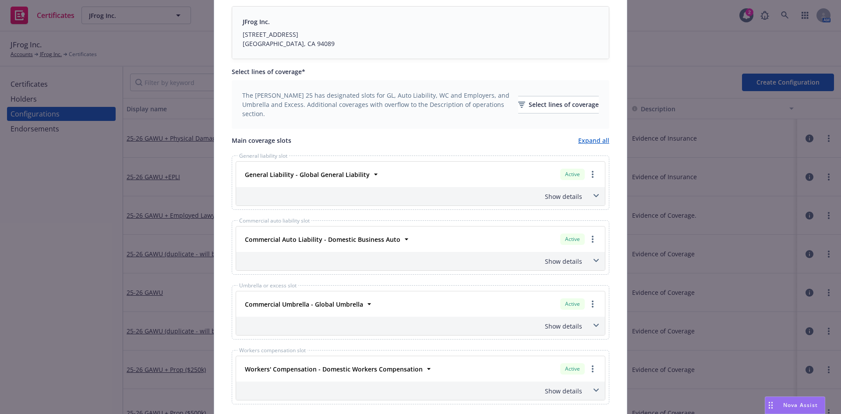
scroll to position [307, 0]
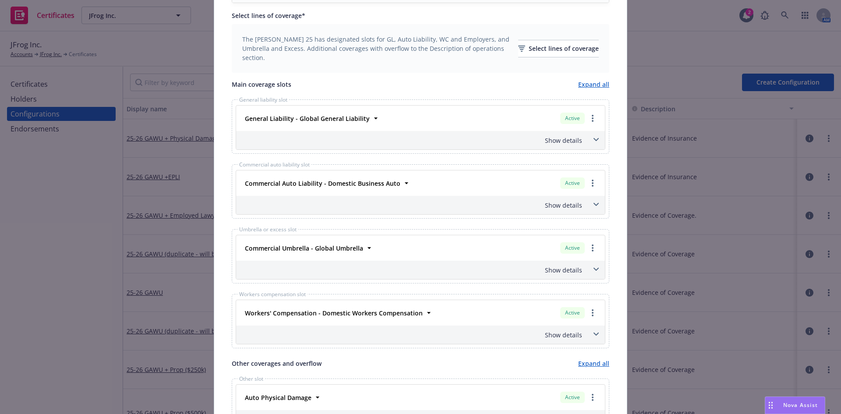
click at [596, 208] on span at bounding box center [596, 205] width 14 height 14
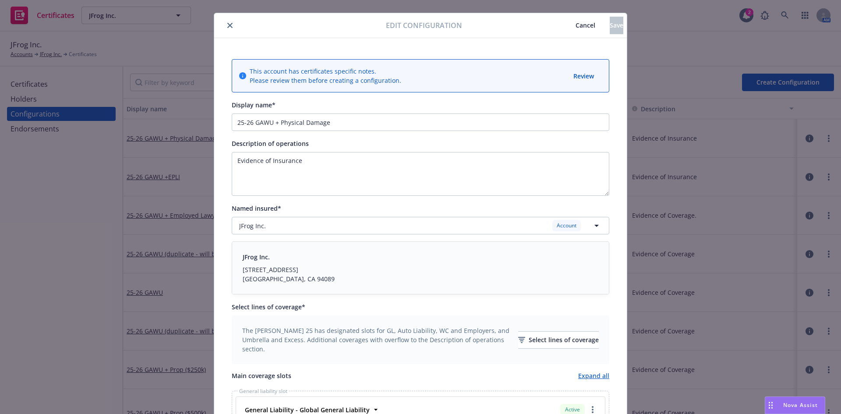
scroll to position [0, 0]
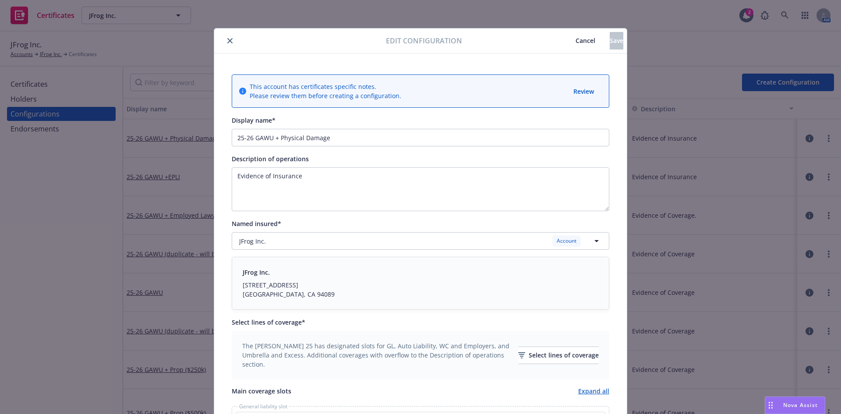
click at [227, 39] on icon "close" at bounding box center [229, 40] width 5 height 5
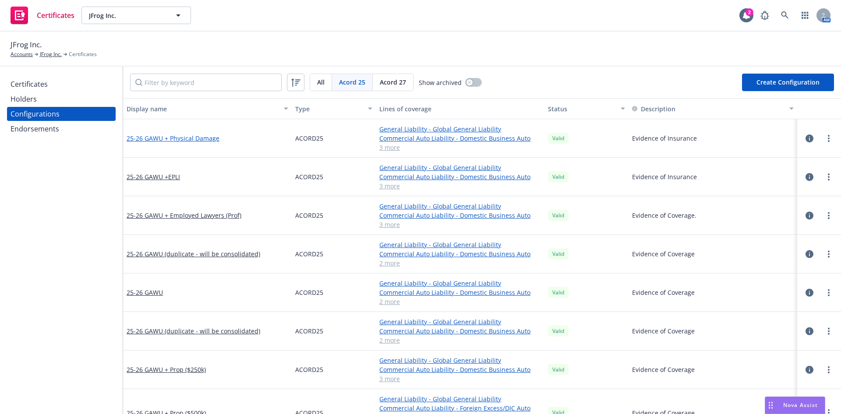
click at [166, 139] on link "25-26 GAWU + Physical Damage" at bounding box center [173, 138] width 93 height 9
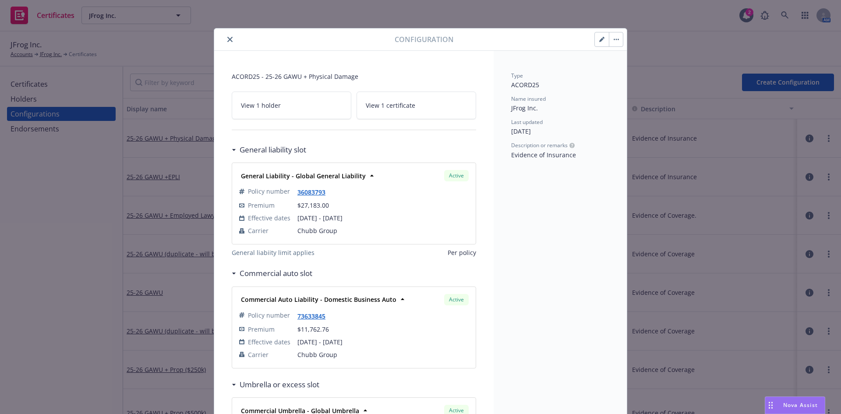
click at [227, 41] on icon "close" at bounding box center [229, 39] width 5 height 5
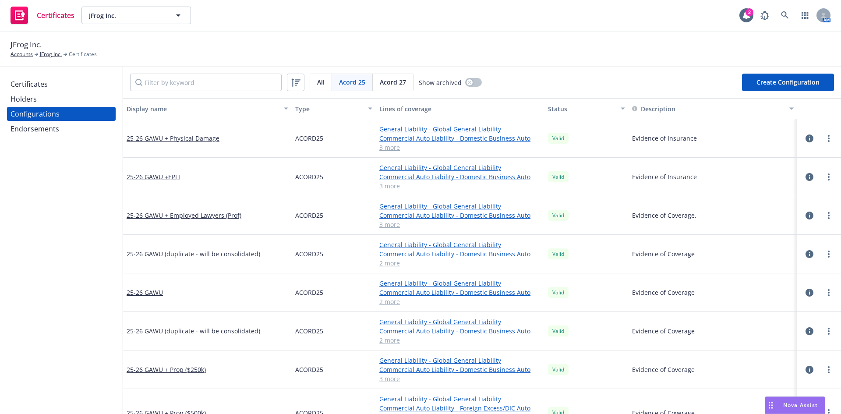
click at [42, 85] on div "Certificates" at bounding box center [29, 84] width 37 height 14
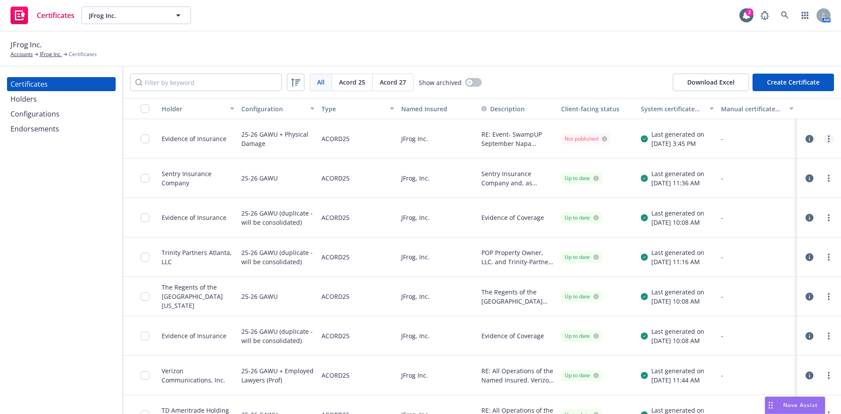
click at [823, 135] on link "more" at bounding box center [828, 139] width 11 height 11
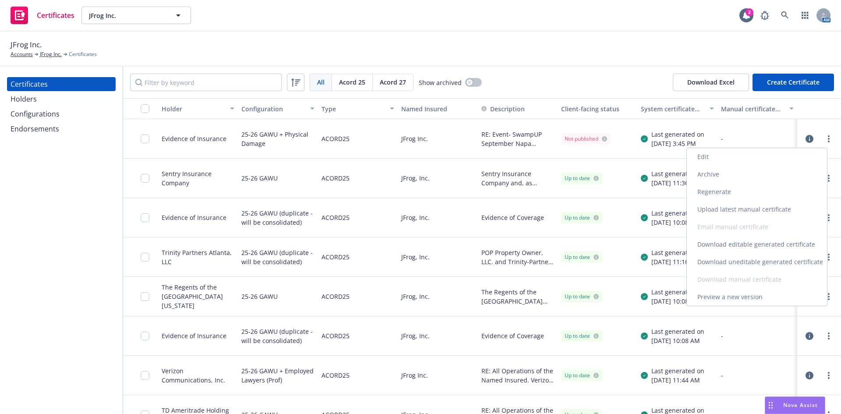
click at [731, 194] on link "Regenerate" at bounding box center [757, 192] width 140 height 18
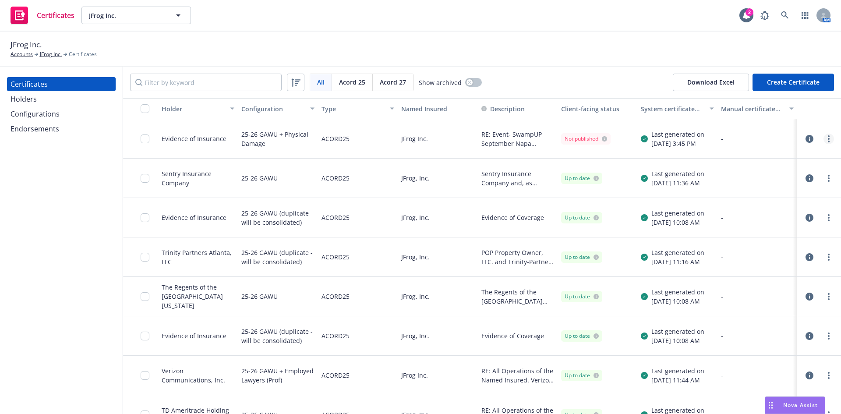
click at [824, 141] on link "more" at bounding box center [828, 139] width 11 height 11
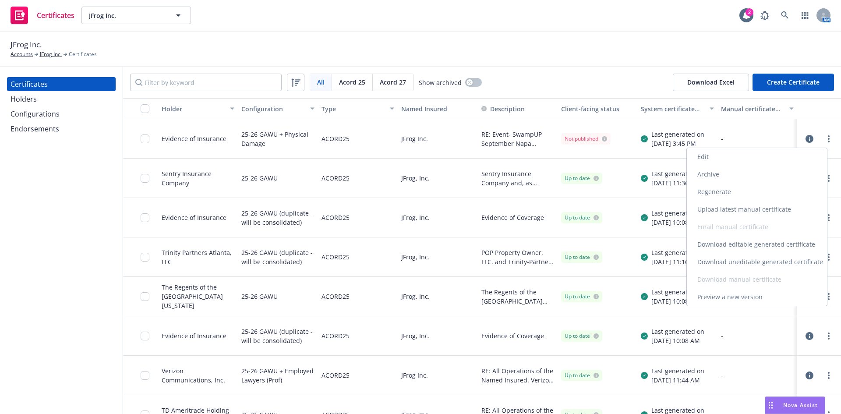
click at [744, 248] on link "Download editable generated certificate" at bounding box center [757, 245] width 140 height 18
